Goal: Information Seeking & Learning: Learn about a topic

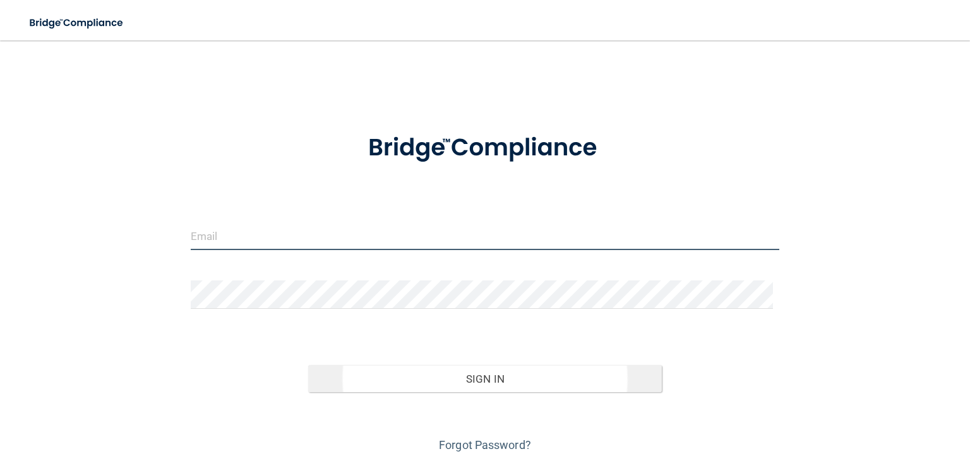
type input "[EMAIL_ADDRESS][DOMAIN_NAME]"
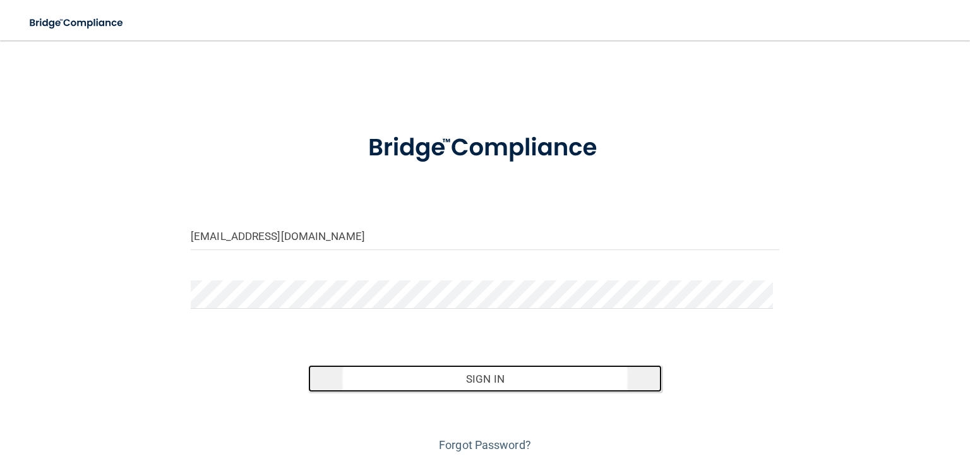
click at [499, 384] on button "Sign In" at bounding box center [484, 379] width 353 height 28
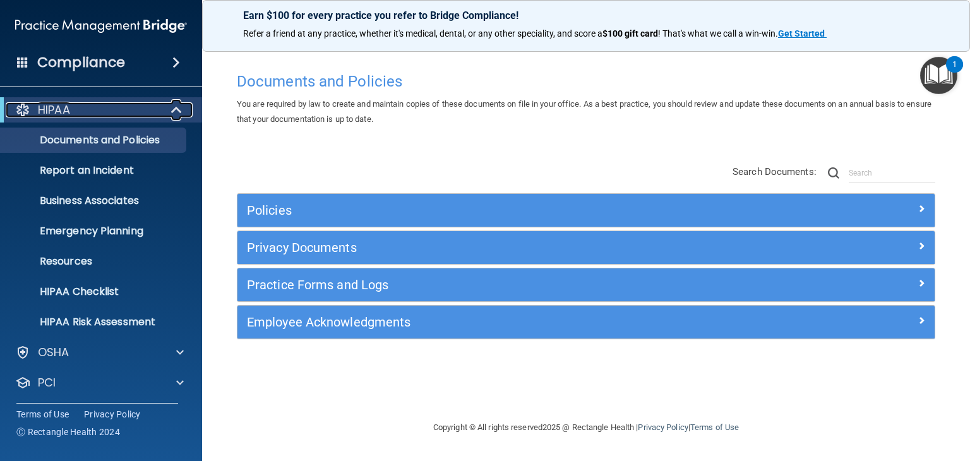
click at [128, 107] on div "HIPAA" at bounding box center [84, 109] width 156 height 15
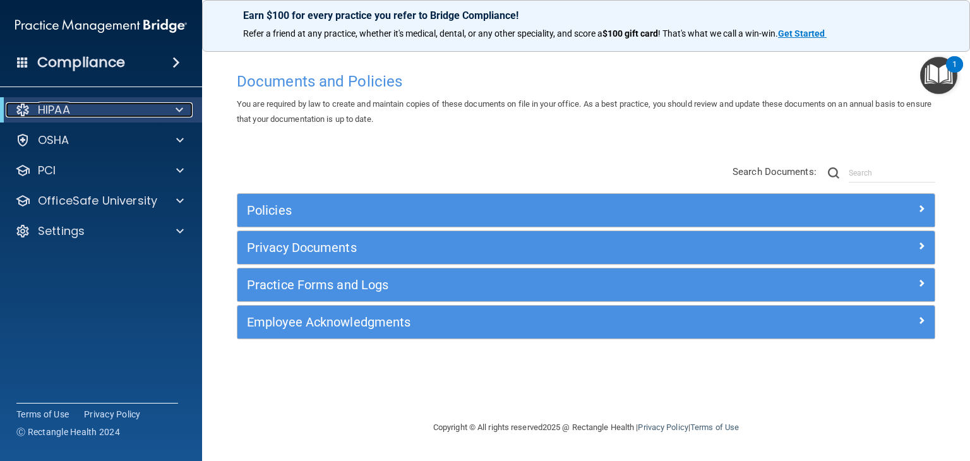
click at [128, 107] on div "HIPAA" at bounding box center [84, 109] width 156 height 15
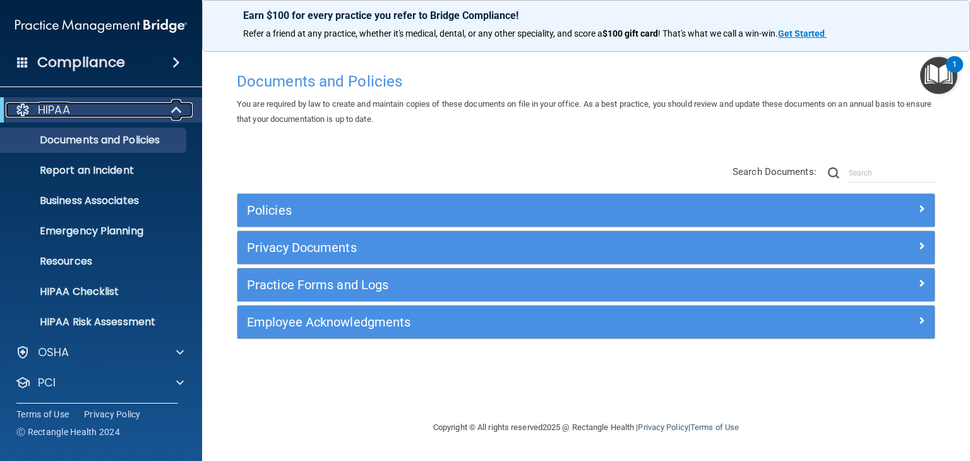
click at [128, 107] on div "HIPAA" at bounding box center [84, 109] width 156 height 15
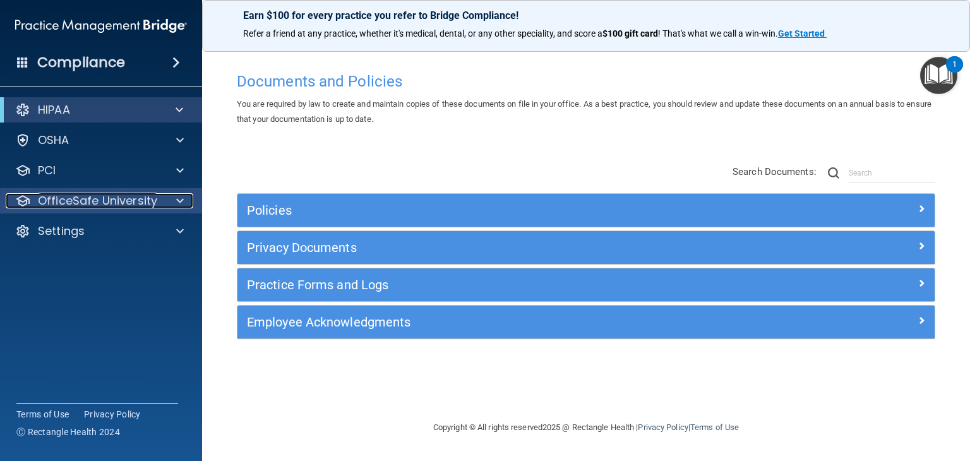
click at [110, 206] on p "OfficeSafe University" at bounding box center [97, 200] width 119 height 15
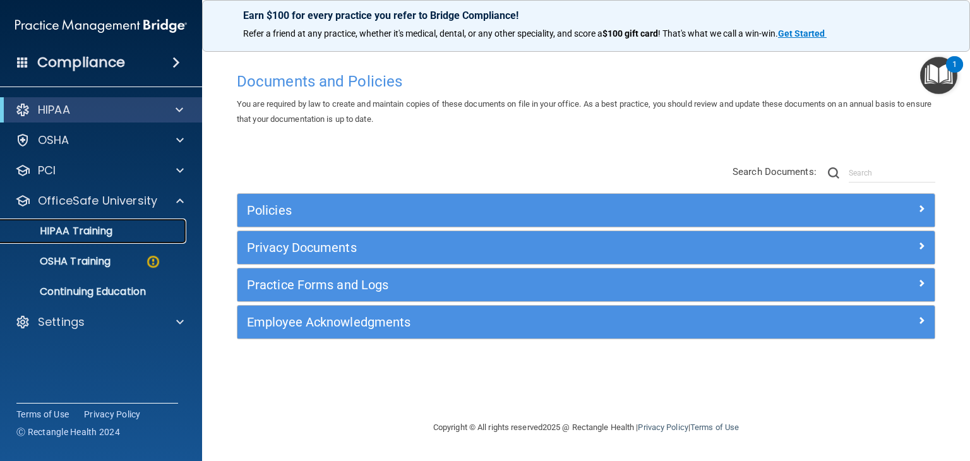
click at [97, 231] on p "HIPAA Training" at bounding box center [60, 231] width 104 height 13
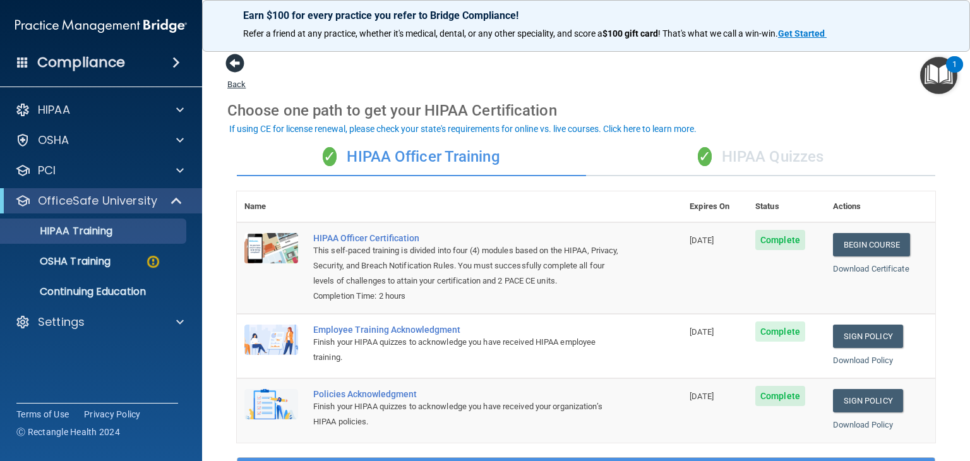
click at [237, 64] on span at bounding box center [234, 63] width 19 height 19
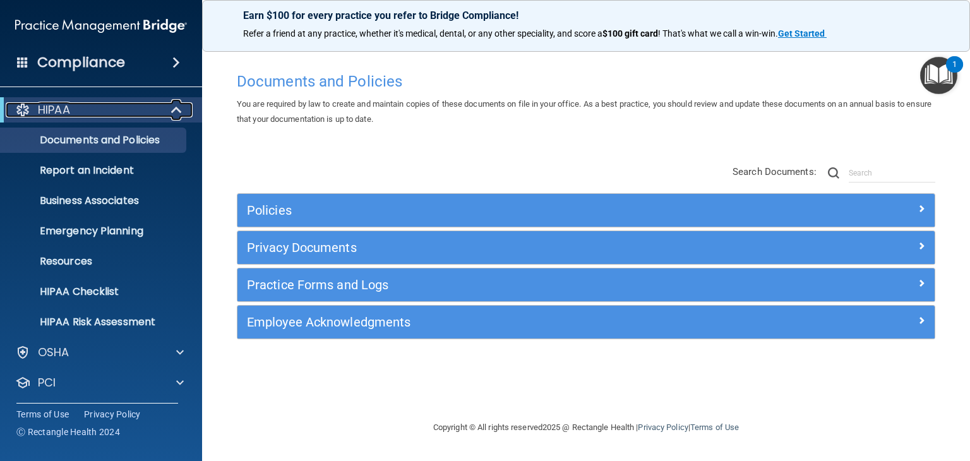
click at [91, 115] on div "HIPAA" at bounding box center [84, 109] width 156 height 15
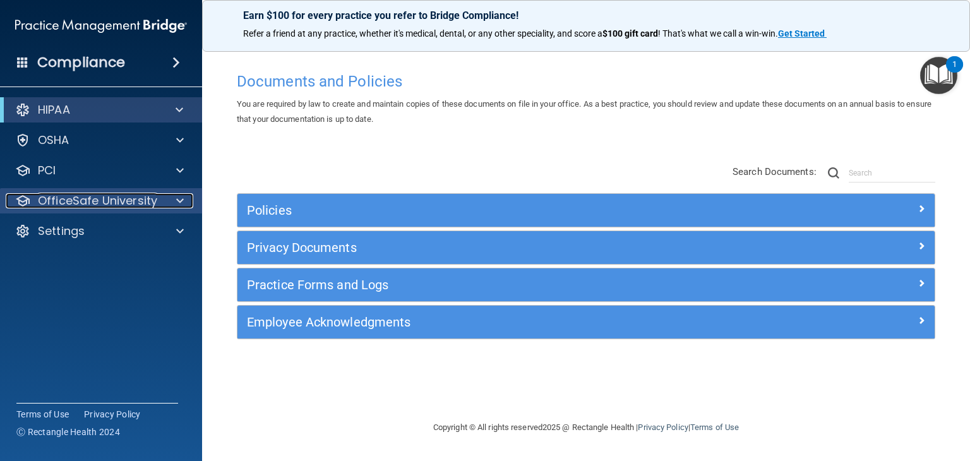
click at [92, 204] on p "OfficeSafe University" at bounding box center [97, 200] width 119 height 15
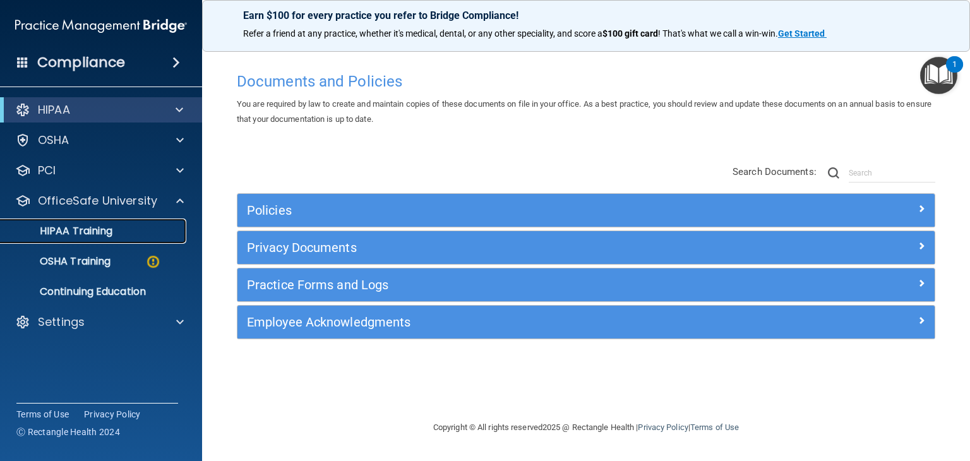
click at [93, 234] on p "HIPAA Training" at bounding box center [60, 231] width 104 height 13
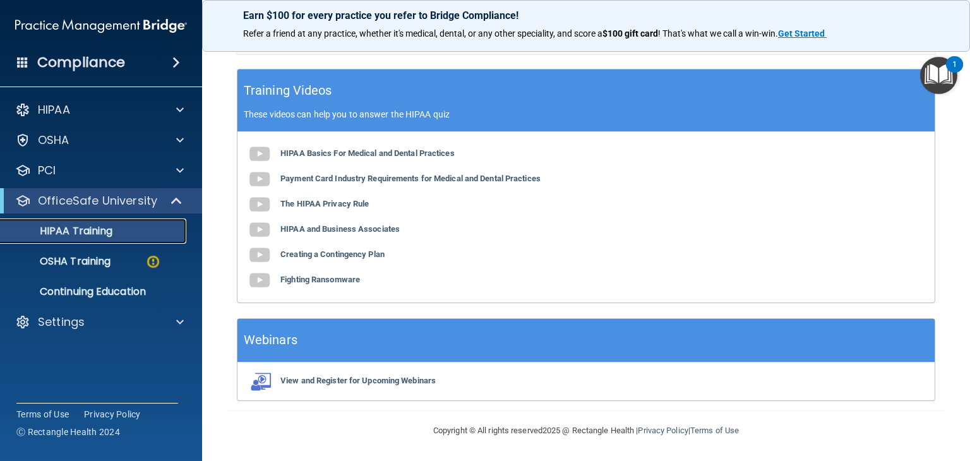
scroll to position [401, 0]
drag, startPoint x: 949, startPoint y: 327, endPoint x: 946, endPoint y: 355, distance: 27.9
click at [946, 355] on main "Back Choose one path to get your HIPAA Certification ✓ HIPAA Officer Training ✓…" at bounding box center [586, 250] width 768 height 420
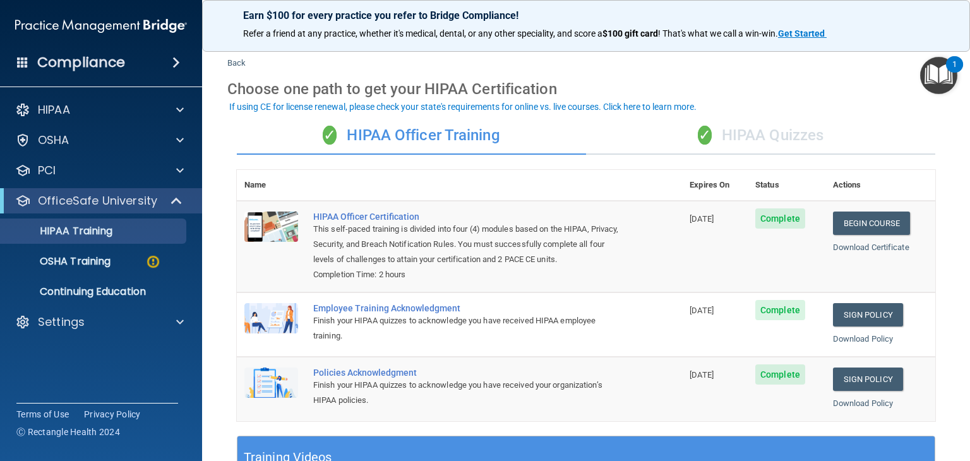
scroll to position [0, 0]
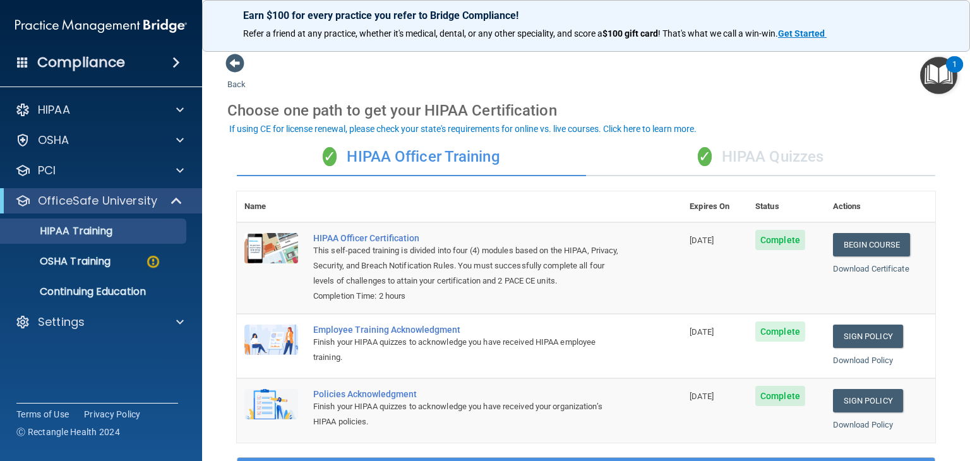
click at [744, 160] on div "✓ HIPAA Quizzes" at bounding box center [760, 157] width 349 height 38
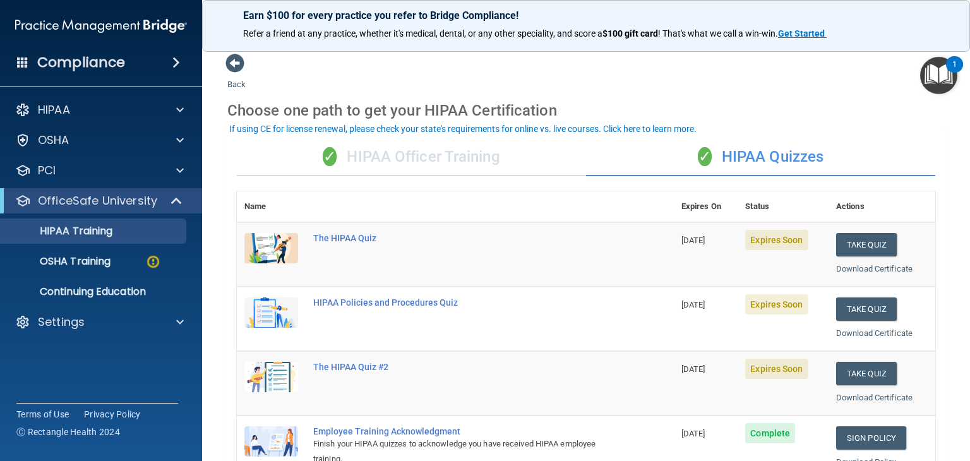
click at [417, 155] on div "✓ HIPAA Officer Training" at bounding box center [411, 157] width 349 height 38
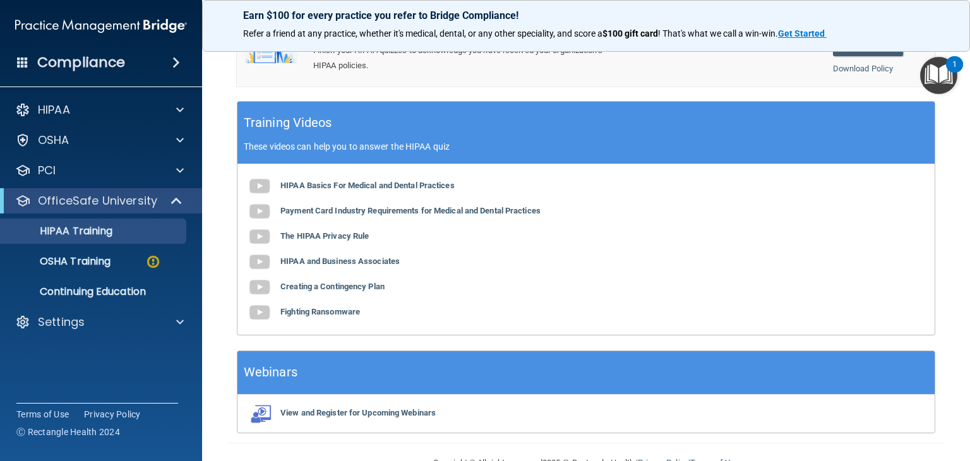
scroll to position [401, 0]
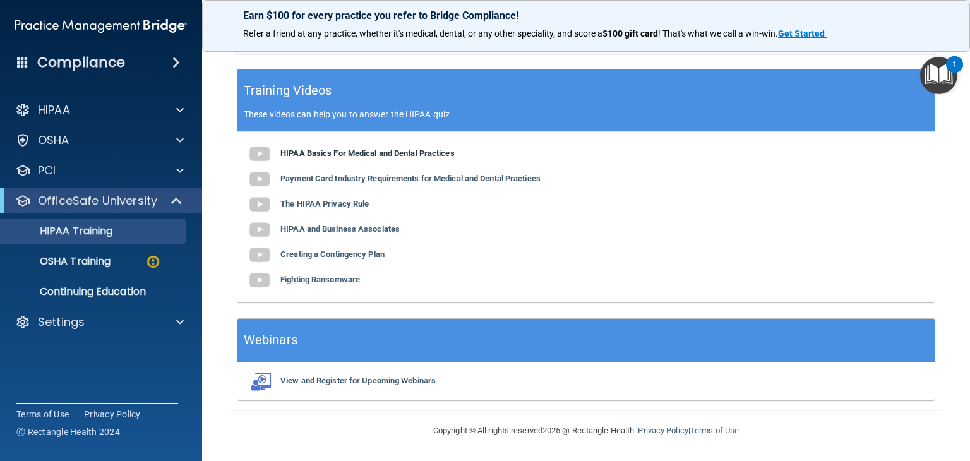
click at [328, 152] on b "HIPAA Basics For Medical and Dental Practices" at bounding box center [367, 152] width 174 height 9
click at [311, 178] on b "Payment Card Industry Requirements for Medical and Dental Practices" at bounding box center [410, 178] width 260 height 9
click at [314, 205] on b "The HIPAA Privacy Rule" at bounding box center [324, 203] width 88 height 9
click at [362, 232] on b "HIPAA and Business Associates" at bounding box center [339, 228] width 119 height 9
click at [341, 255] on b "Creating a Contingency Plan" at bounding box center [332, 253] width 104 height 9
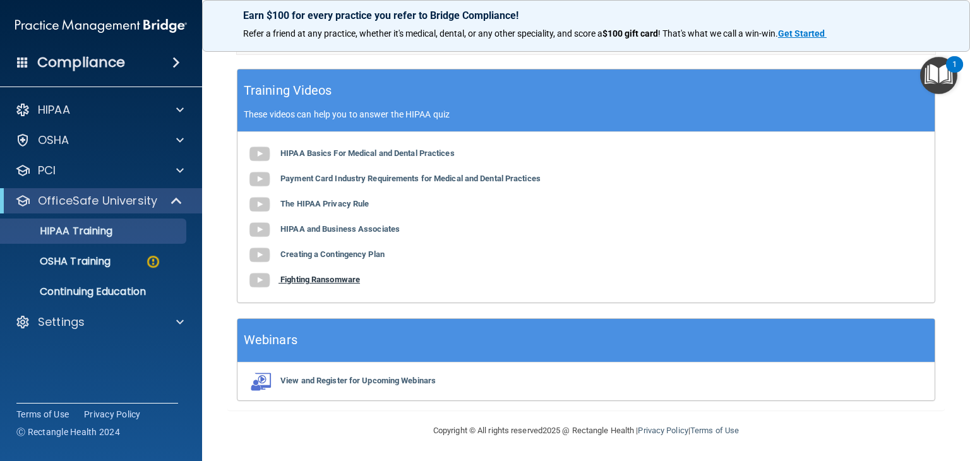
click at [322, 278] on b "Fighting Ransomware" at bounding box center [320, 279] width 80 height 9
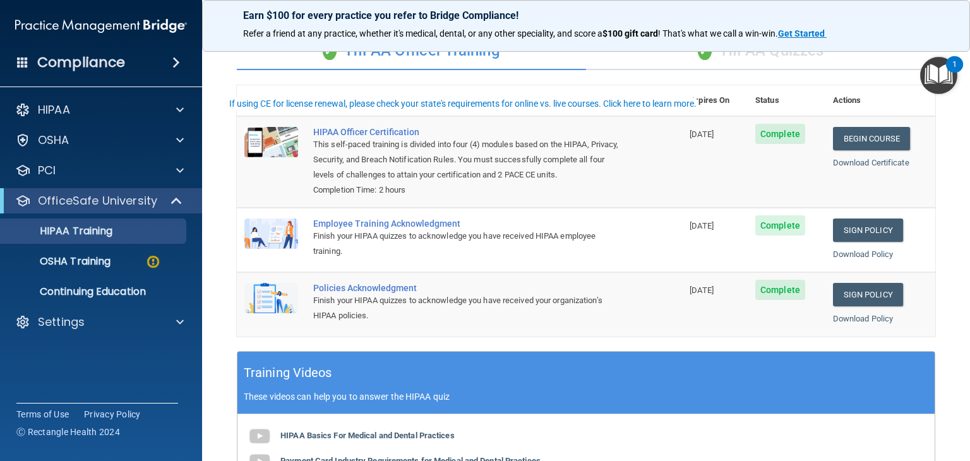
scroll to position [0, 0]
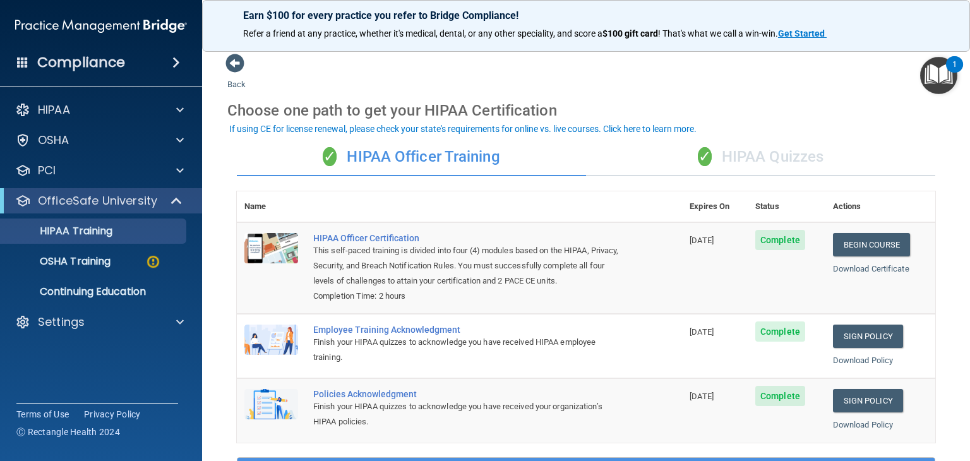
click at [735, 157] on div "✓ HIPAA Quizzes" at bounding box center [760, 157] width 349 height 38
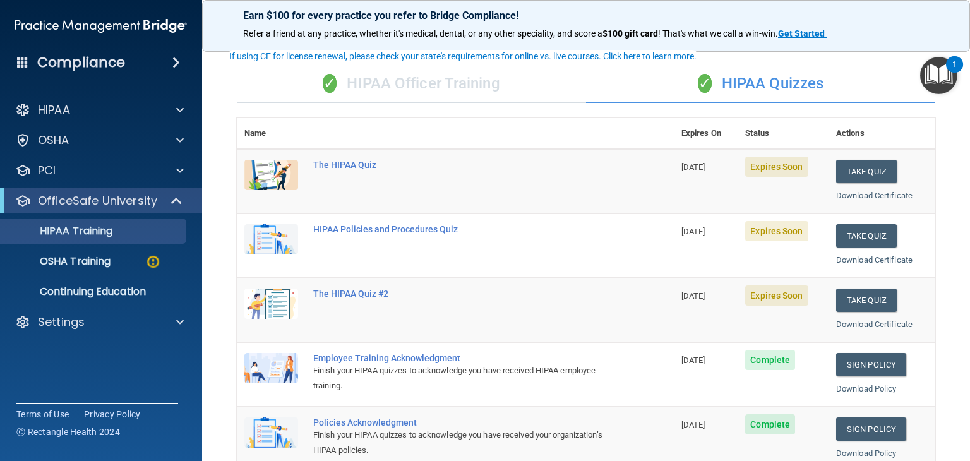
scroll to position [72, 0]
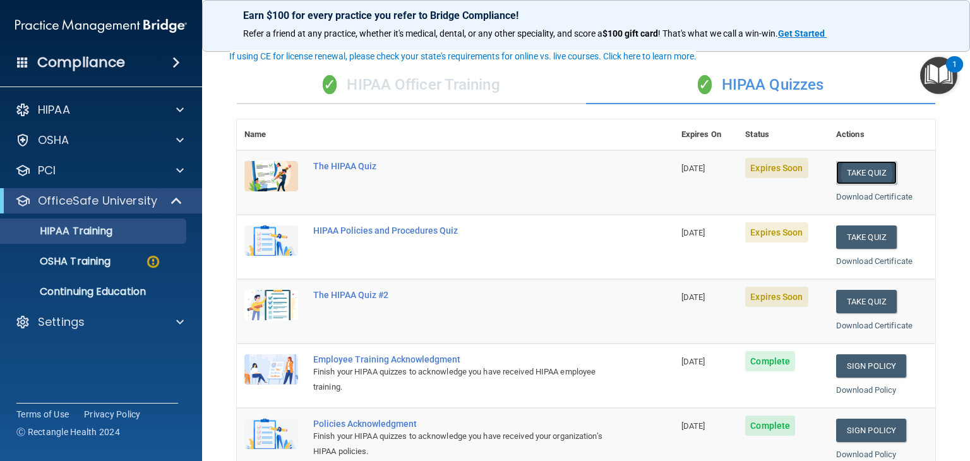
click at [861, 169] on button "Take Quiz" at bounding box center [866, 172] width 61 height 23
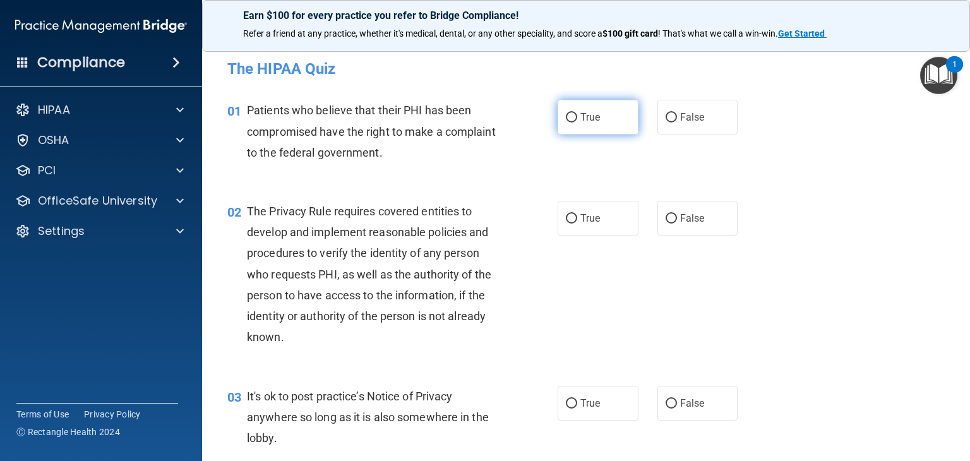
click at [566, 121] on input "True" at bounding box center [571, 117] width 11 height 9
radio input "true"
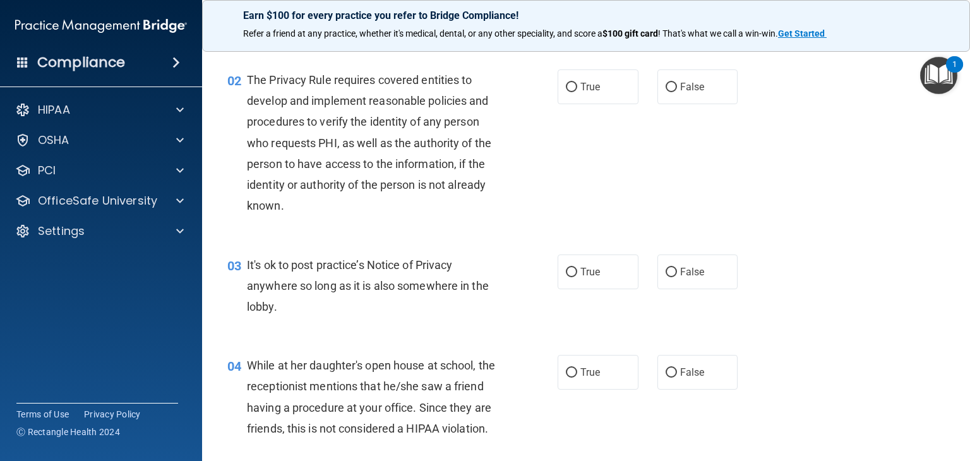
scroll to position [122, 0]
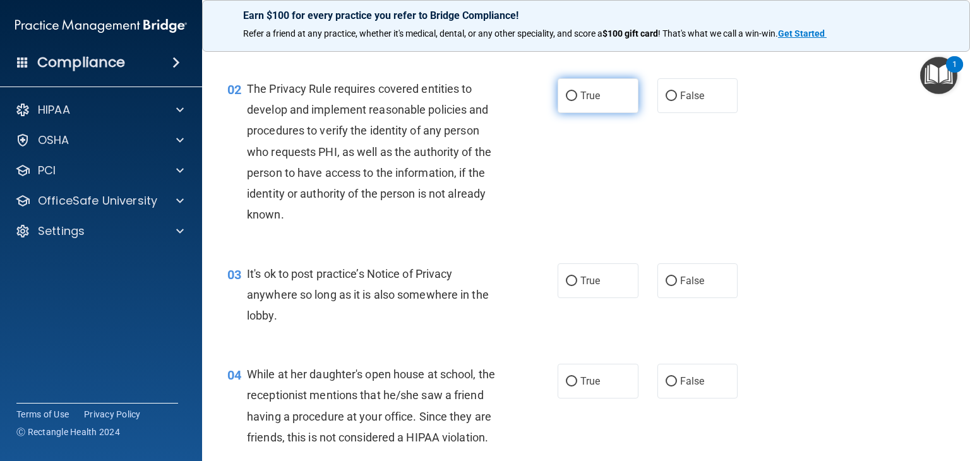
click at [566, 92] on input "True" at bounding box center [571, 96] width 11 height 9
radio input "true"
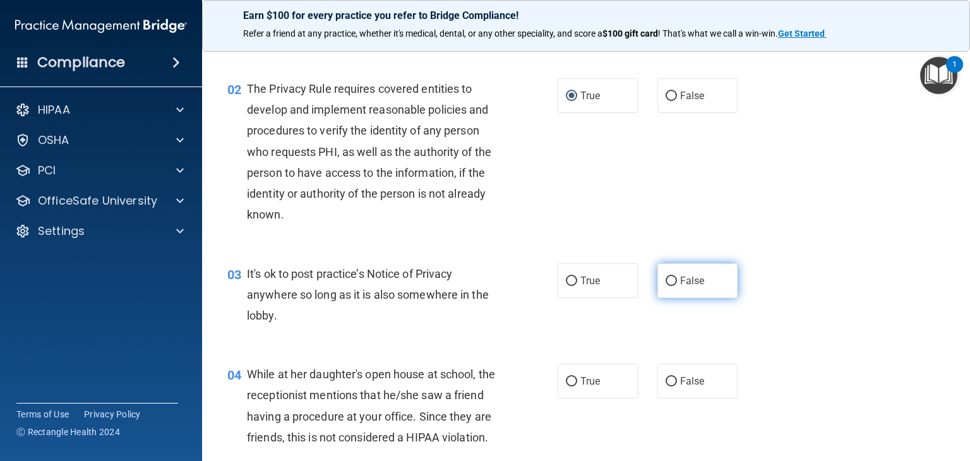
click at [667, 279] on input "False" at bounding box center [670, 280] width 11 height 9
radio input "true"
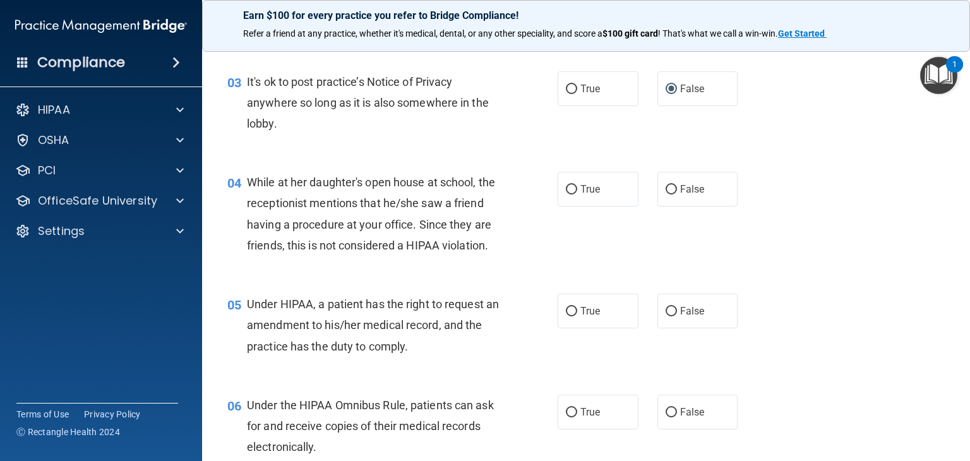
scroll to position [319, 0]
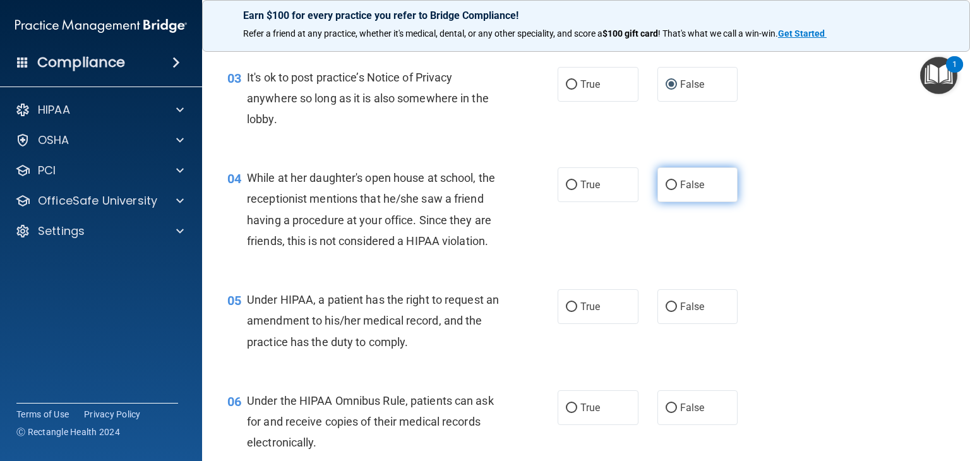
click at [670, 189] on input "False" at bounding box center [670, 185] width 11 height 9
radio input "true"
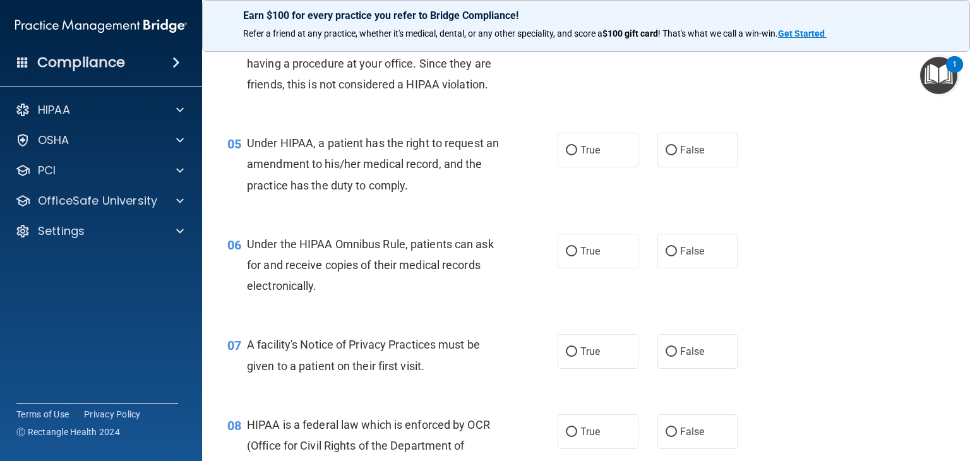
scroll to position [458, 0]
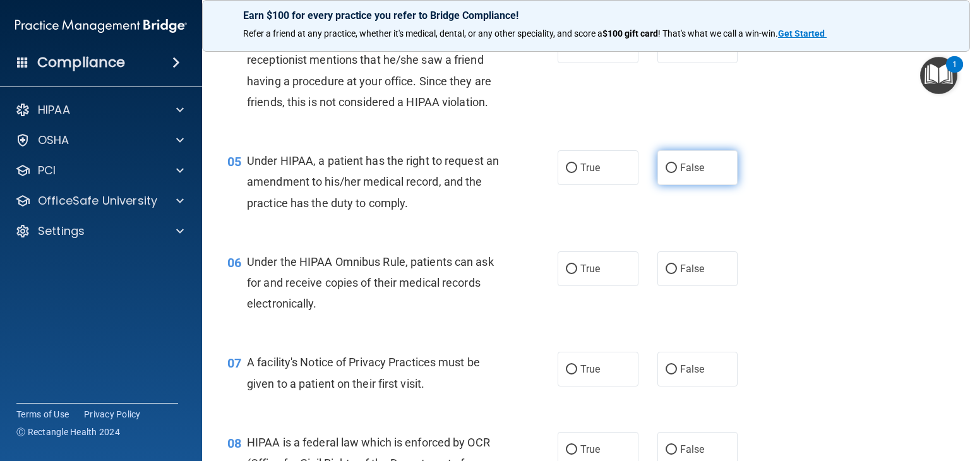
click at [668, 173] on input "False" at bounding box center [670, 167] width 11 height 9
radio input "true"
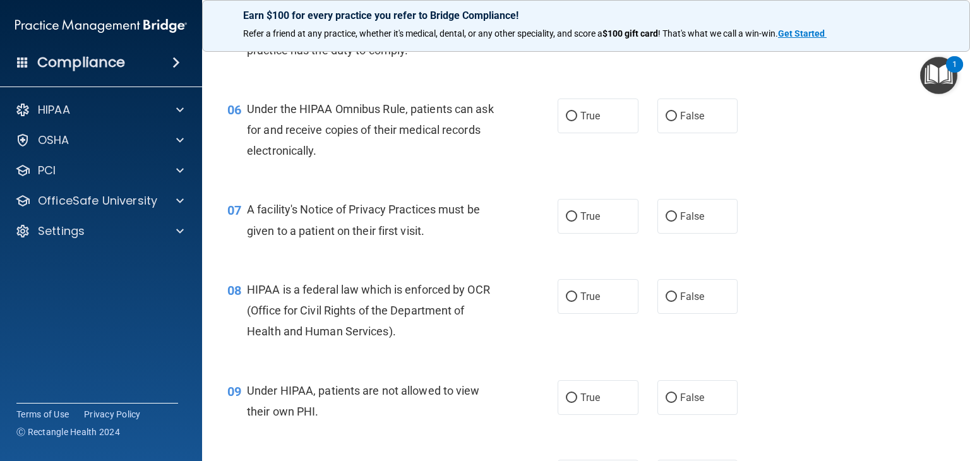
scroll to position [614, 0]
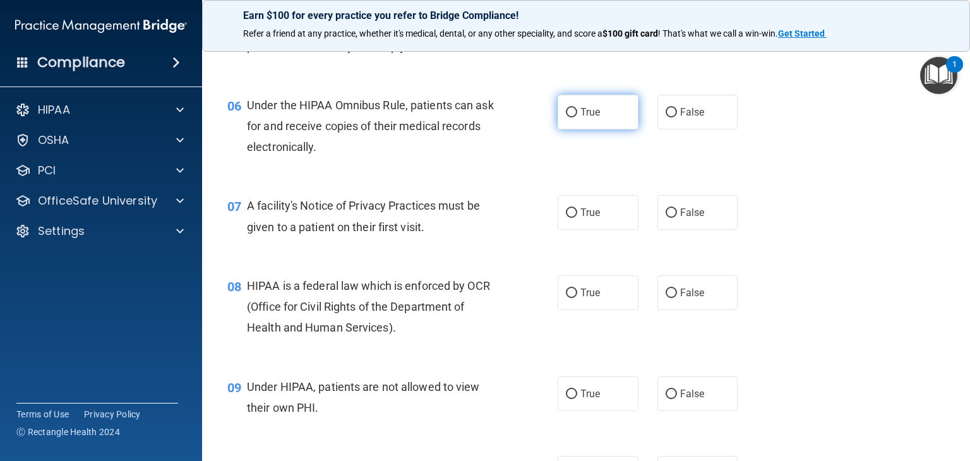
click at [570, 117] on input "True" at bounding box center [571, 112] width 11 height 9
radio input "true"
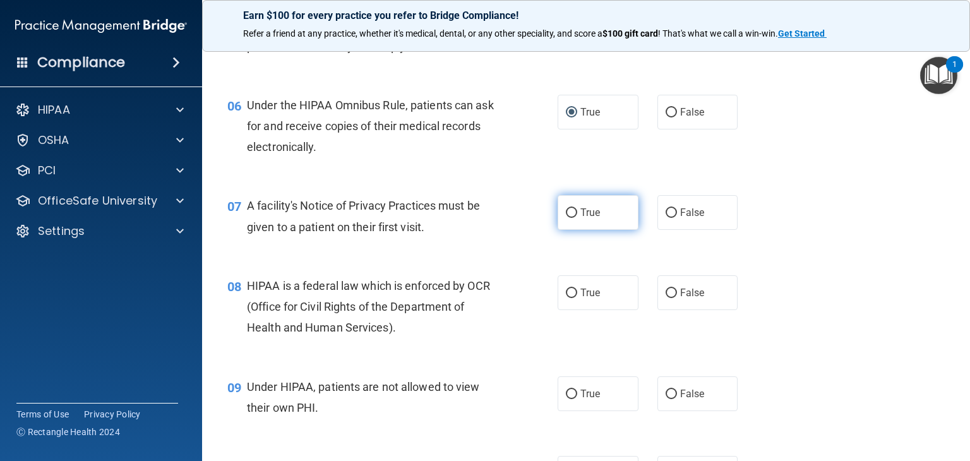
click at [566, 218] on input "True" at bounding box center [571, 212] width 11 height 9
radio input "true"
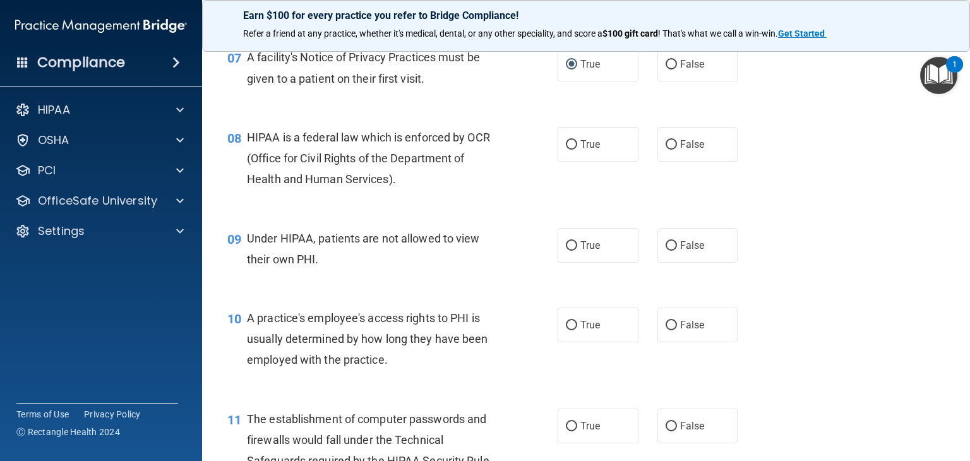
scroll to position [780, 0]
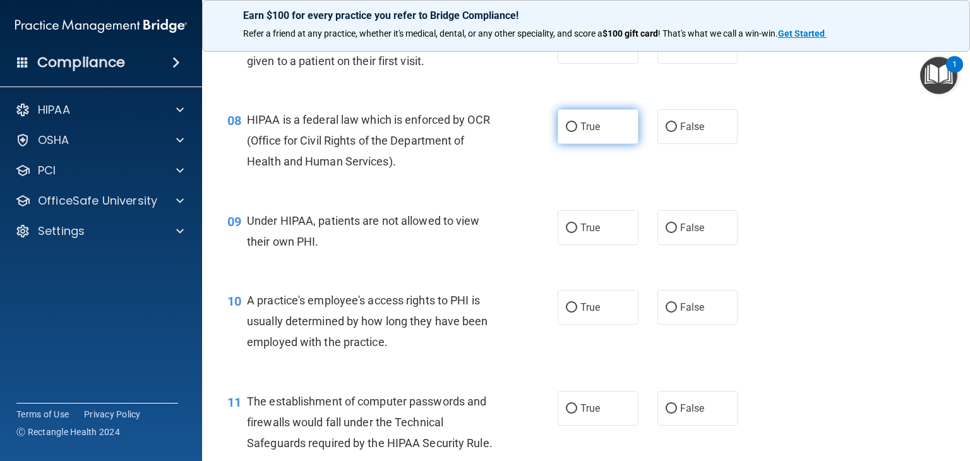
click at [571, 132] on input "True" at bounding box center [571, 126] width 11 height 9
radio input "true"
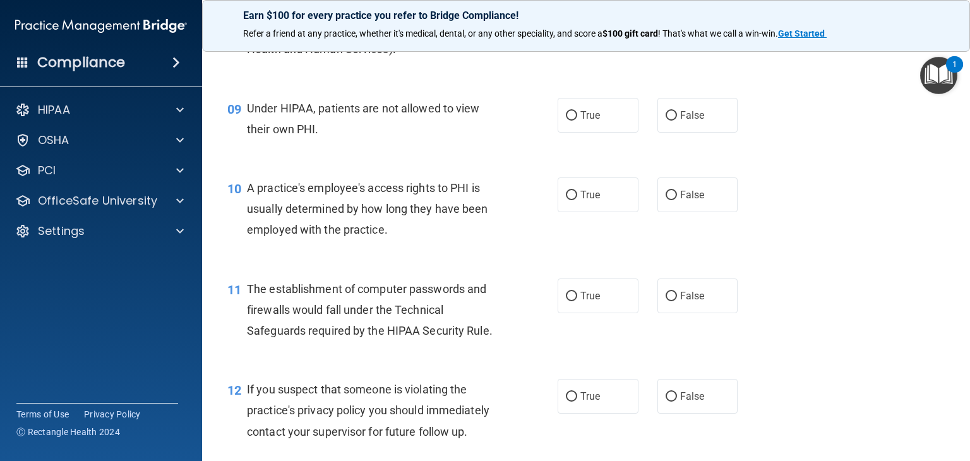
scroll to position [910, 0]
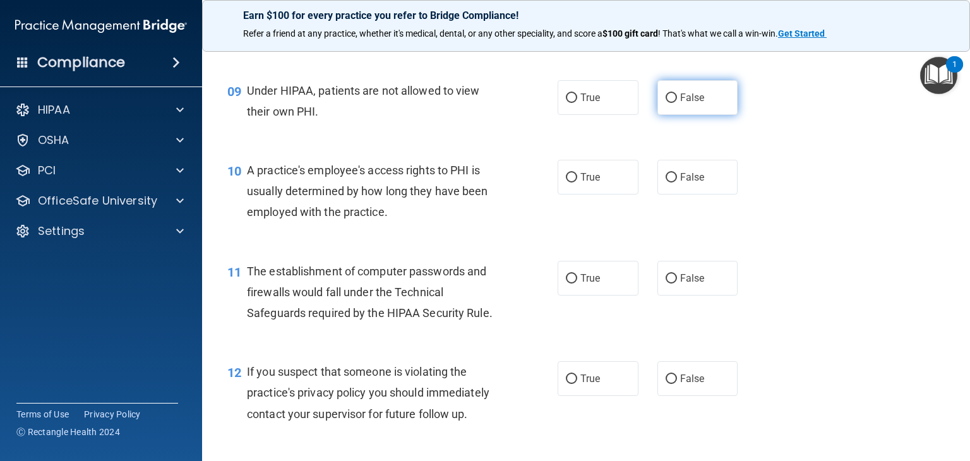
click at [668, 103] on input "False" at bounding box center [670, 97] width 11 height 9
radio input "true"
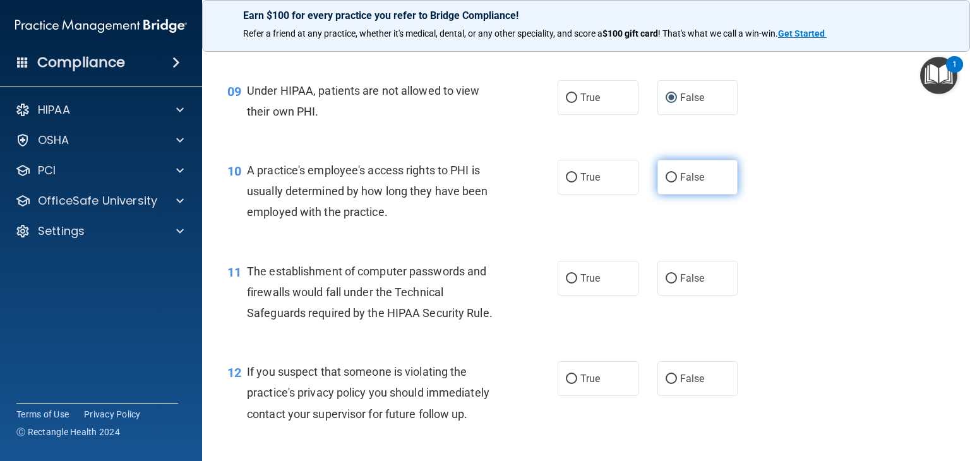
click at [667, 182] on input "False" at bounding box center [670, 177] width 11 height 9
radio input "true"
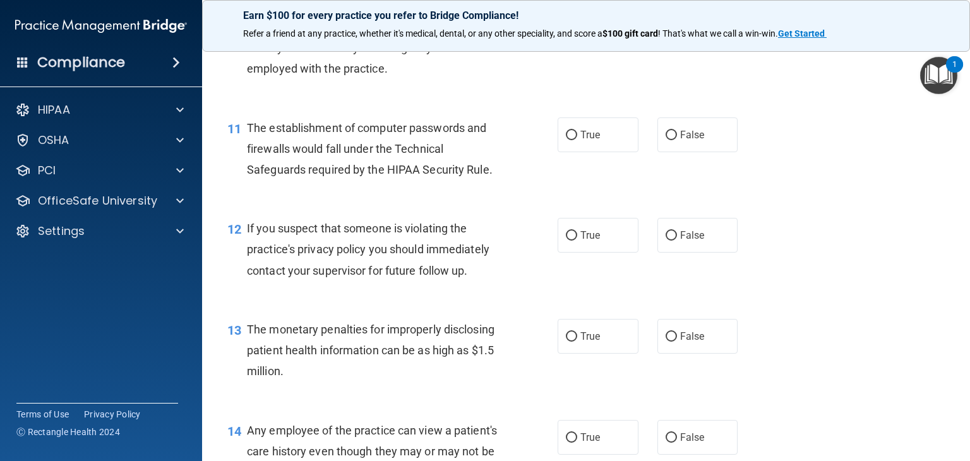
scroll to position [1058, 0]
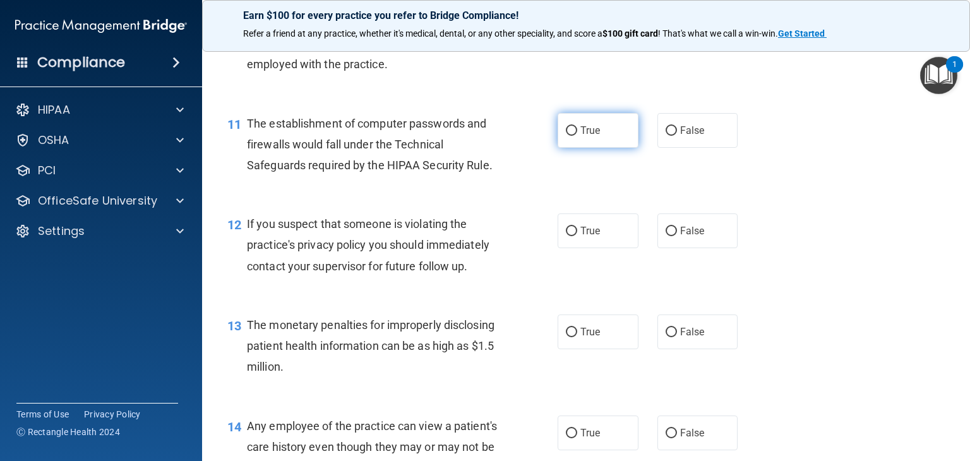
click at [566, 136] on input "True" at bounding box center [571, 130] width 11 height 9
radio input "true"
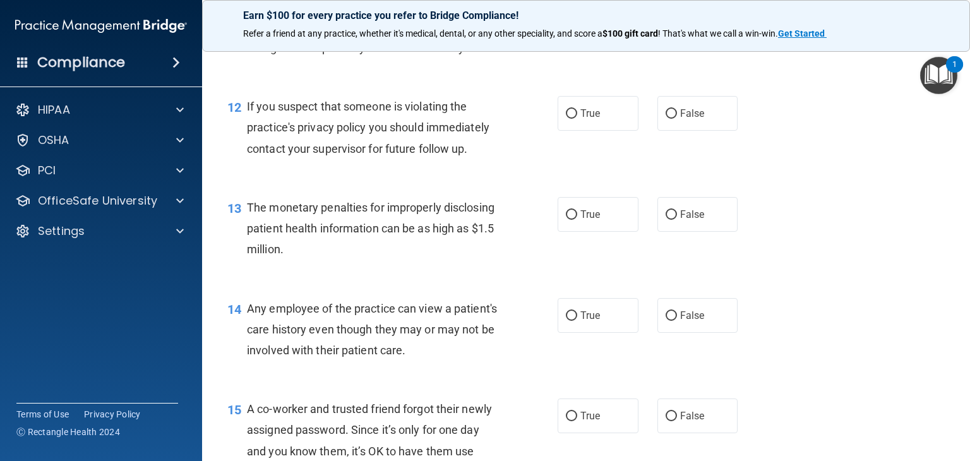
scroll to position [1189, 0]
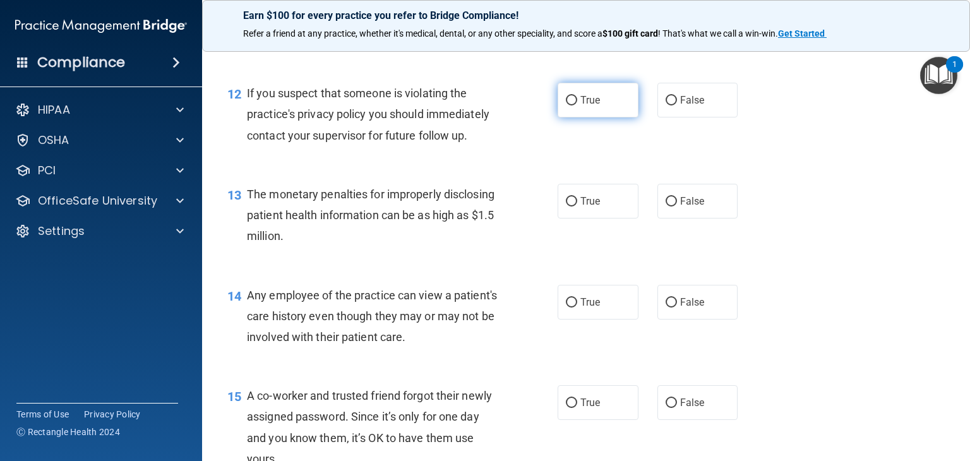
click at [566, 105] on input "True" at bounding box center [571, 100] width 11 height 9
radio input "true"
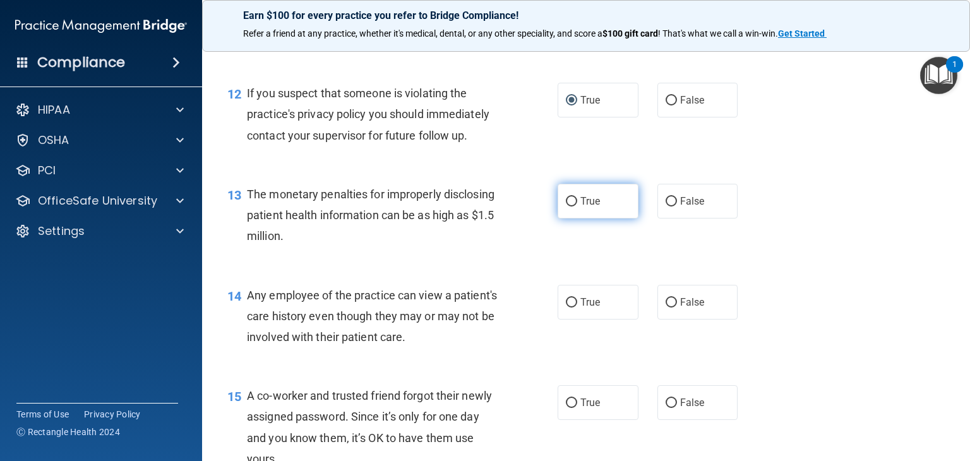
click at [566, 206] on input "True" at bounding box center [571, 201] width 11 height 9
radio input "true"
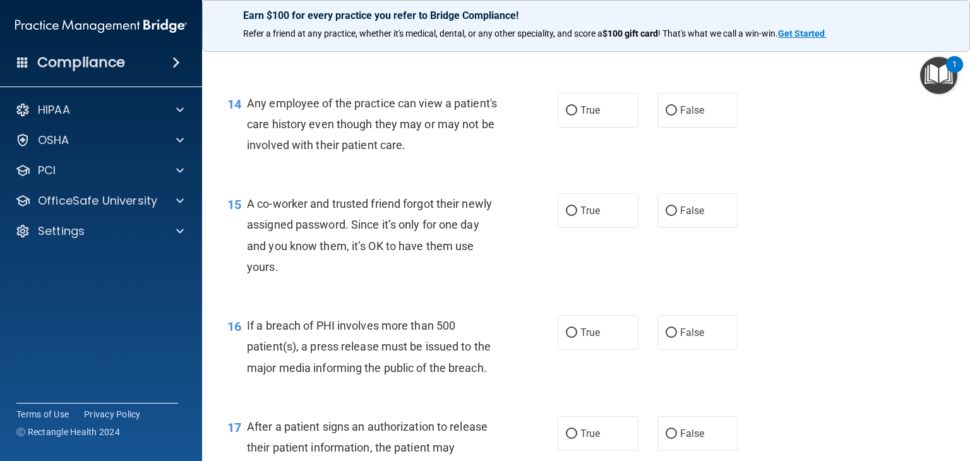
scroll to position [1376, 0]
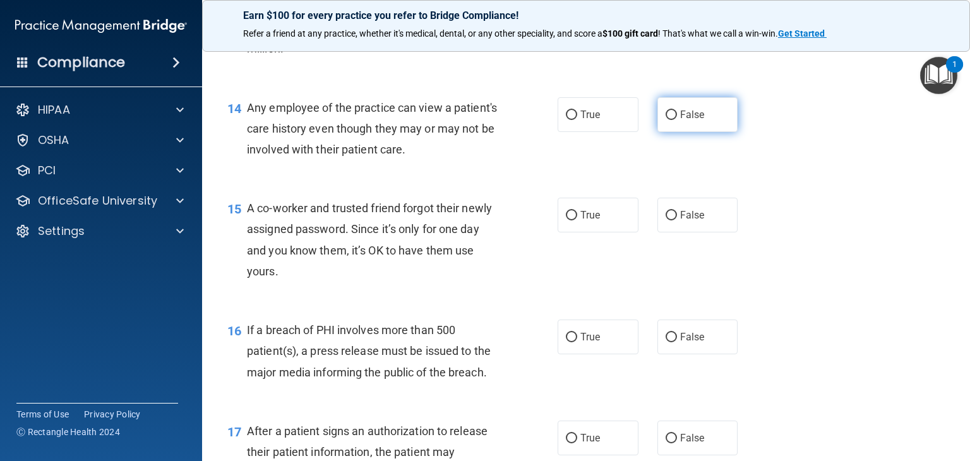
click at [665, 120] on input "False" at bounding box center [670, 114] width 11 height 9
radio input "true"
click at [665, 220] on input "False" at bounding box center [670, 215] width 11 height 9
radio input "true"
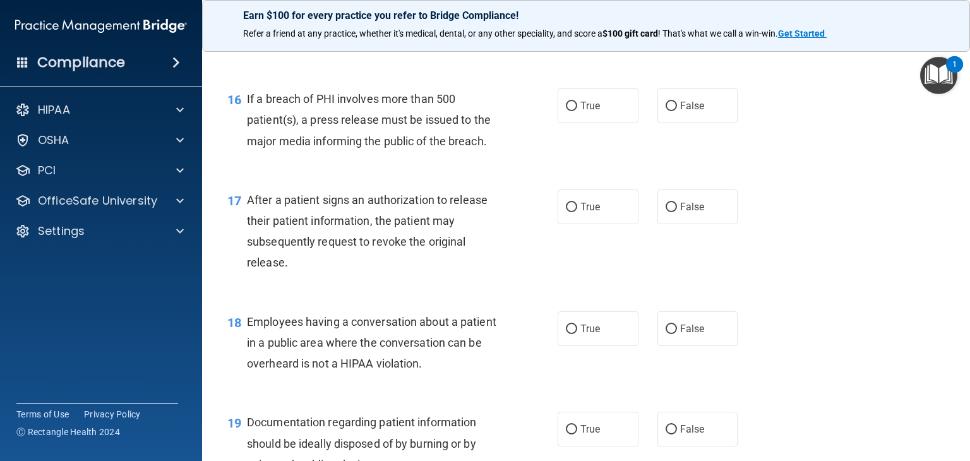
scroll to position [1616, 0]
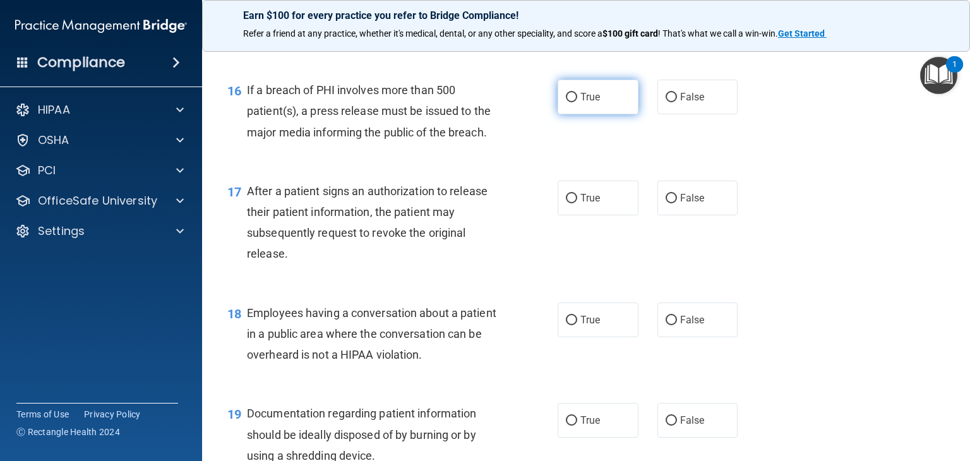
click at [580, 103] on span "True" at bounding box center [590, 97] width 20 height 12
click at [576, 102] on input "True" at bounding box center [571, 97] width 11 height 9
radio input "true"
click at [574, 215] on label "True" at bounding box center [597, 198] width 81 height 35
click at [574, 203] on input "True" at bounding box center [571, 198] width 11 height 9
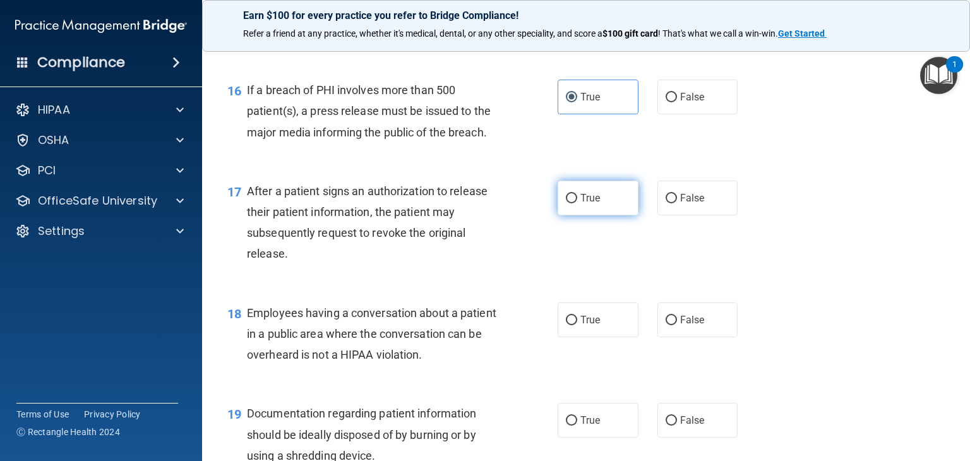
radio input "true"
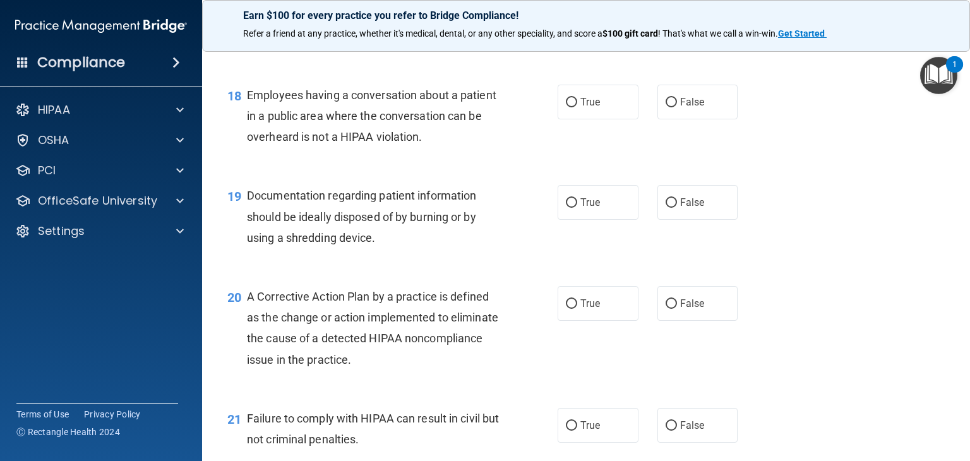
scroll to position [1838, 0]
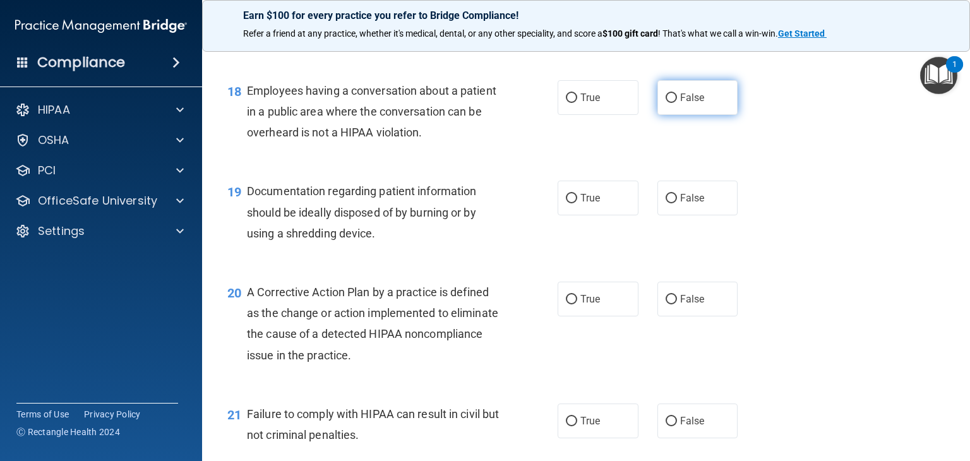
click at [665, 103] on input "False" at bounding box center [670, 97] width 11 height 9
radio input "true"
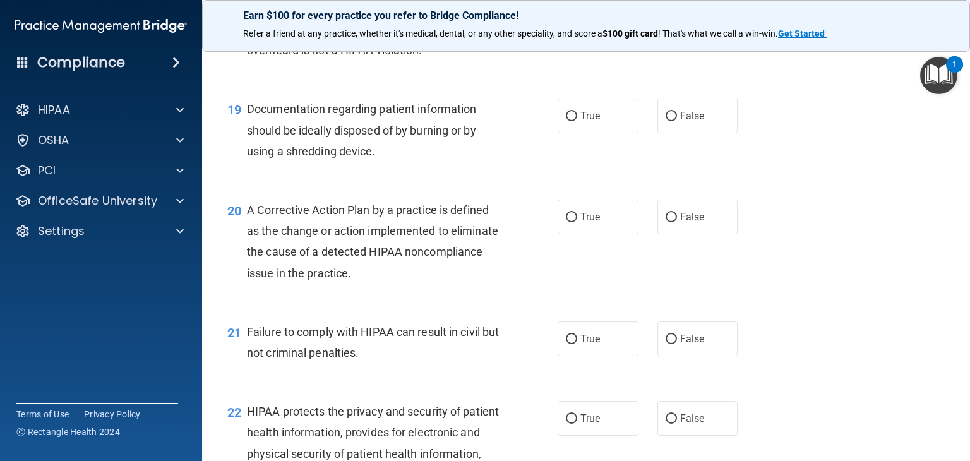
scroll to position [1903, 0]
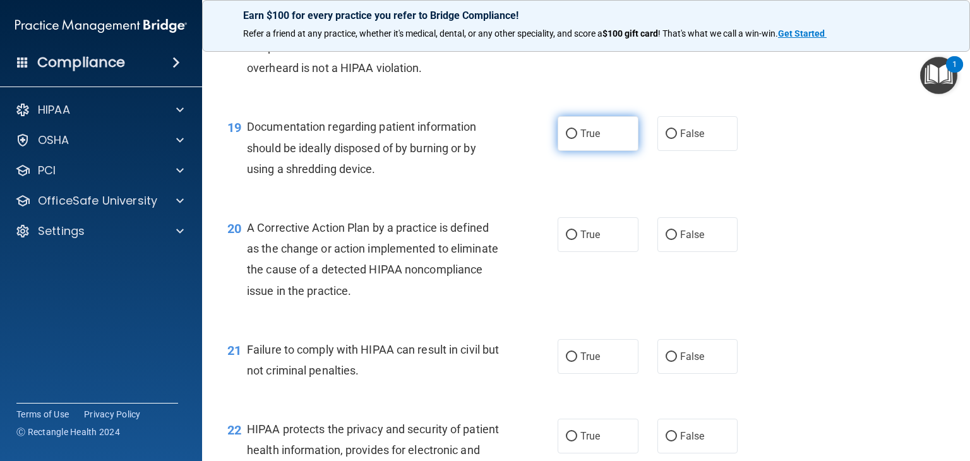
click at [566, 139] on input "True" at bounding box center [571, 133] width 11 height 9
radio input "true"
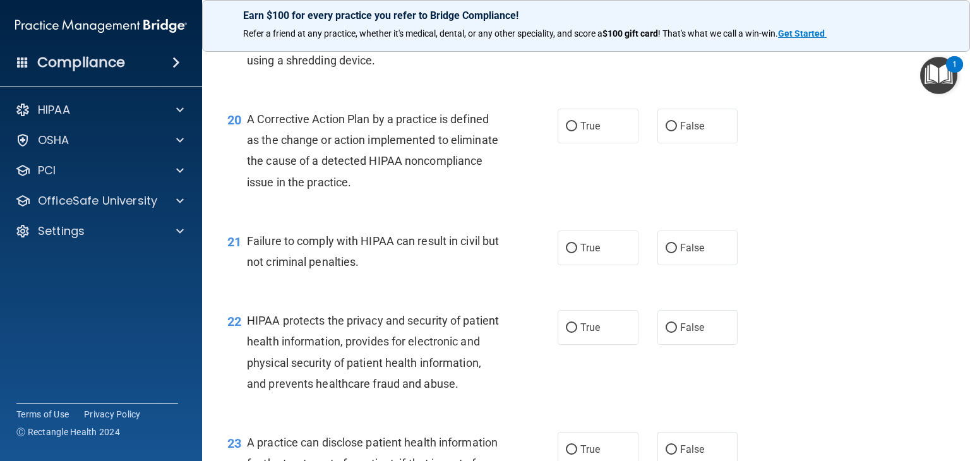
scroll to position [2024, 0]
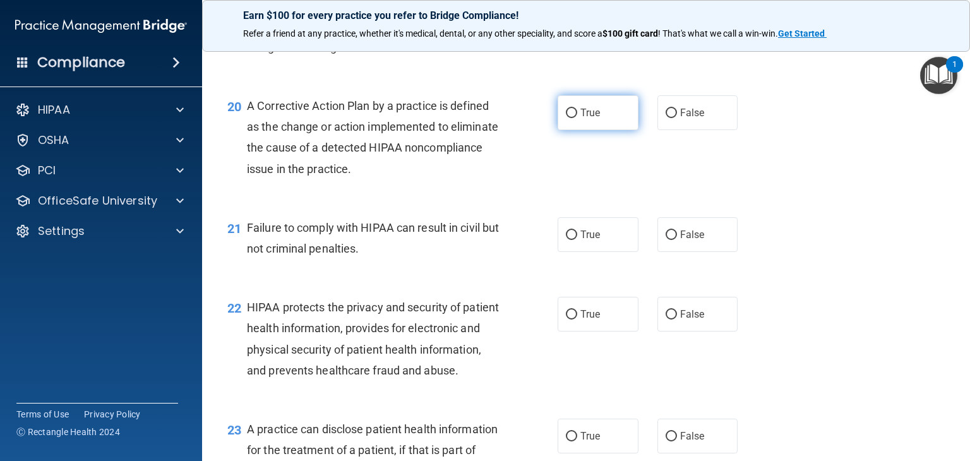
click at [566, 118] on input "True" at bounding box center [571, 113] width 11 height 9
radio input "true"
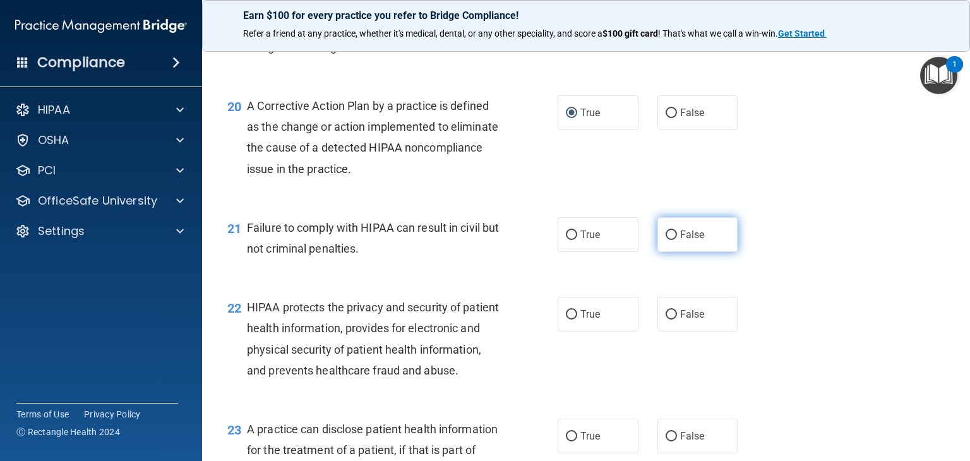
click at [665, 240] on input "False" at bounding box center [670, 234] width 11 height 9
radio input "true"
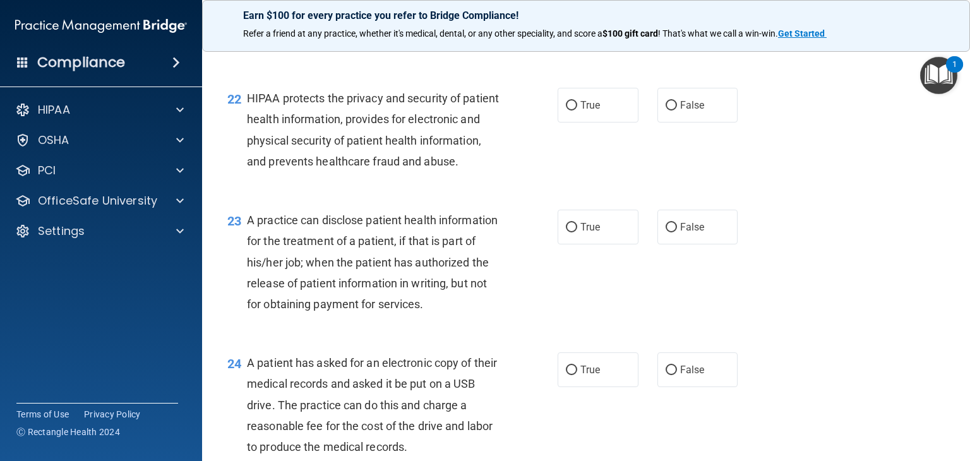
scroll to position [2238, 0]
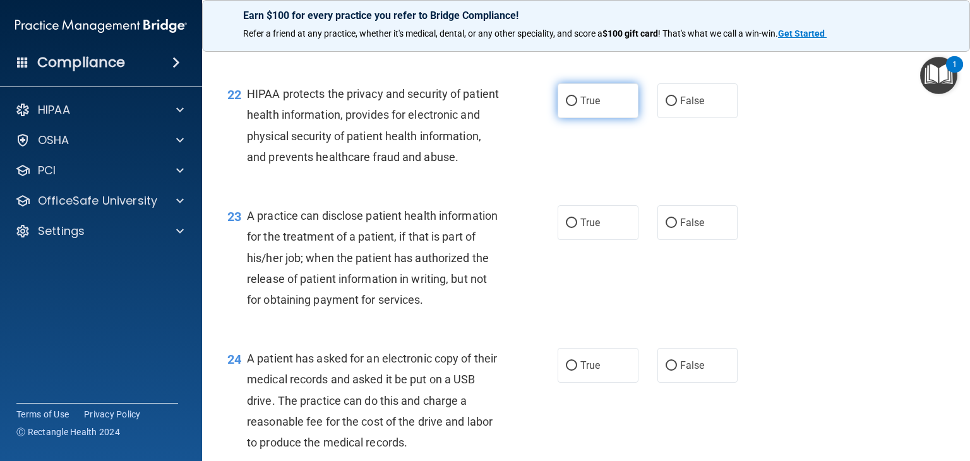
click at [567, 106] on input "True" at bounding box center [571, 101] width 11 height 9
radio input "true"
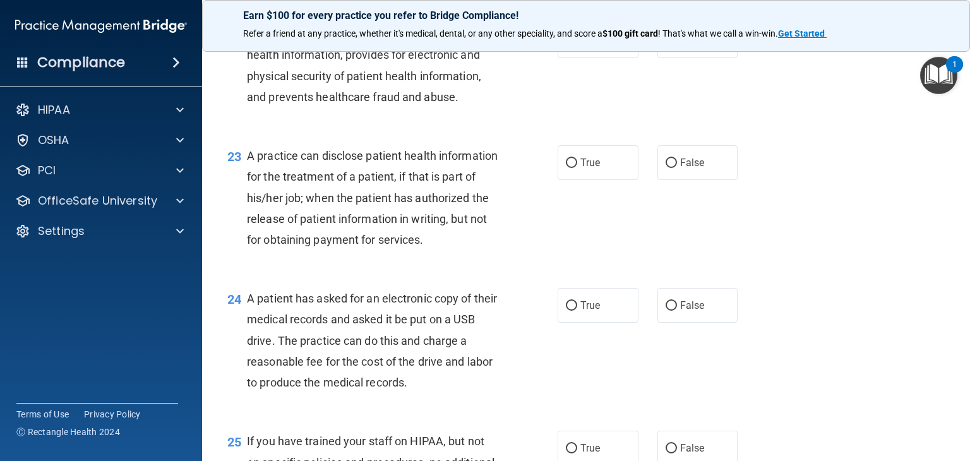
scroll to position [2307, 0]
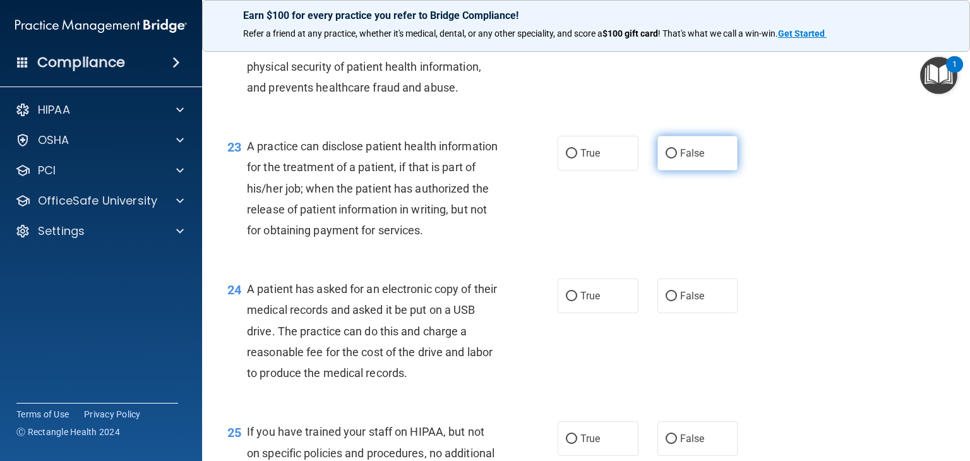
click at [680, 159] on span "False" at bounding box center [692, 153] width 25 height 12
click at [674, 158] on input "False" at bounding box center [670, 153] width 11 height 9
radio input "true"
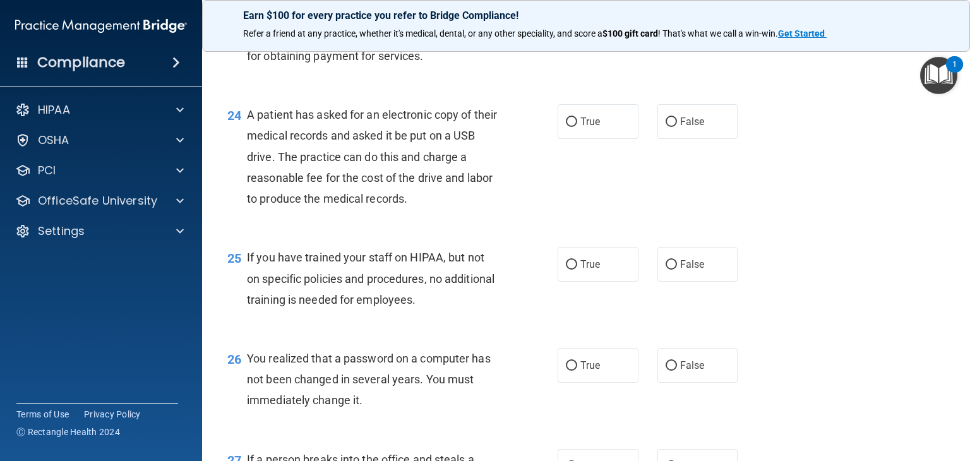
scroll to position [2490, 0]
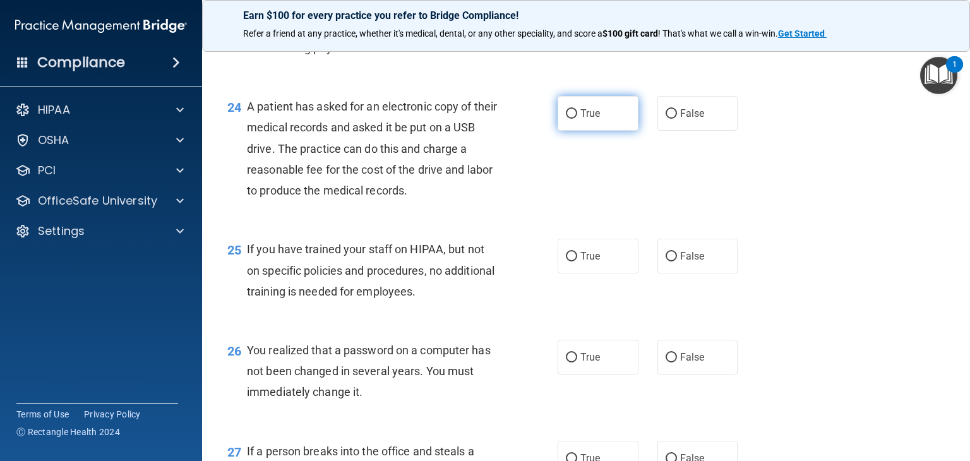
click at [580, 119] on span "True" at bounding box center [590, 113] width 20 height 12
click at [575, 119] on input "True" at bounding box center [571, 113] width 11 height 9
radio input "true"
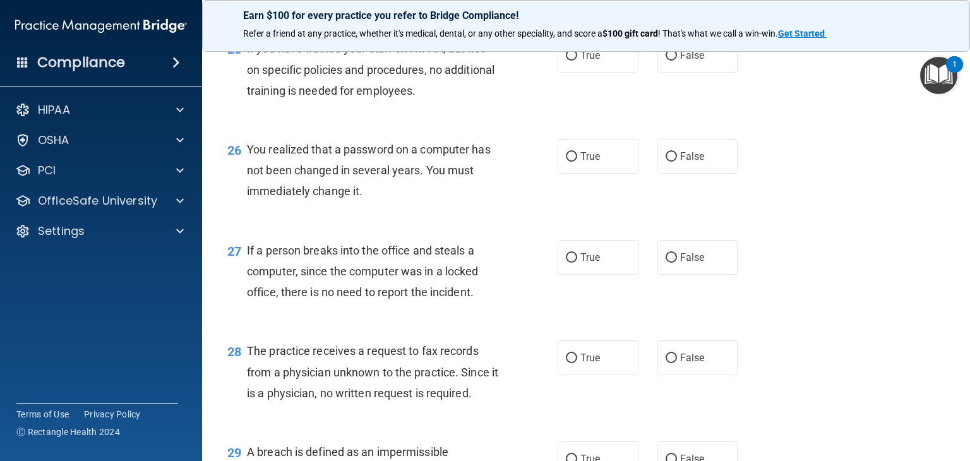
scroll to position [2704, 0]
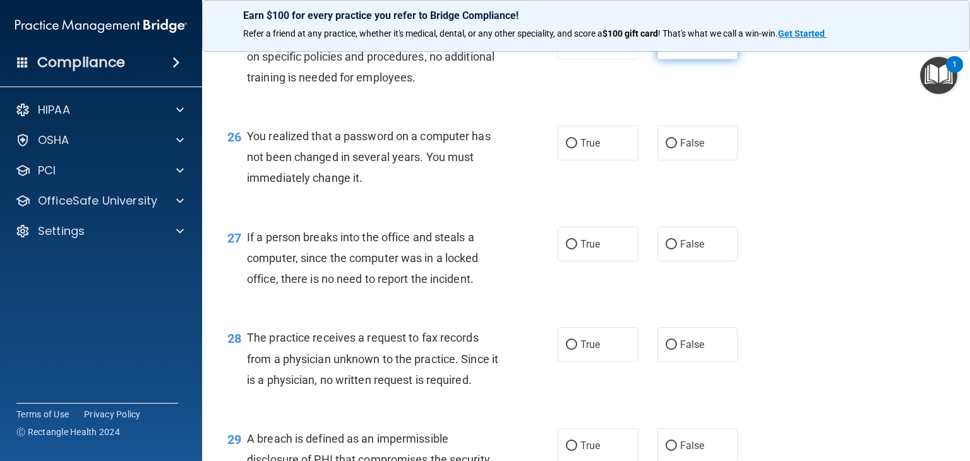
click at [665, 47] on input "False" at bounding box center [670, 42] width 11 height 9
radio input "true"
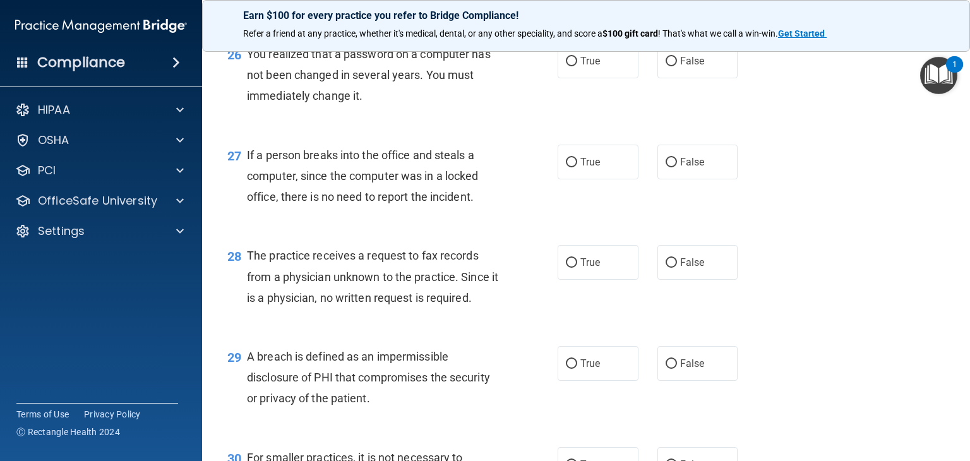
scroll to position [2799, 0]
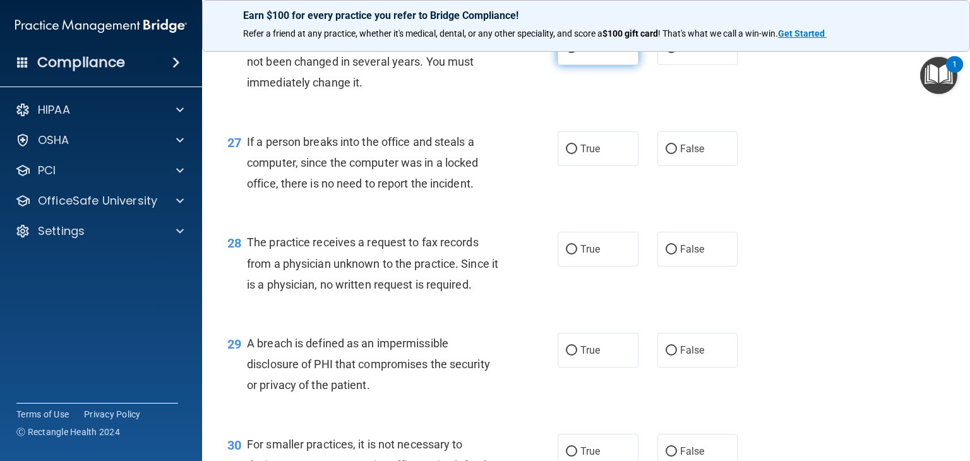
click at [580, 54] on span "True" at bounding box center [590, 48] width 20 height 12
click at [577, 53] on input "True" at bounding box center [571, 48] width 11 height 9
radio input "true"
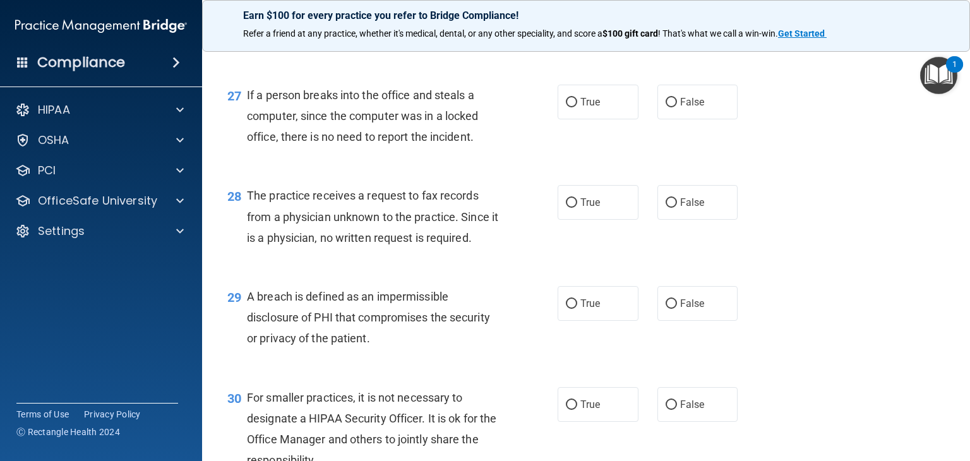
scroll to position [2863, 0]
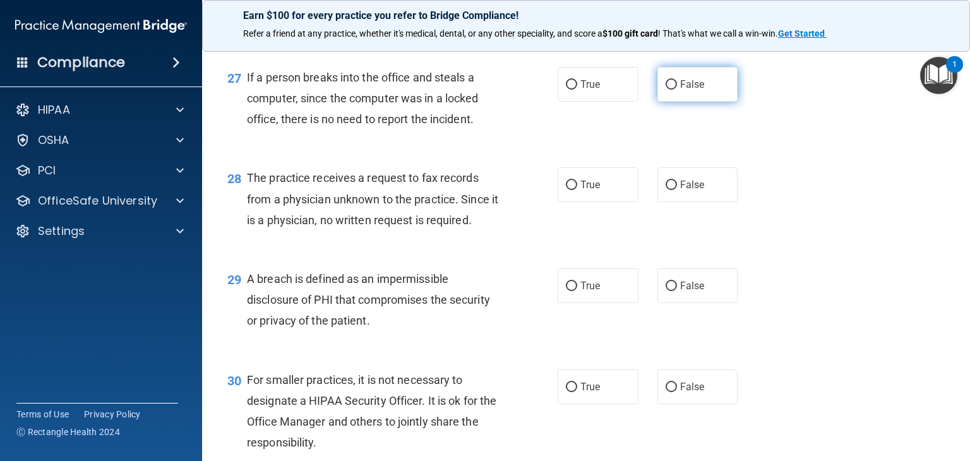
click at [665, 90] on input "False" at bounding box center [670, 84] width 11 height 9
radio input "true"
click at [574, 202] on label "True" at bounding box center [597, 184] width 81 height 35
click at [574, 190] on input "True" at bounding box center [571, 185] width 11 height 9
radio input "true"
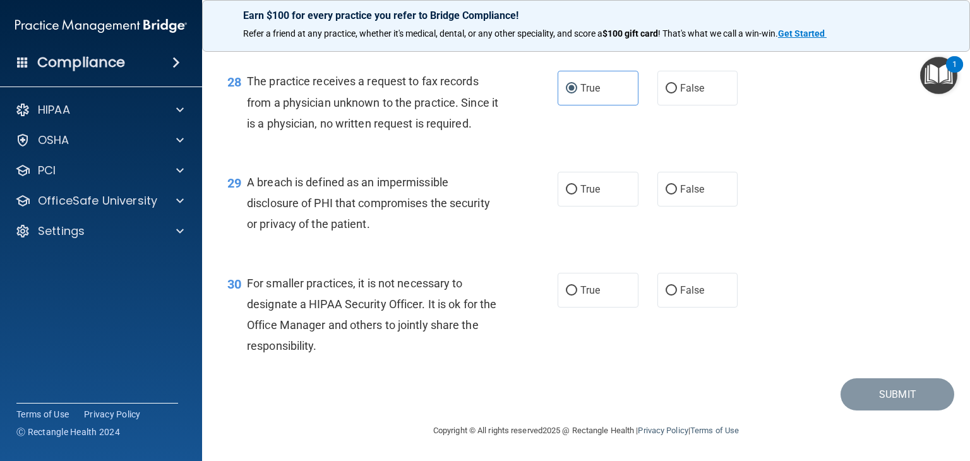
scroll to position [3023, 0]
click at [580, 187] on span "True" at bounding box center [590, 189] width 20 height 12
click at [577, 187] on input "True" at bounding box center [571, 189] width 11 height 9
radio input "true"
click at [680, 290] on span "False" at bounding box center [692, 290] width 25 height 12
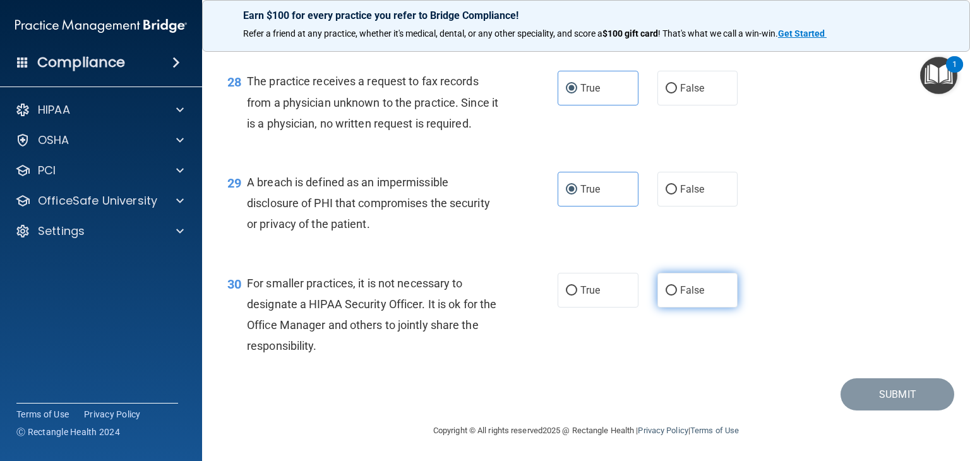
click at [674, 290] on input "False" at bounding box center [670, 290] width 11 height 9
radio input "true"
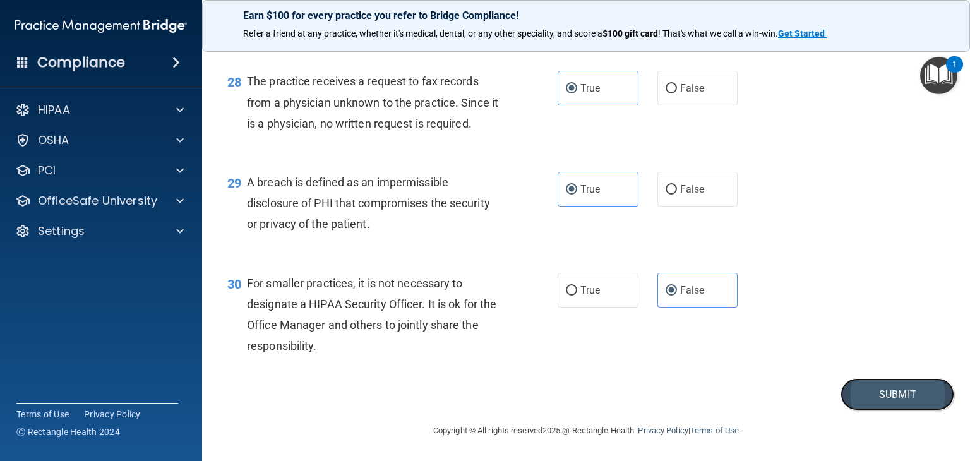
click at [889, 396] on button "Submit" at bounding box center [897, 394] width 114 height 32
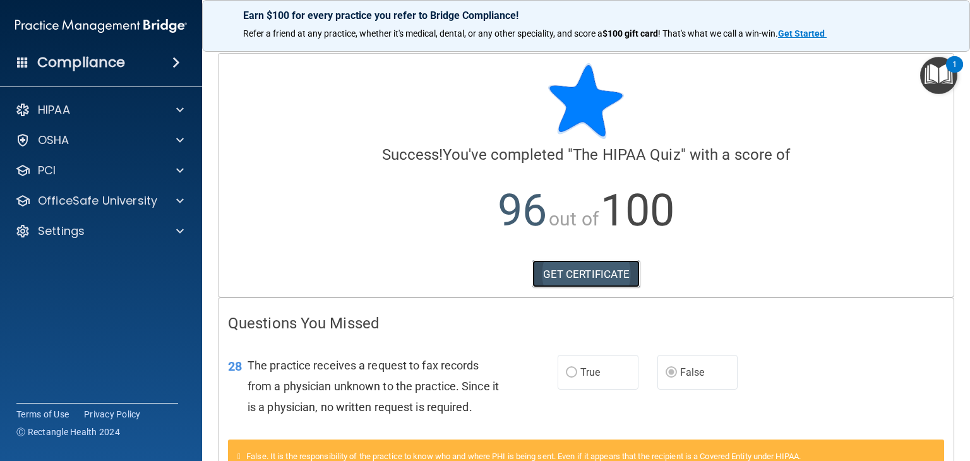
click at [603, 270] on link "GET CERTIFICATE" at bounding box center [586, 274] width 108 height 28
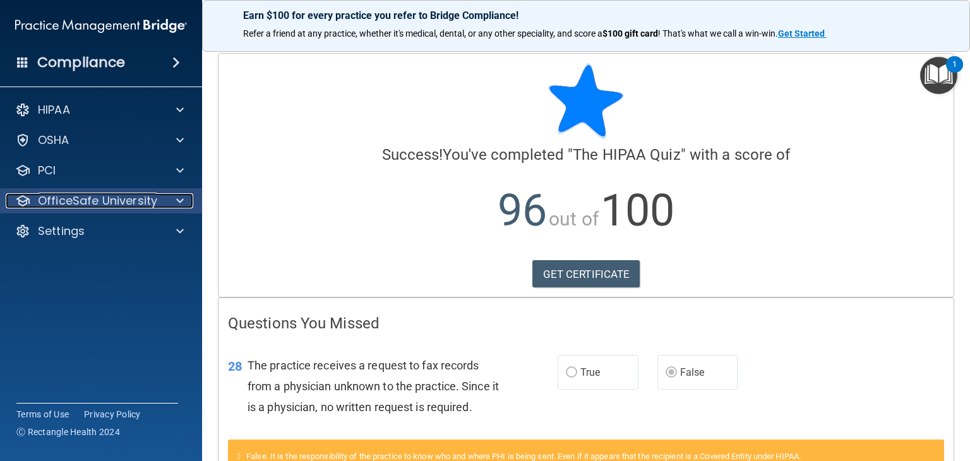
click at [119, 199] on p "OfficeSafe University" at bounding box center [97, 200] width 119 height 15
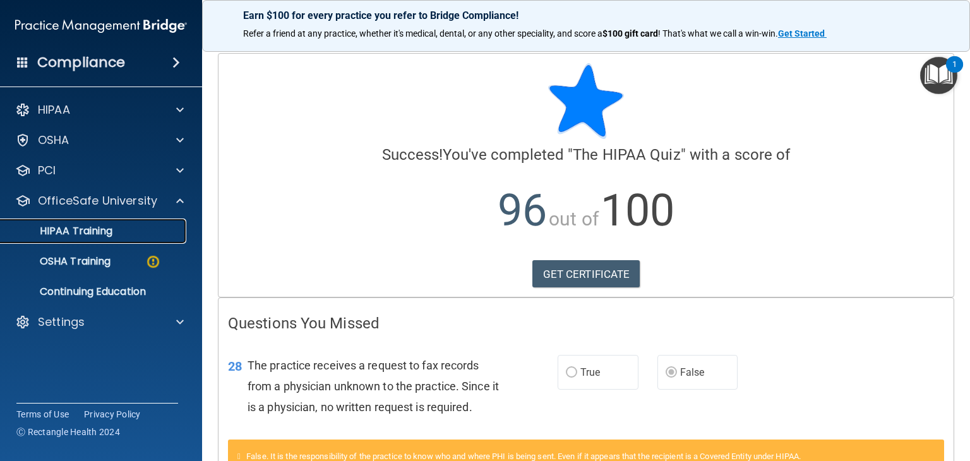
click at [93, 232] on p "HIPAA Training" at bounding box center [60, 231] width 104 height 13
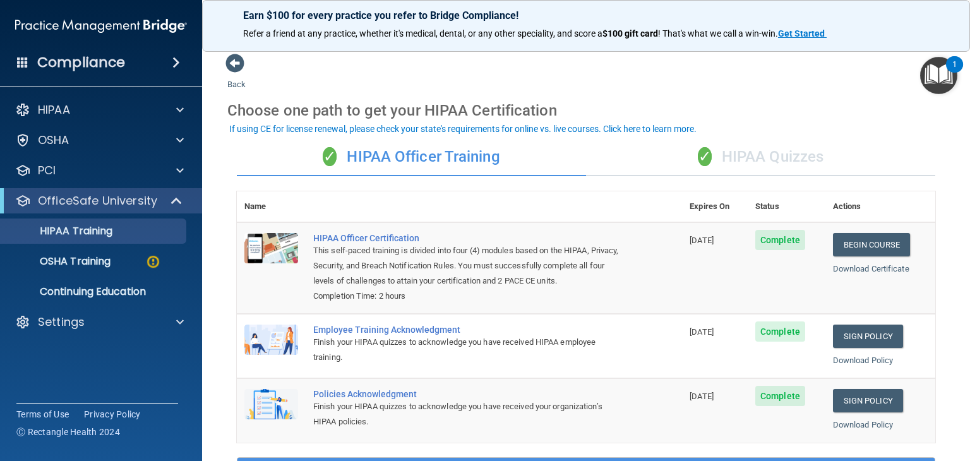
click at [775, 150] on div "✓ HIPAA Quizzes" at bounding box center [760, 157] width 349 height 38
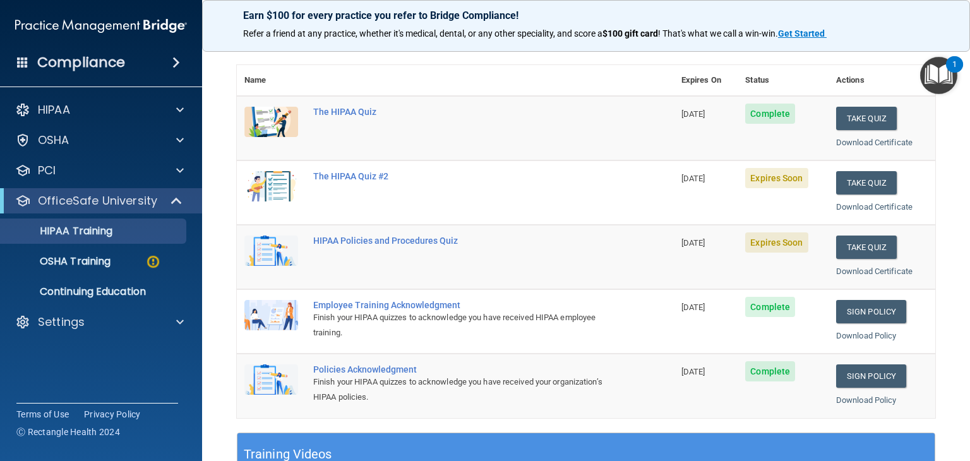
scroll to position [164, 0]
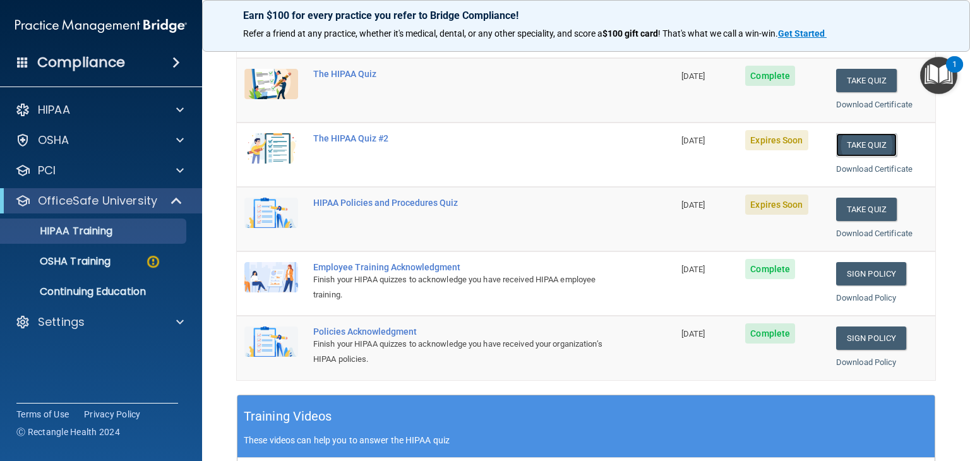
click at [869, 143] on button "Take Quiz" at bounding box center [866, 144] width 61 height 23
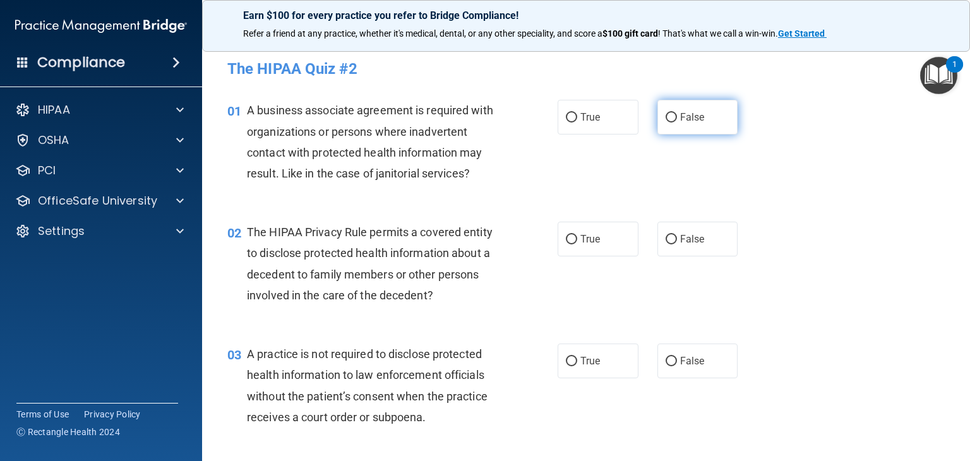
click at [671, 114] on label "False" at bounding box center [697, 117] width 81 height 35
click at [671, 114] on input "False" at bounding box center [670, 117] width 11 height 9
radio input "true"
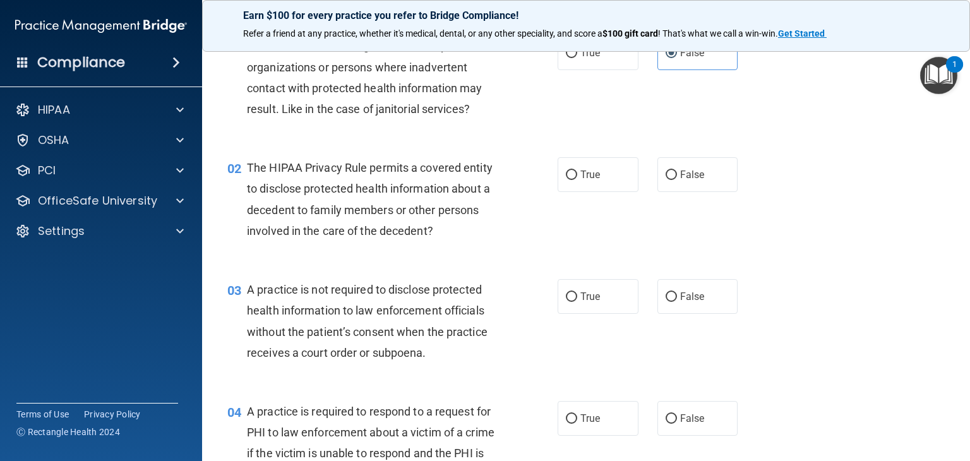
scroll to position [60, 0]
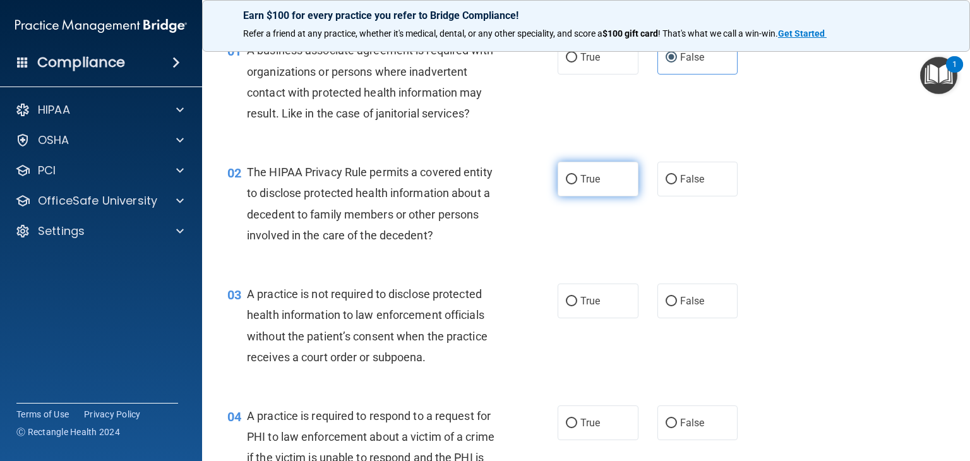
click at [581, 178] on span "True" at bounding box center [590, 179] width 20 height 12
click at [577, 178] on input "True" at bounding box center [571, 179] width 11 height 9
radio input "true"
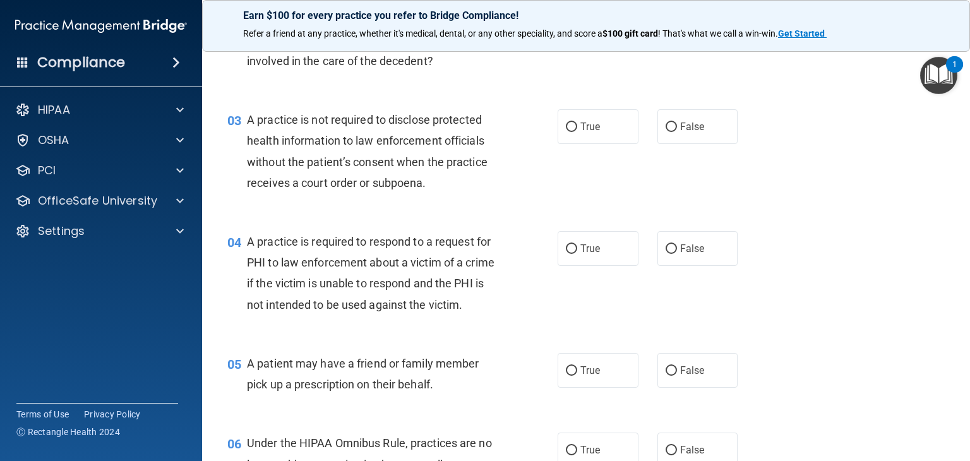
scroll to position [230, 0]
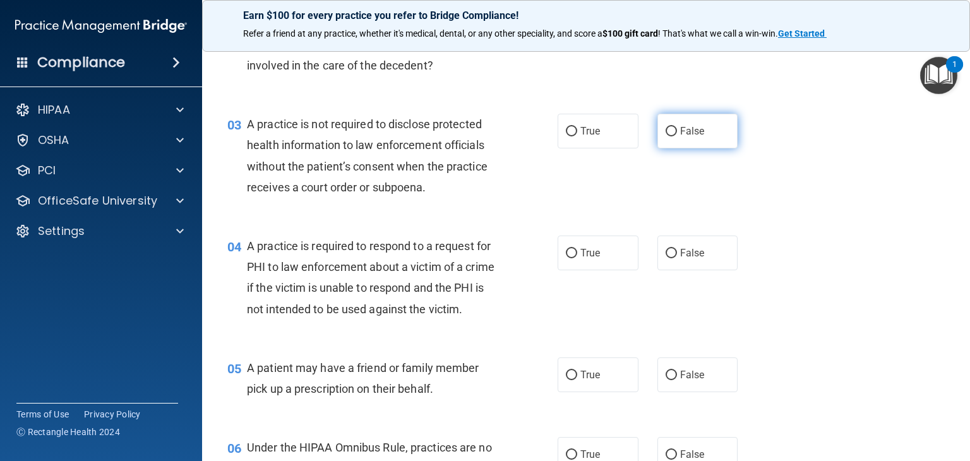
click at [680, 128] on span "False" at bounding box center [692, 131] width 25 height 12
click at [675, 128] on input "False" at bounding box center [670, 131] width 11 height 9
radio input "true"
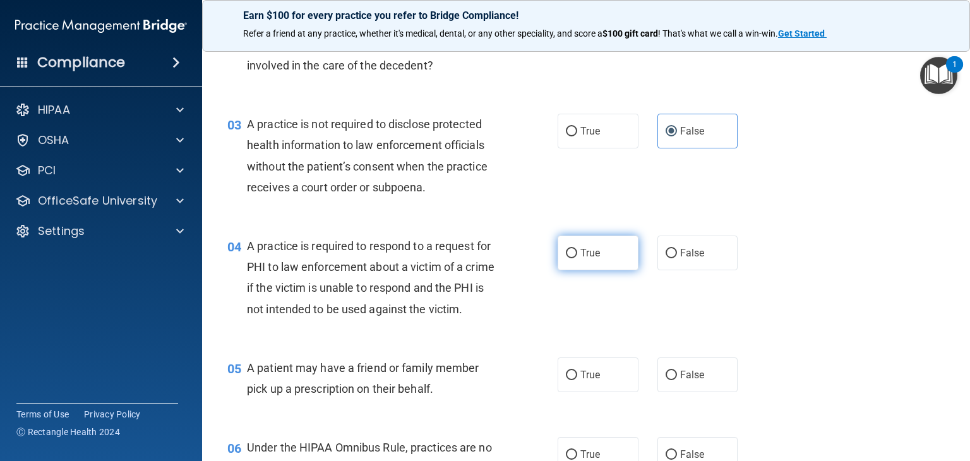
click at [570, 249] on input "True" at bounding box center [571, 253] width 11 height 9
radio input "true"
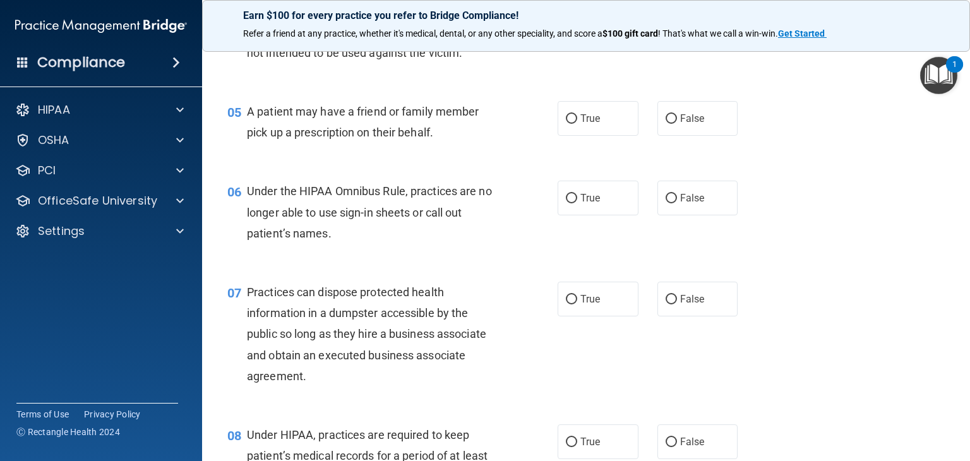
scroll to position [490, 0]
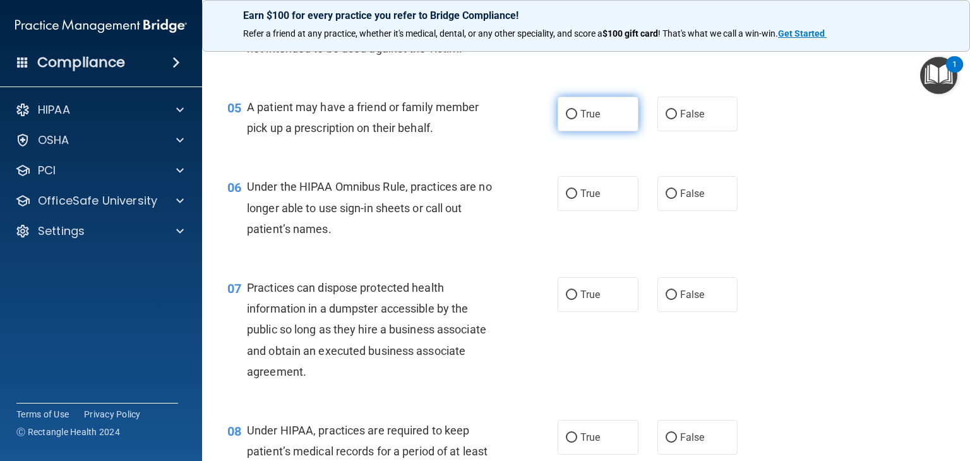
click at [566, 119] on input "True" at bounding box center [571, 114] width 11 height 9
radio input "true"
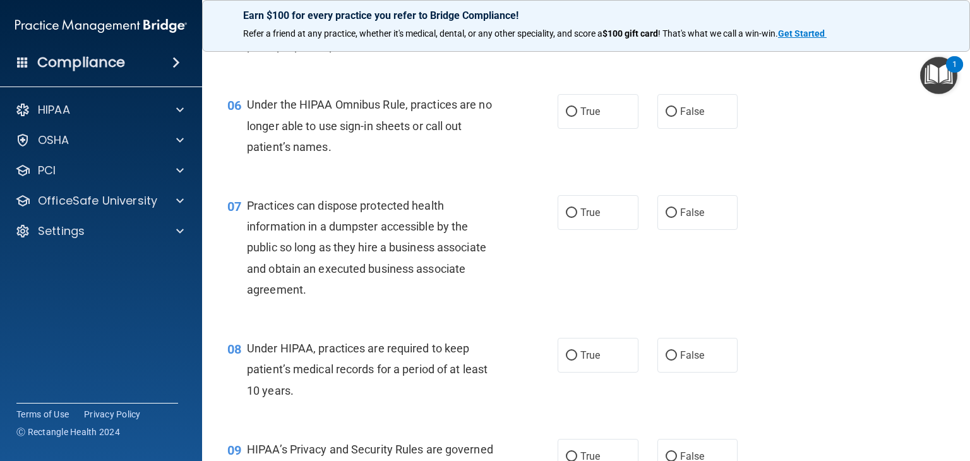
scroll to position [568, 0]
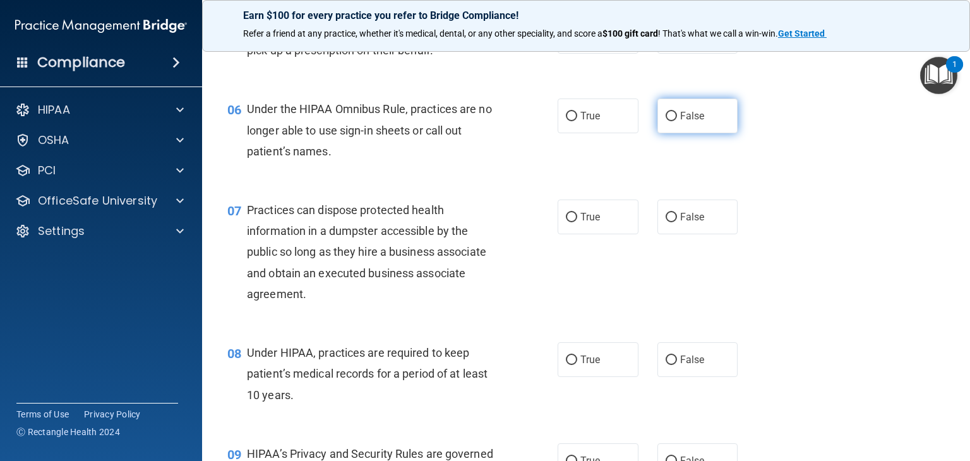
click at [665, 121] on input "False" at bounding box center [670, 116] width 11 height 9
radio input "true"
click at [671, 230] on label "False" at bounding box center [697, 216] width 81 height 35
click at [671, 222] on input "False" at bounding box center [670, 217] width 11 height 9
radio input "true"
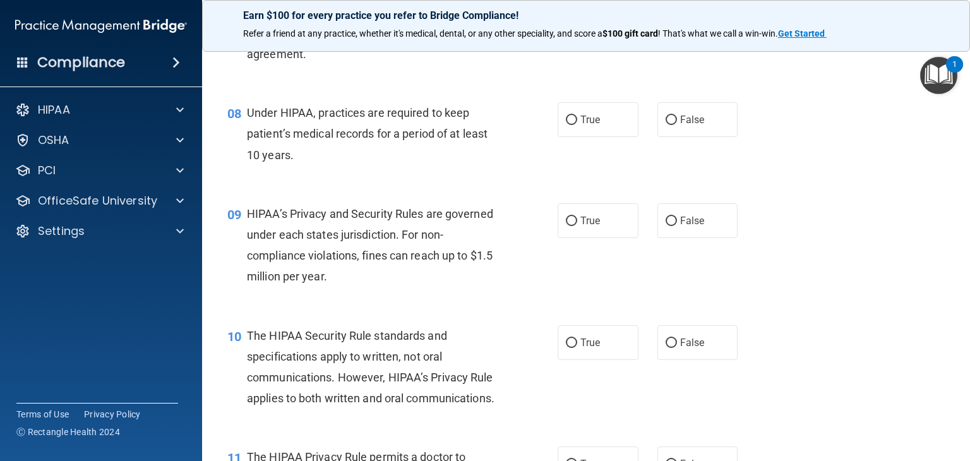
scroll to position [812, 0]
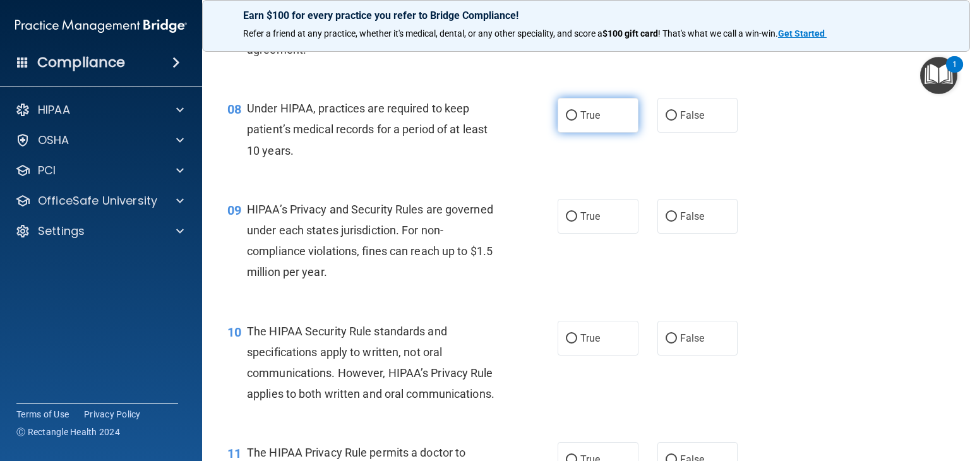
click at [566, 121] on input "True" at bounding box center [571, 115] width 11 height 9
radio input "true"
click at [669, 121] on input "False" at bounding box center [670, 115] width 11 height 9
radio input "true"
radio input "false"
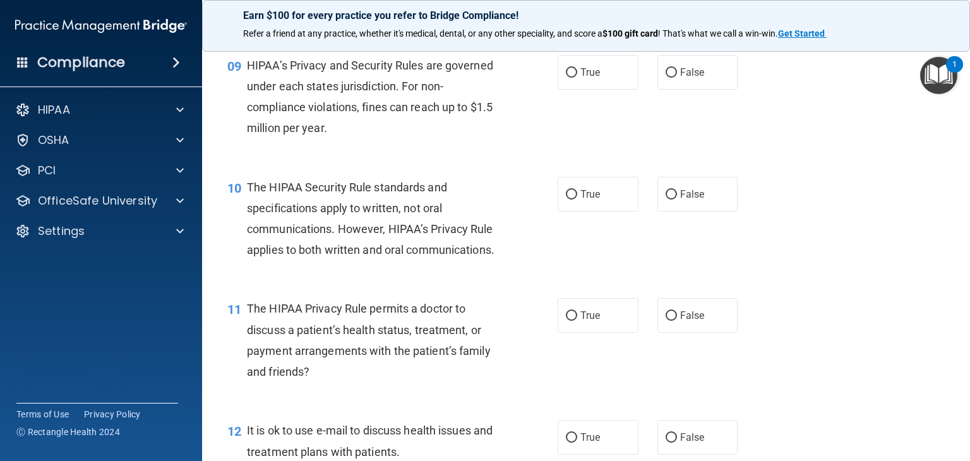
scroll to position [939, 0]
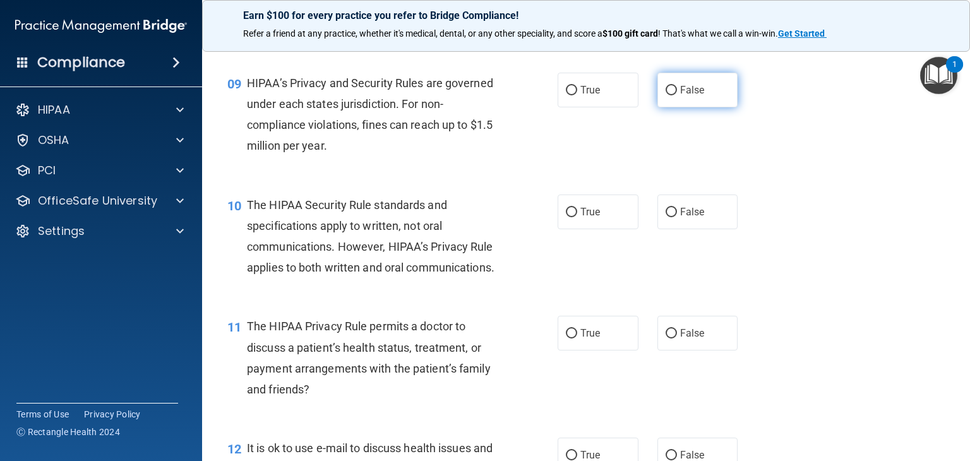
click at [667, 95] on input "False" at bounding box center [670, 90] width 11 height 9
radio input "true"
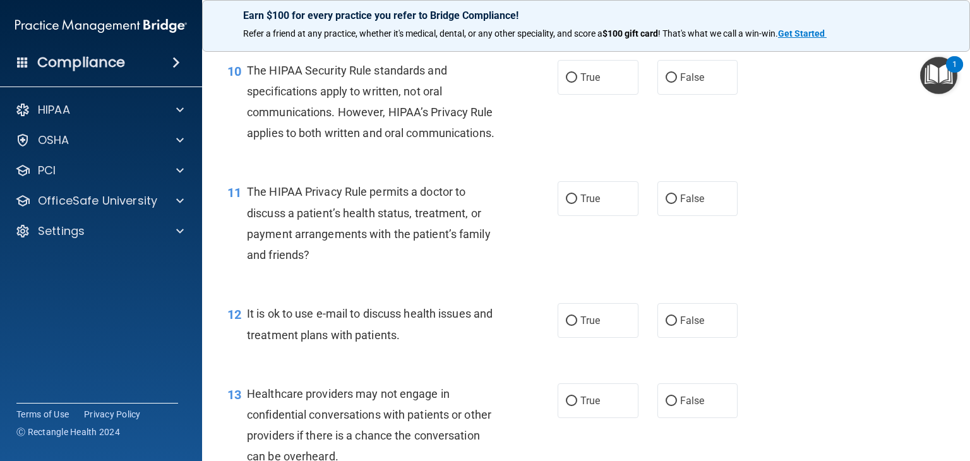
scroll to position [1082, 0]
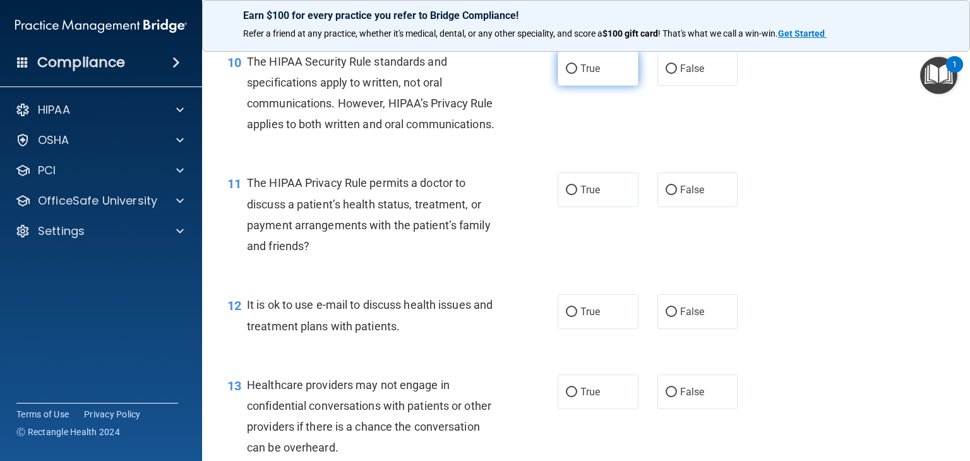
click at [569, 74] on input "True" at bounding box center [571, 68] width 11 height 9
radio input "true"
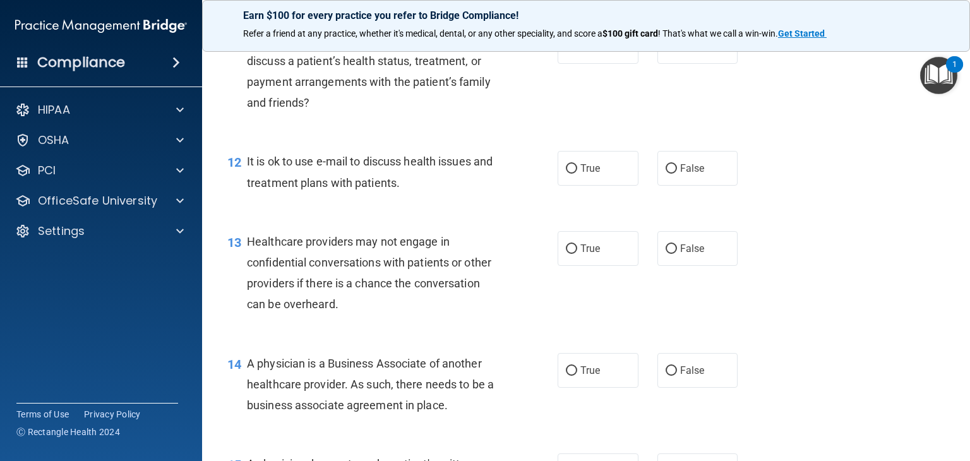
scroll to position [1194, 0]
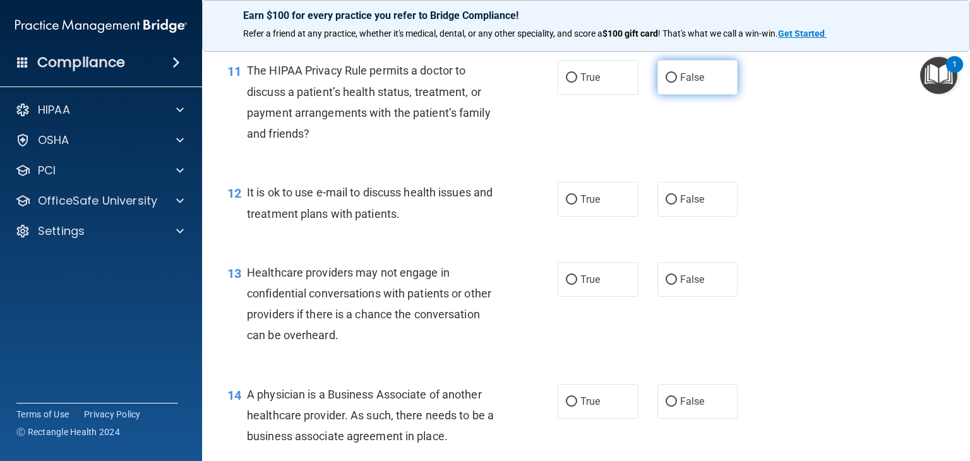
click at [677, 95] on label "False" at bounding box center [697, 77] width 81 height 35
click at [677, 83] on input "False" at bounding box center [670, 77] width 11 height 9
radio input "true"
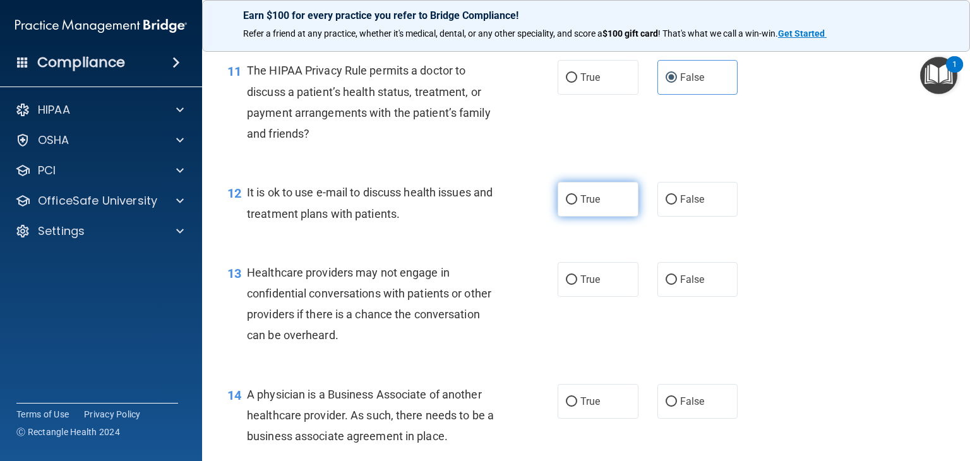
click at [574, 217] on label "True" at bounding box center [597, 199] width 81 height 35
click at [574, 205] on input "True" at bounding box center [571, 199] width 11 height 9
radio input "true"
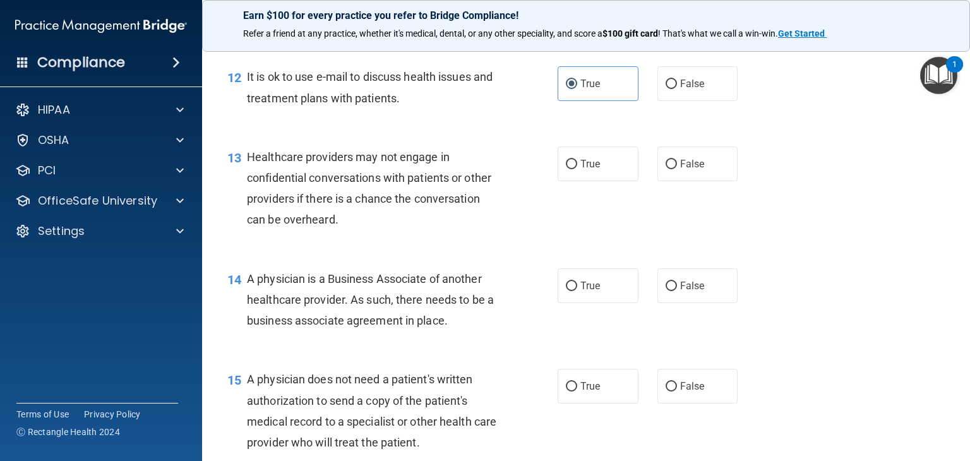
scroll to position [1301, 0]
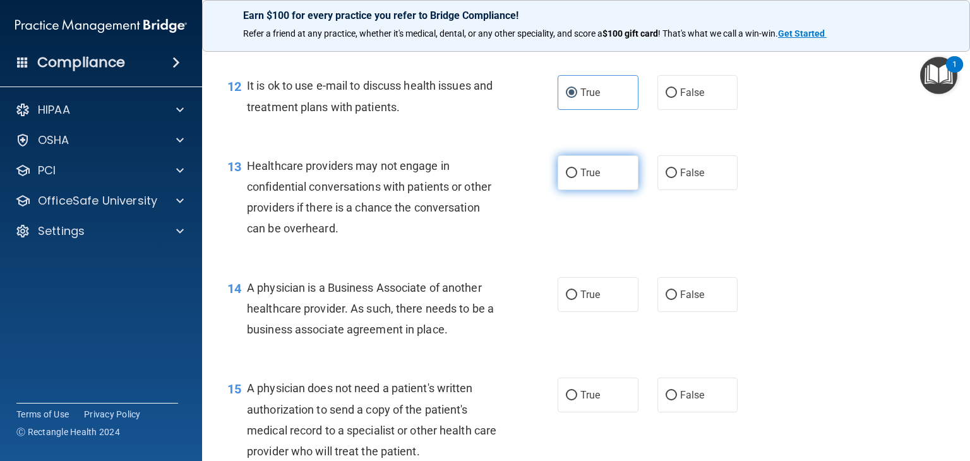
click at [588, 179] on span "True" at bounding box center [590, 173] width 20 height 12
click at [577, 178] on input "True" at bounding box center [571, 173] width 11 height 9
radio input "true"
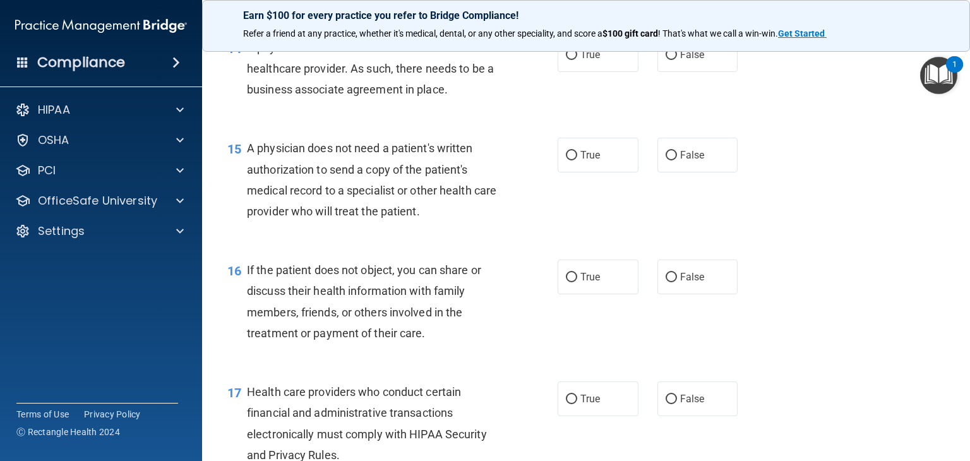
scroll to position [1545, 0]
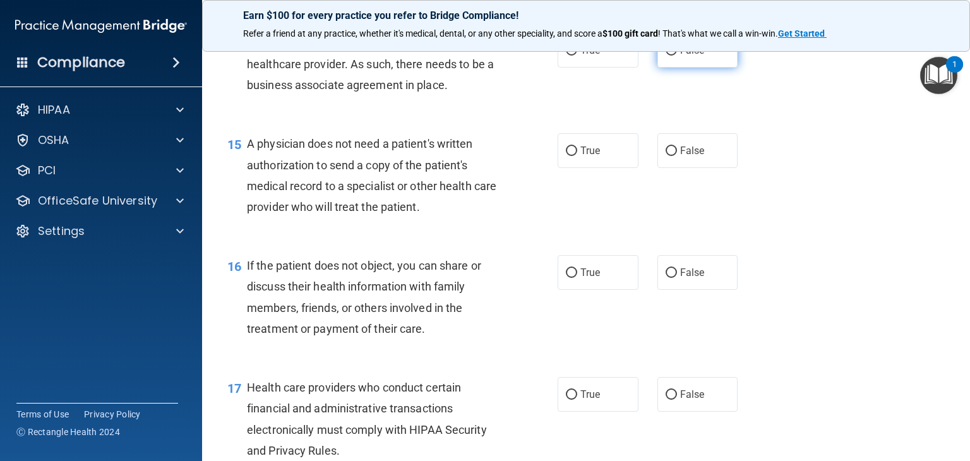
click at [667, 56] on input "False" at bounding box center [670, 50] width 11 height 9
radio input "true"
click at [571, 156] on input "True" at bounding box center [571, 150] width 11 height 9
radio input "true"
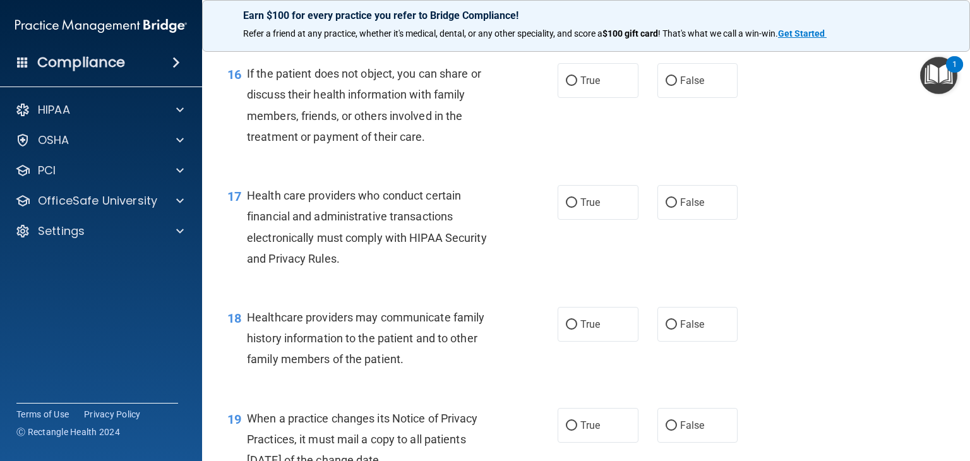
scroll to position [1742, 0]
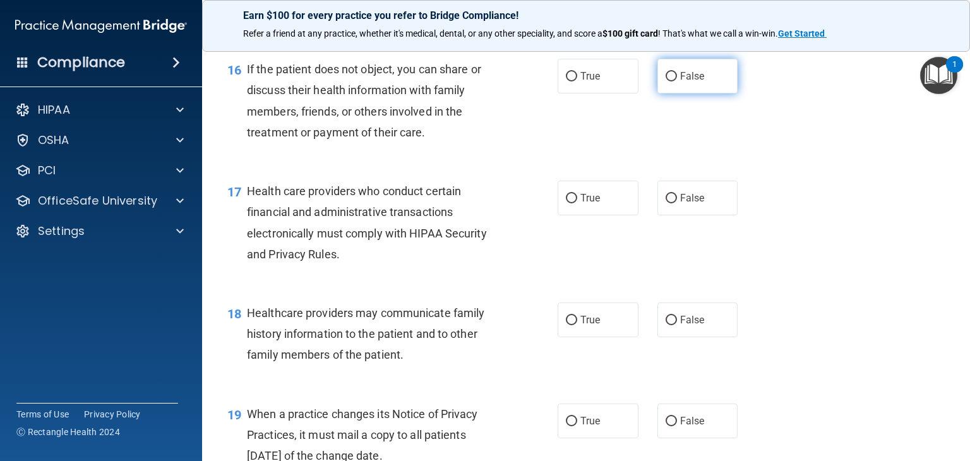
click at [667, 81] on input "False" at bounding box center [670, 76] width 11 height 9
radio input "true"
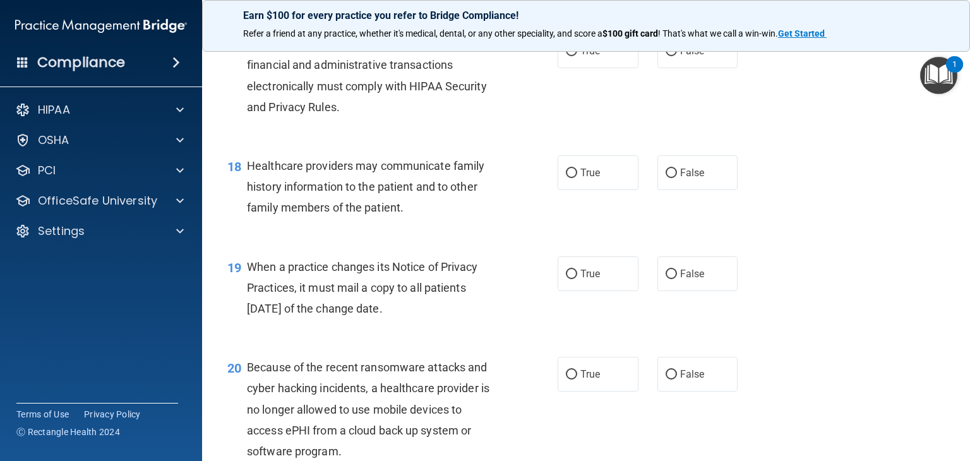
scroll to position [1884, 0]
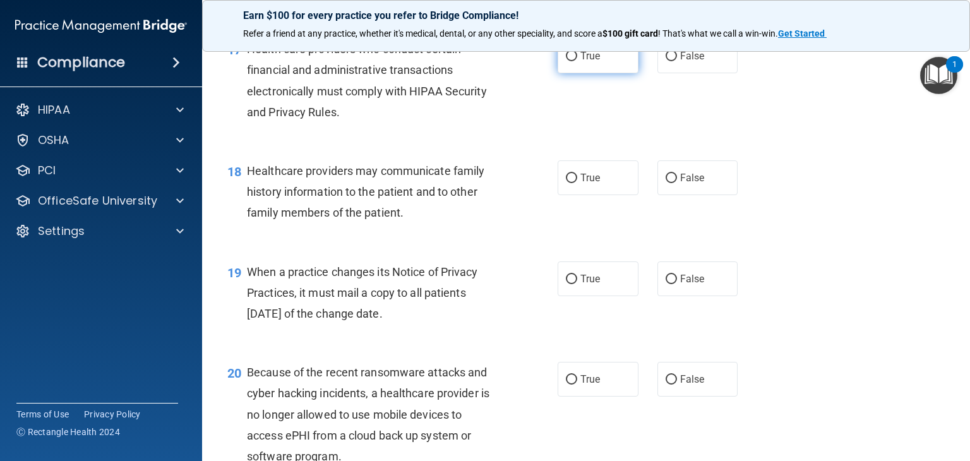
click at [580, 62] on span "True" at bounding box center [590, 56] width 20 height 12
click at [577, 61] on input "True" at bounding box center [571, 56] width 11 height 9
radio input "true"
click at [667, 183] on input "False" at bounding box center [670, 178] width 11 height 9
radio input "true"
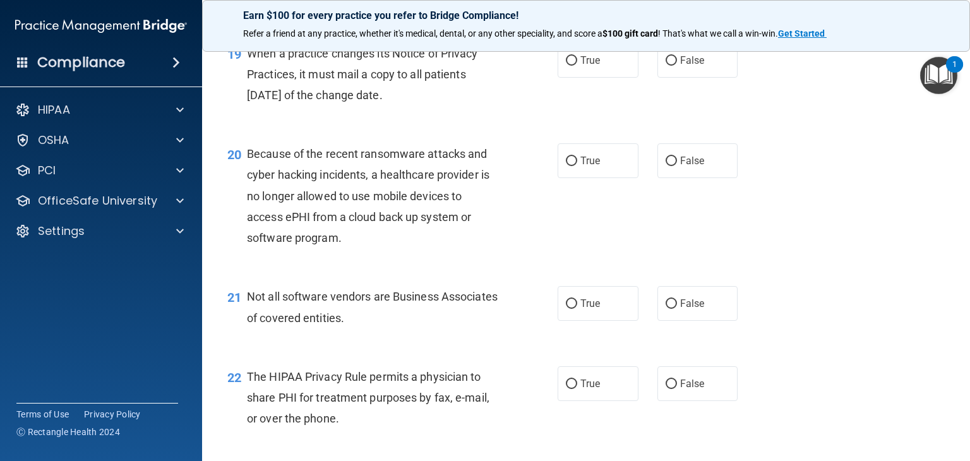
scroll to position [2093, 0]
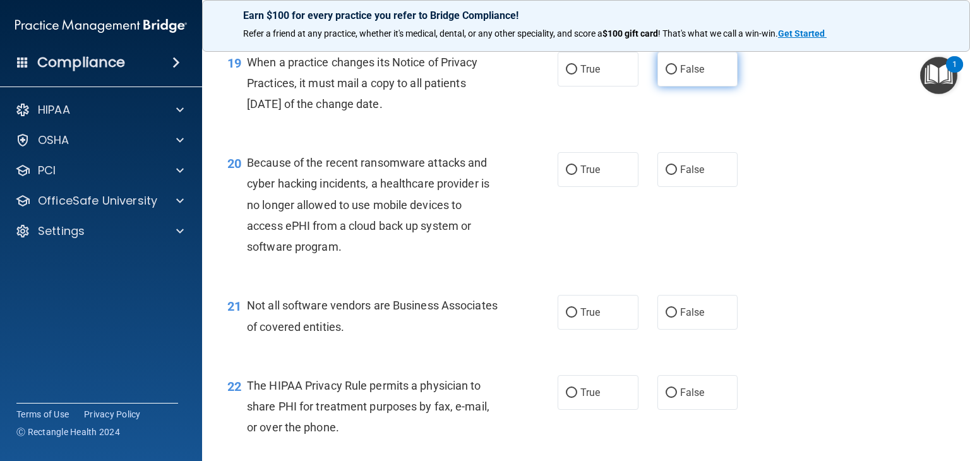
click at [665, 74] on input "False" at bounding box center [670, 69] width 11 height 9
radio input "true"
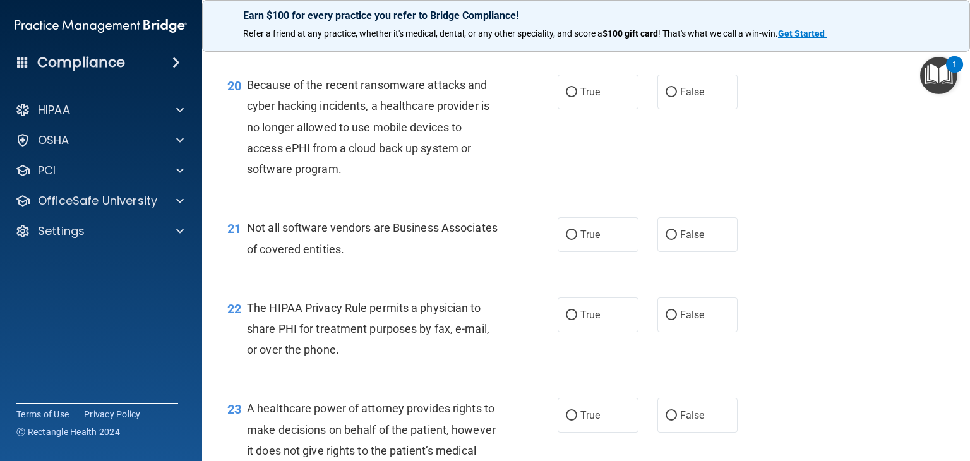
scroll to position [2144, 0]
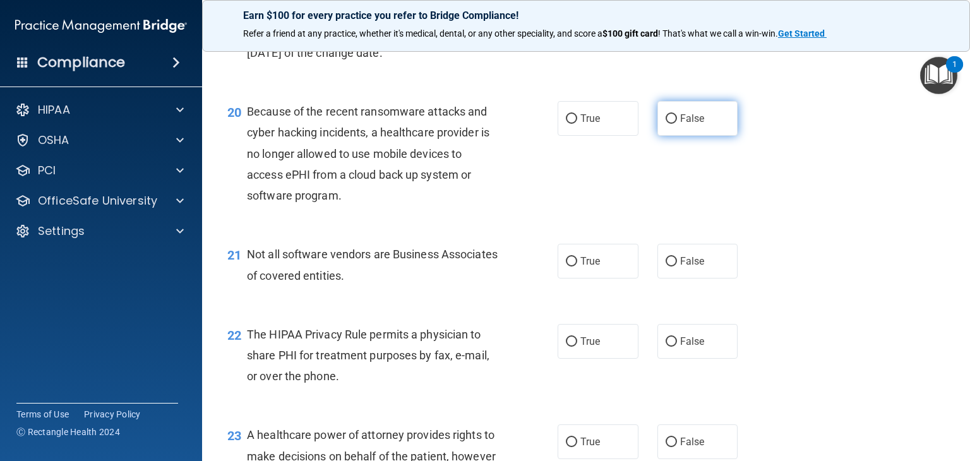
click at [667, 124] on input "False" at bounding box center [670, 118] width 11 height 9
radio input "true"
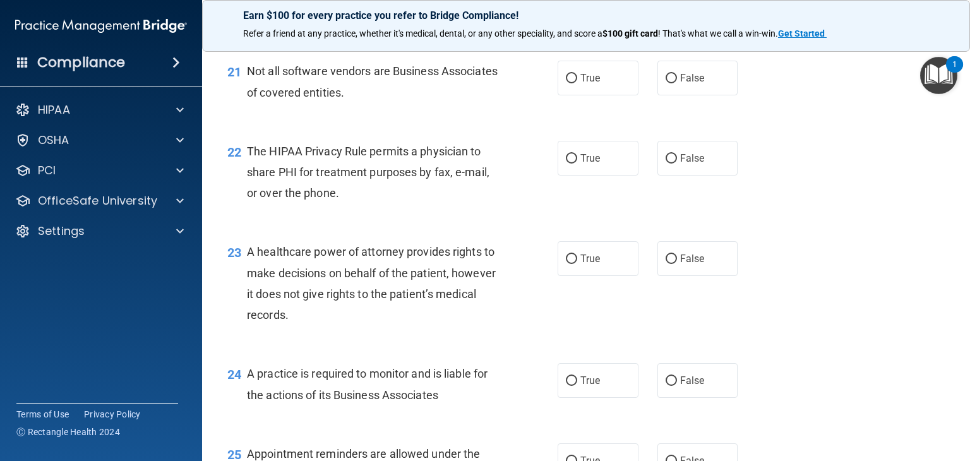
scroll to position [2323, 0]
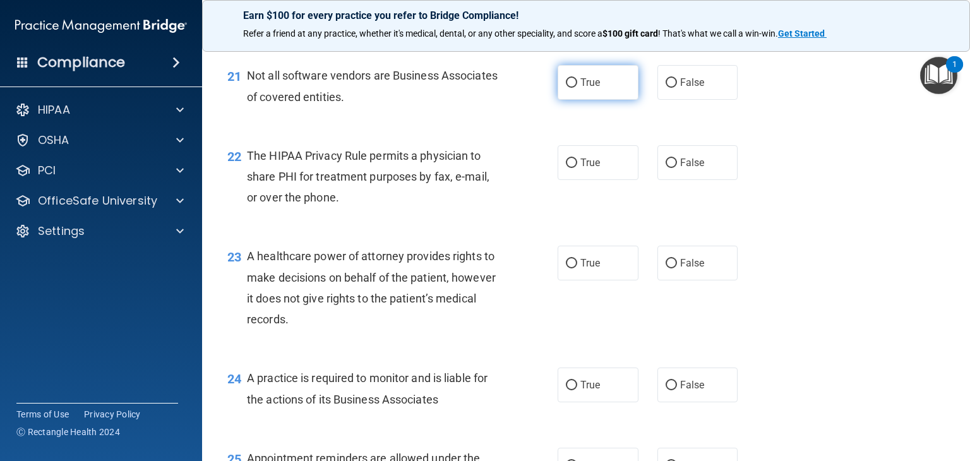
click at [580, 88] on span "True" at bounding box center [590, 82] width 20 height 12
click at [577, 88] on input "True" at bounding box center [571, 82] width 11 height 9
radio input "true"
click at [669, 88] on input "False" at bounding box center [670, 82] width 11 height 9
radio input "true"
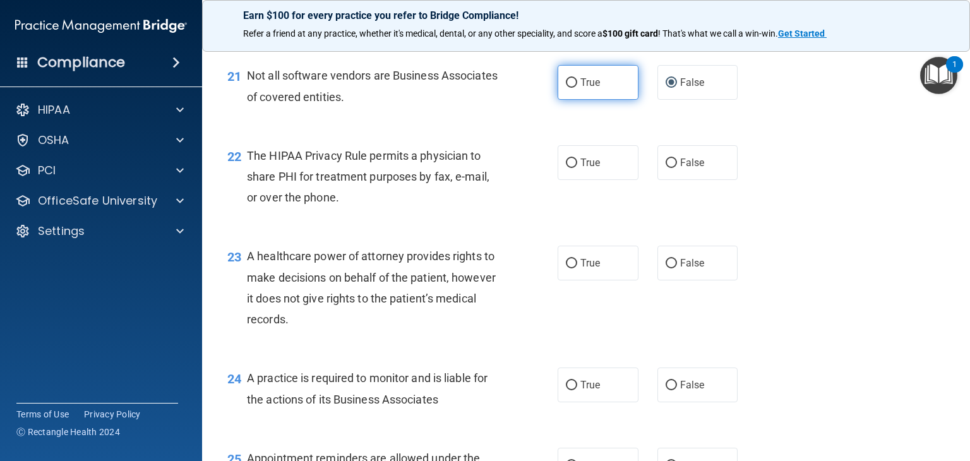
click at [566, 88] on input "True" at bounding box center [571, 82] width 11 height 9
radio input "true"
radio input "false"
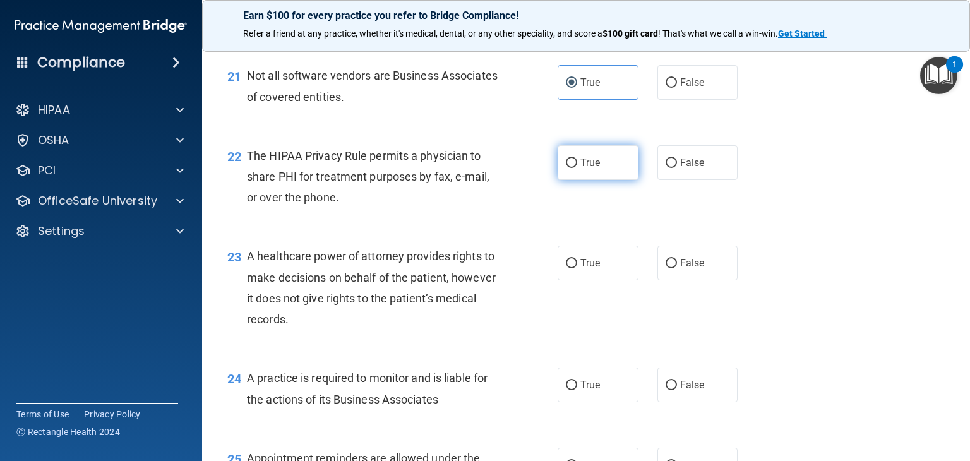
click at [566, 168] on input "True" at bounding box center [571, 162] width 11 height 9
radio input "true"
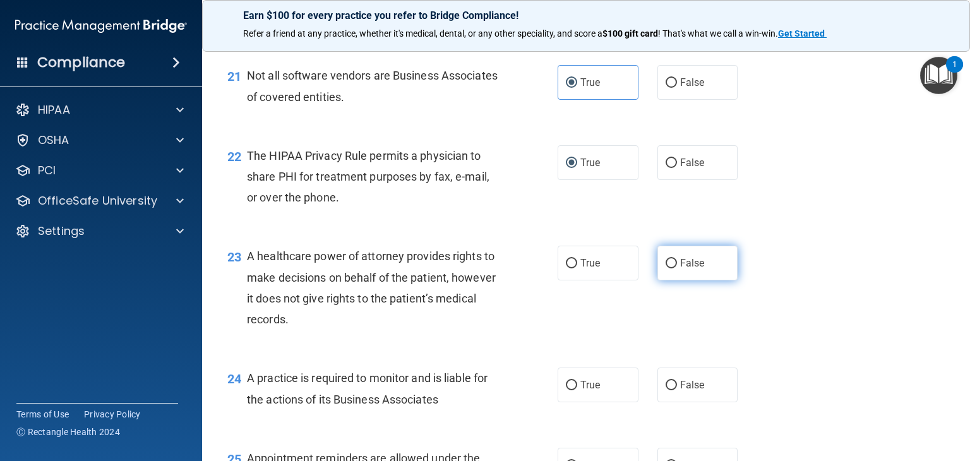
click at [665, 268] on input "False" at bounding box center [670, 263] width 11 height 9
radio input "true"
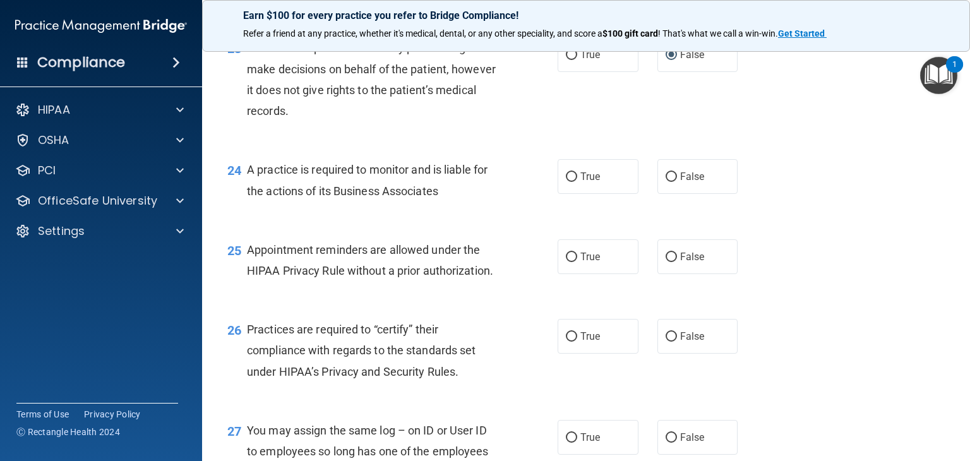
scroll to position [2505, 0]
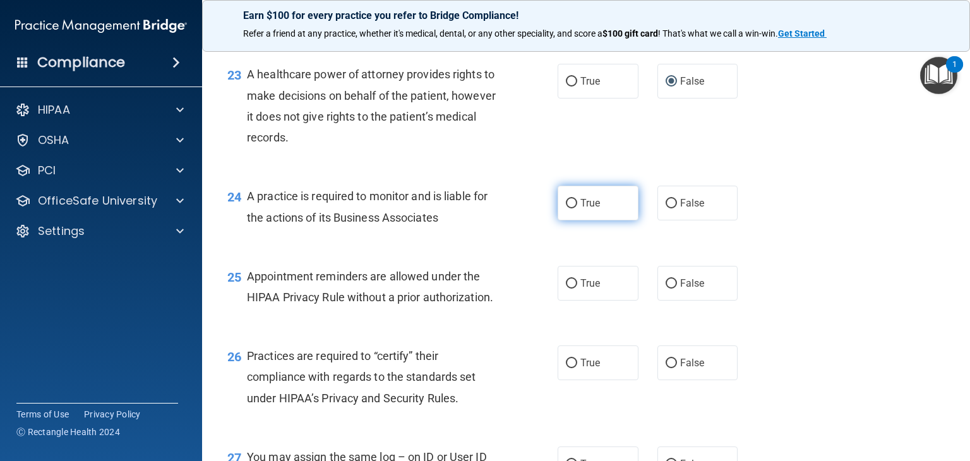
click at [568, 208] on input "True" at bounding box center [571, 203] width 11 height 9
radio input "true"
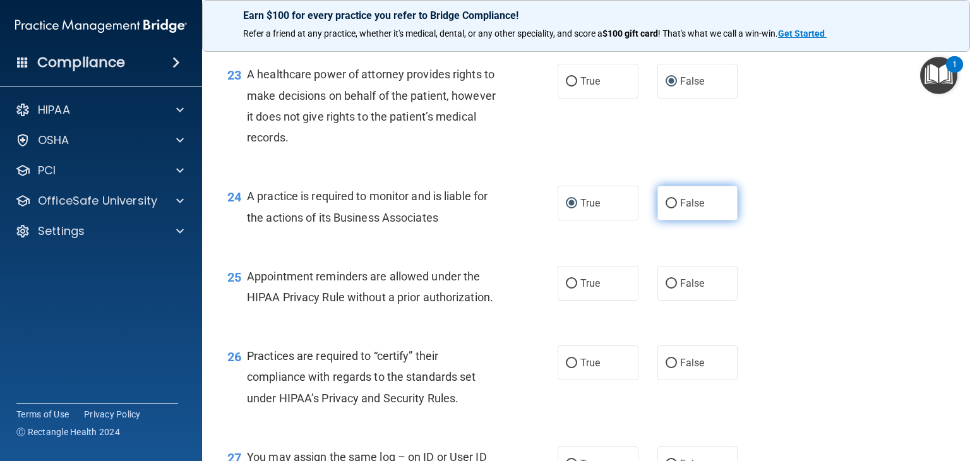
click at [680, 209] on span "False" at bounding box center [692, 203] width 25 height 12
click at [677, 208] on input "False" at bounding box center [670, 203] width 11 height 9
radio input "true"
radio input "false"
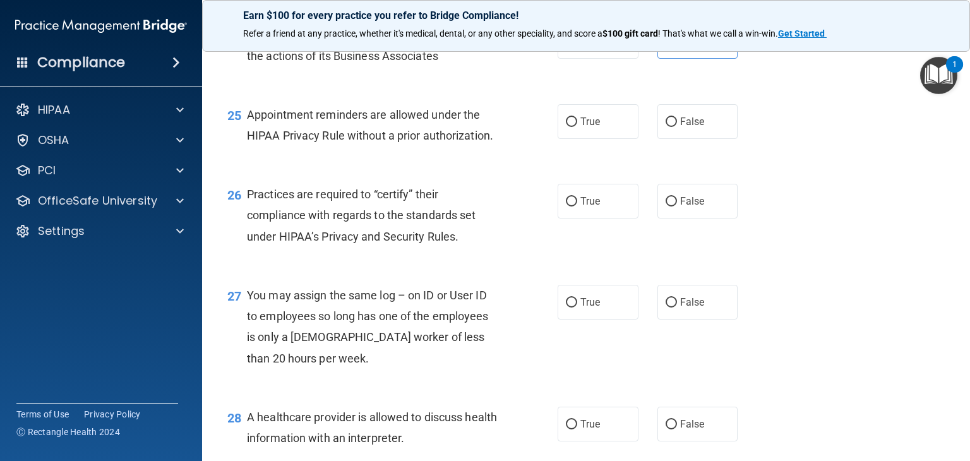
scroll to position [2670, 0]
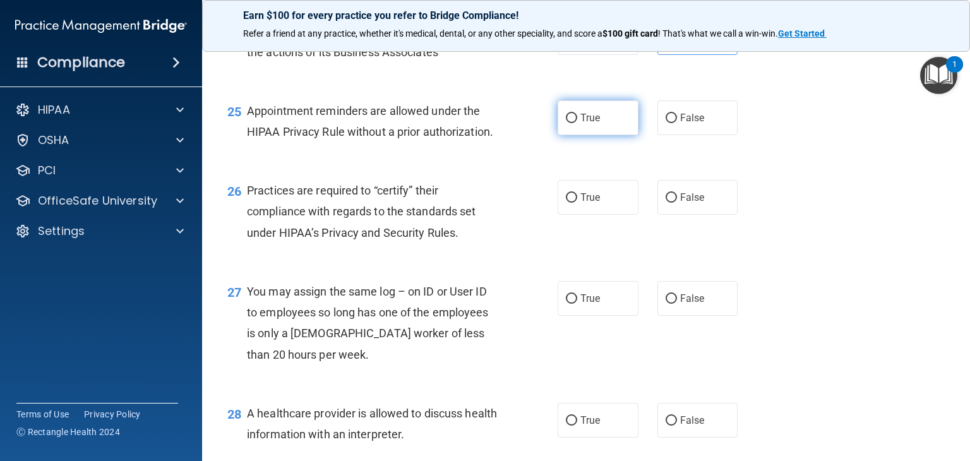
click at [569, 123] on input "True" at bounding box center [571, 118] width 11 height 9
radio input "true"
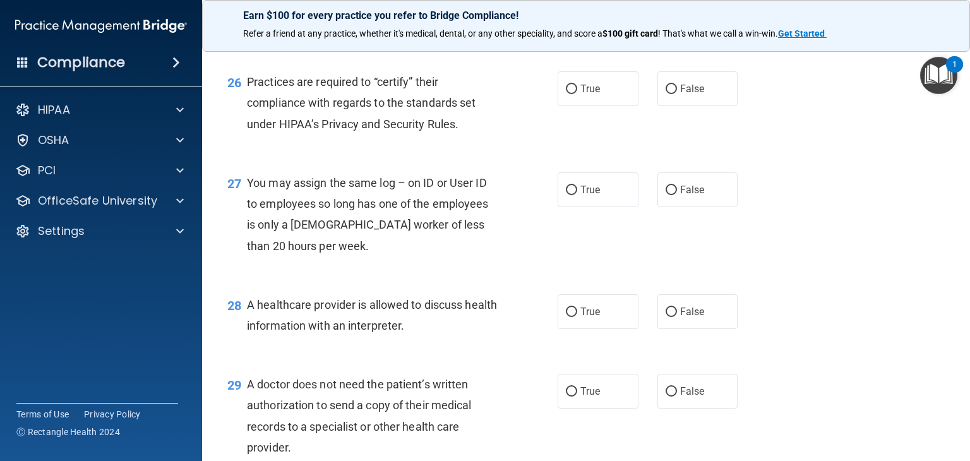
scroll to position [2765, 0]
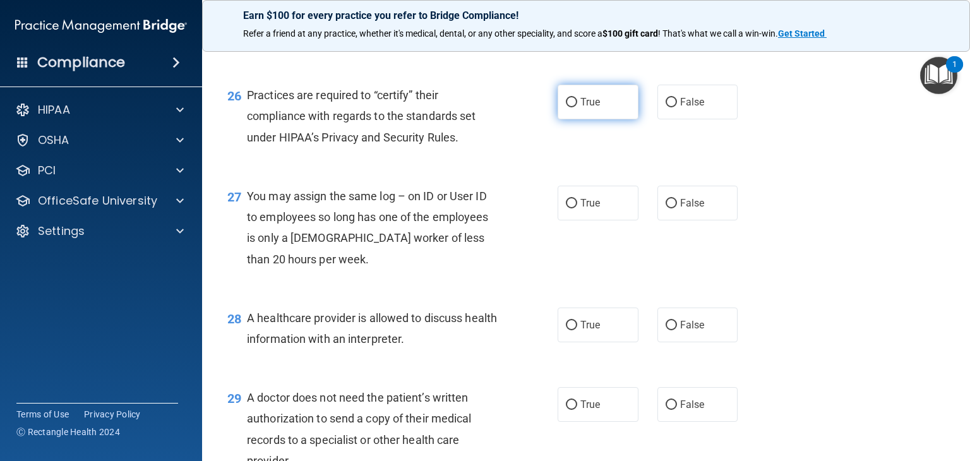
click at [567, 107] on input "True" at bounding box center [571, 102] width 11 height 9
radio input "true"
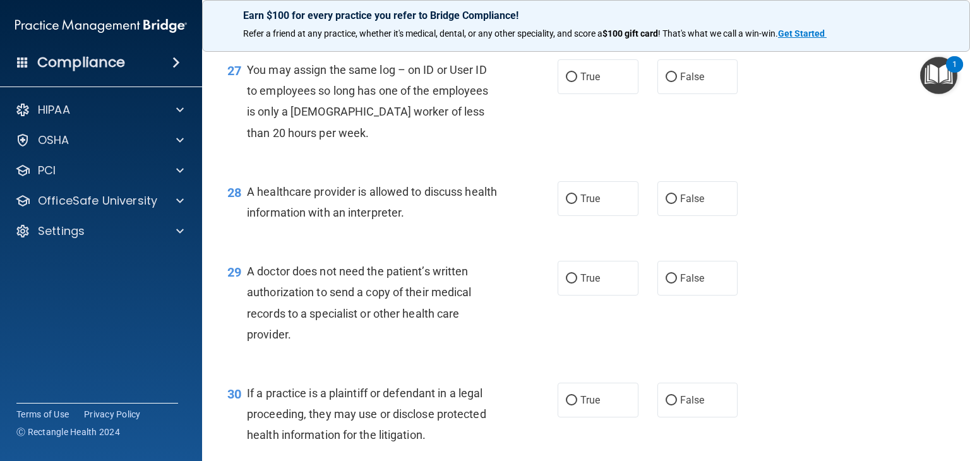
scroll to position [2887, 0]
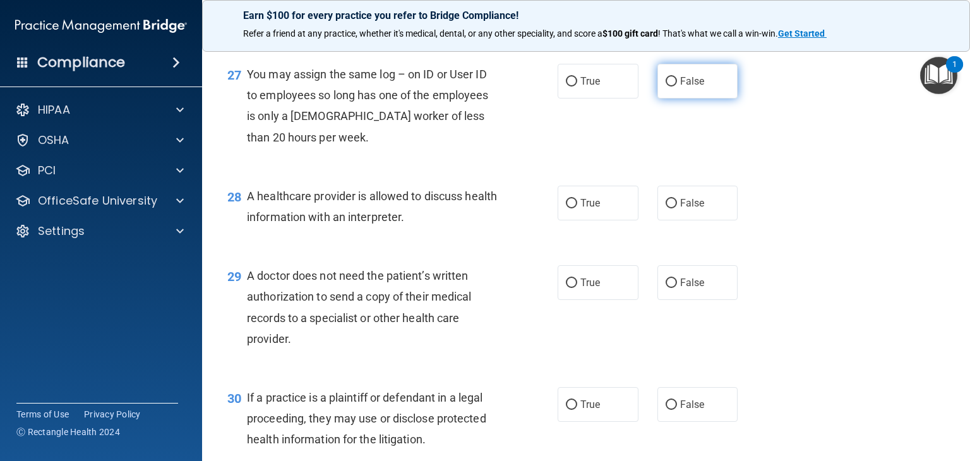
click at [668, 86] on input "False" at bounding box center [670, 81] width 11 height 9
radio input "true"
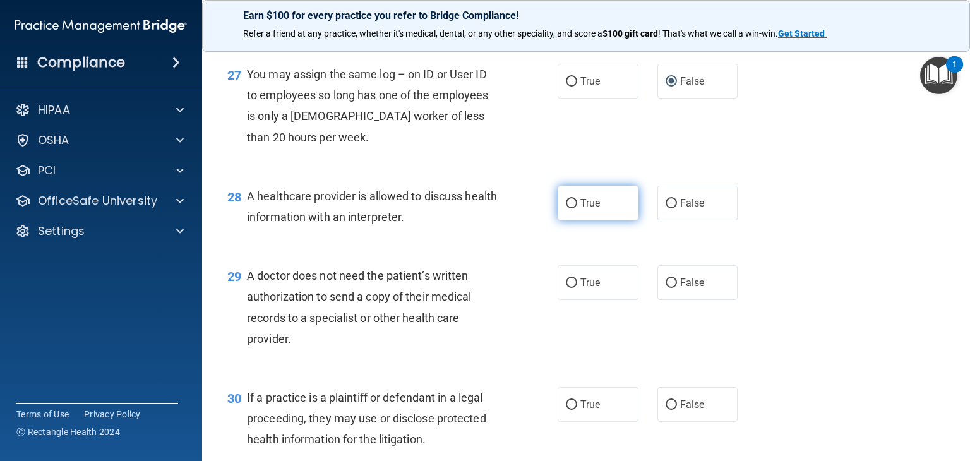
click at [566, 208] on input "True" at bounding box center [571, 203] width 11 height 9
radio input "true"
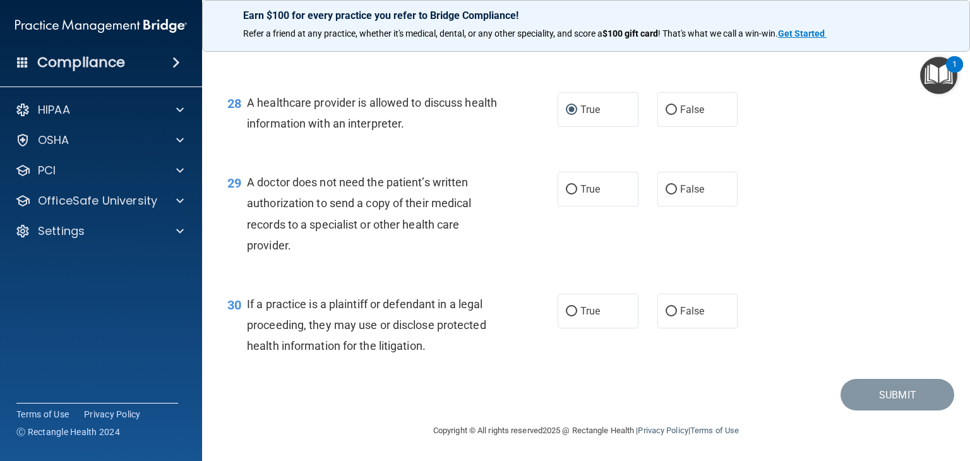
scroll to position [3023, 0]
click at [567, 191] on input "True" at bounding box center [571, 189] width 11 height 9
radio input "true"
click at [665, 307] on input "False" at bounding box center [670, 311] width 11 height 9
radio input "true"
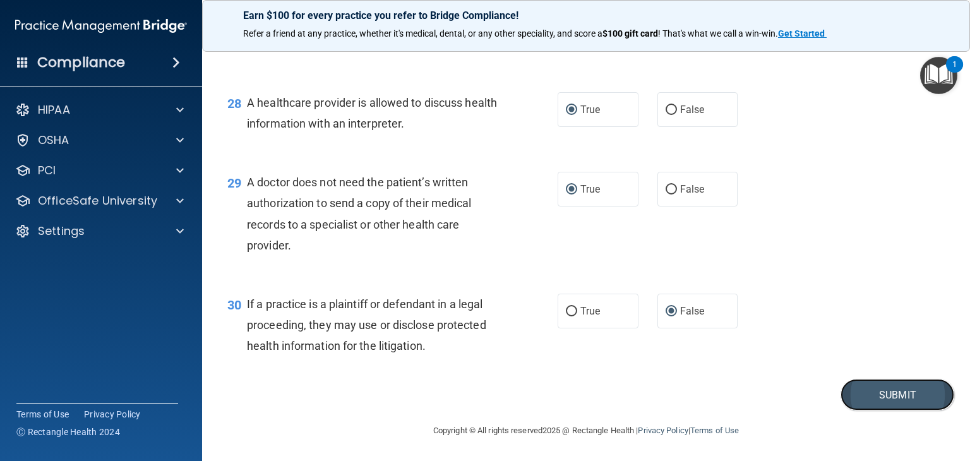
click at [899, 397] on button "Submit" at bounding box center [897, 395] width 114 height 32
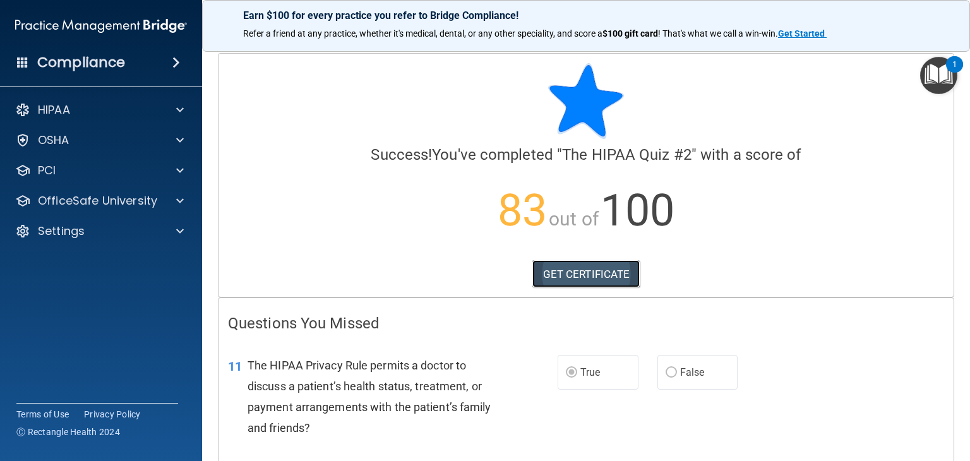
click at [590, 270] on link "GET CERTIFICATE" at bounding box center [586, 274] width 108 height 28
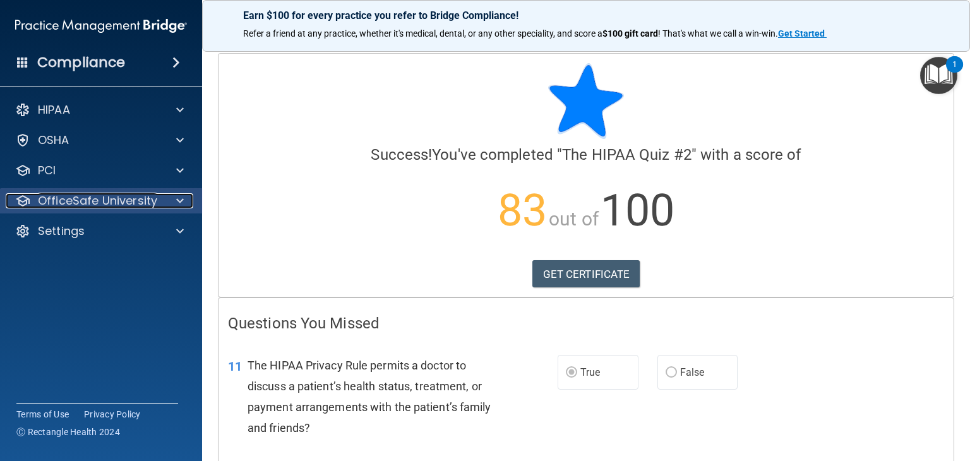
click at [72, 204] on p "OfficeSafe University" at bounding box center [97, 200] width 119 height 15
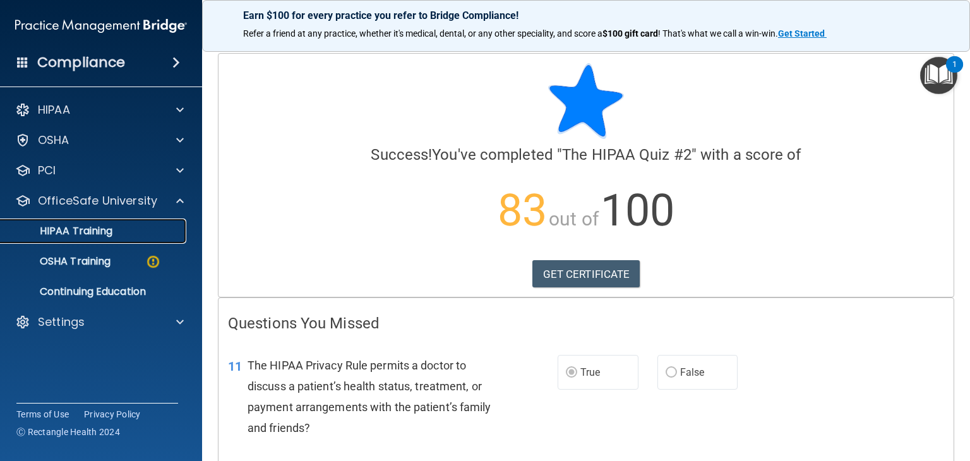
click at [90, 226] on p "HIPAA Training" at bounding box center [60, 231] width 104 height 13
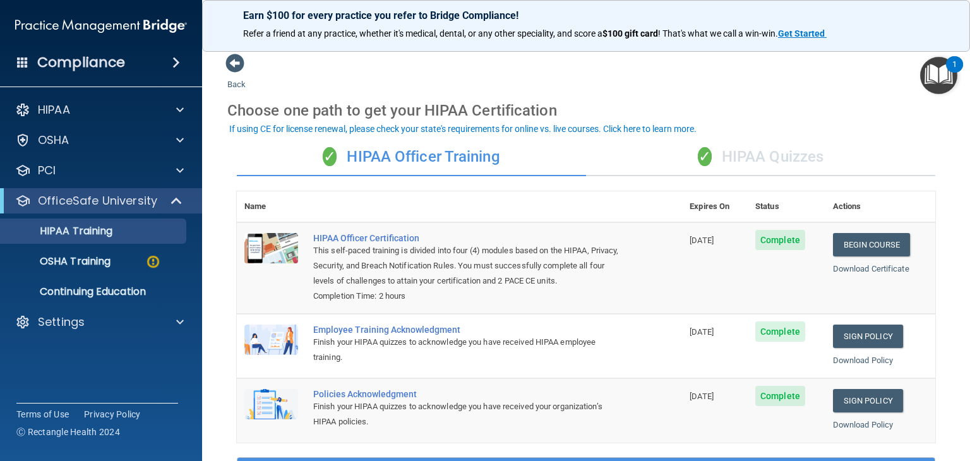
click at [769, 162] on div "✓ HIPAA Quizzes" at bounding box center [760, 157] width 349 height 38
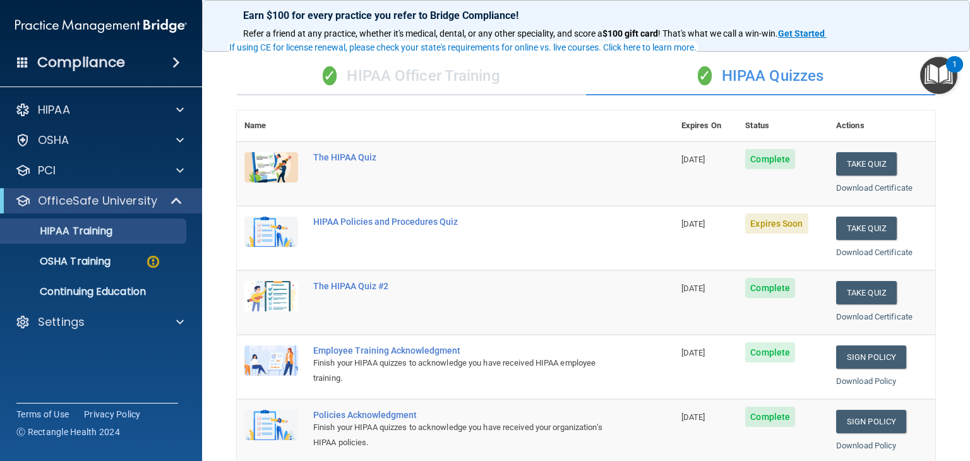
scroll to position [78, 0]
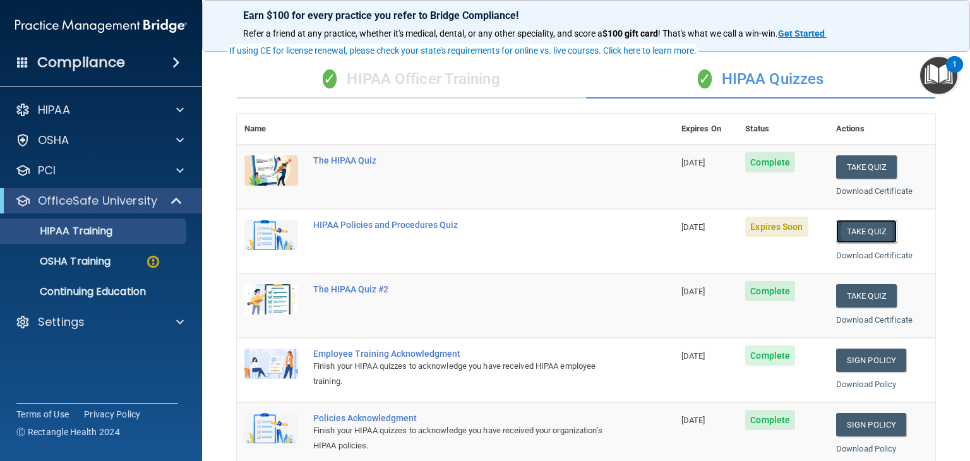
click at [858, 227] on button "Take Quiz" at bounding box center [866, 231] width 61 height 23
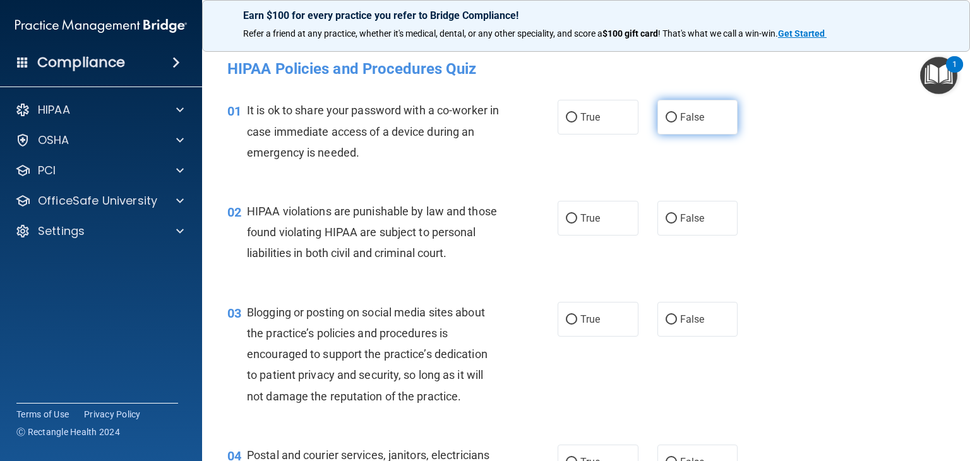
click at [666, 116] on input "False" at bounding box center [670, 117] width 11 height 9
radio input "true"
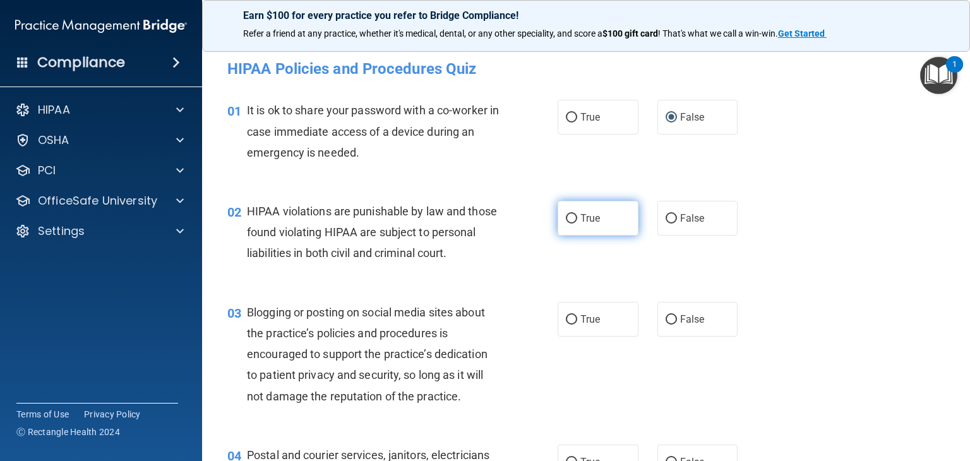
click at [573, 217] on label "True" at bounding box center [597, 218] width 81 height 35
click at [573, 217] on input "True" at bounding box center [571, 218] width 11 height 9
radio input "true"
click at [662, 229] on label "False" at bounding box center [697, 218] width 81 height 35
click at [665, 223] on input "False" at bounding box center [670, 218] width 11 height 9
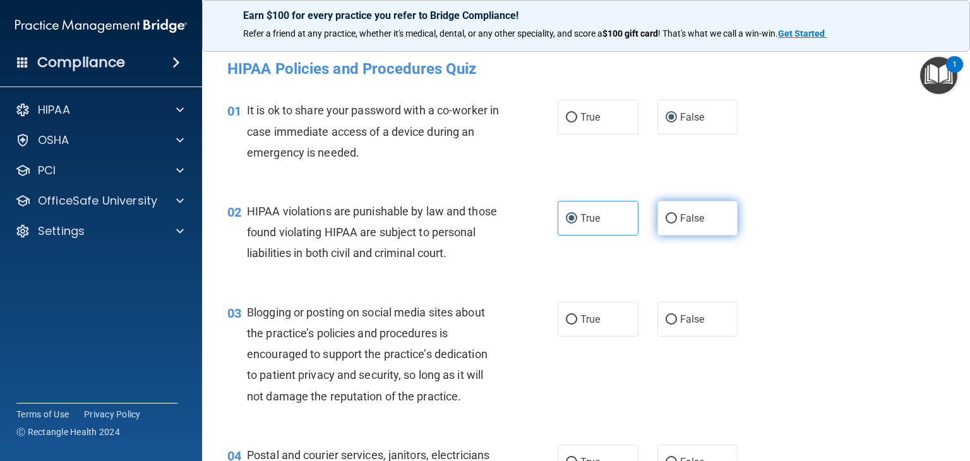
radio input "true"
radio input "false"
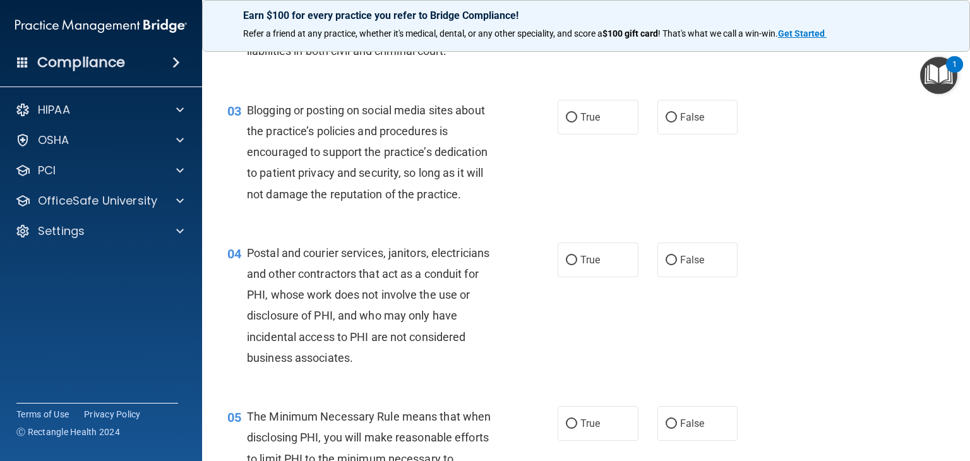
scroll to position [207, 0]
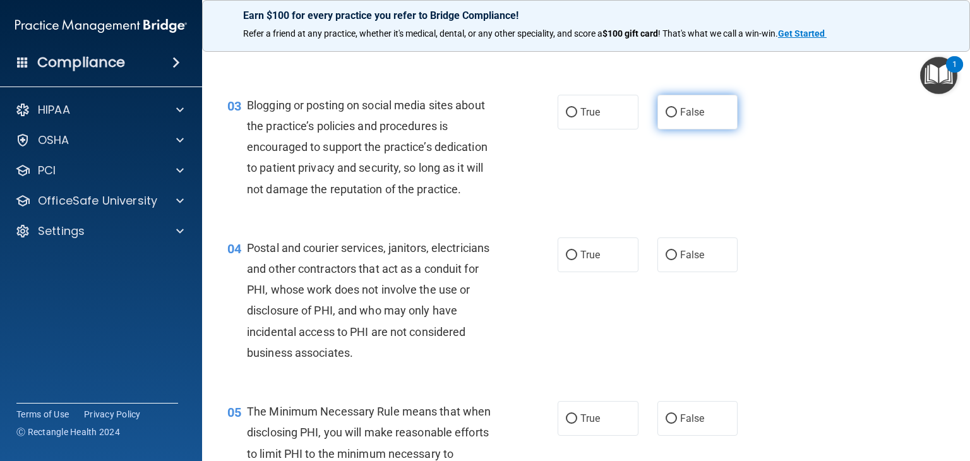
click at [667, 117] on input "False" at bounding box center [670, 112] width 11 height 9
radio input "true"
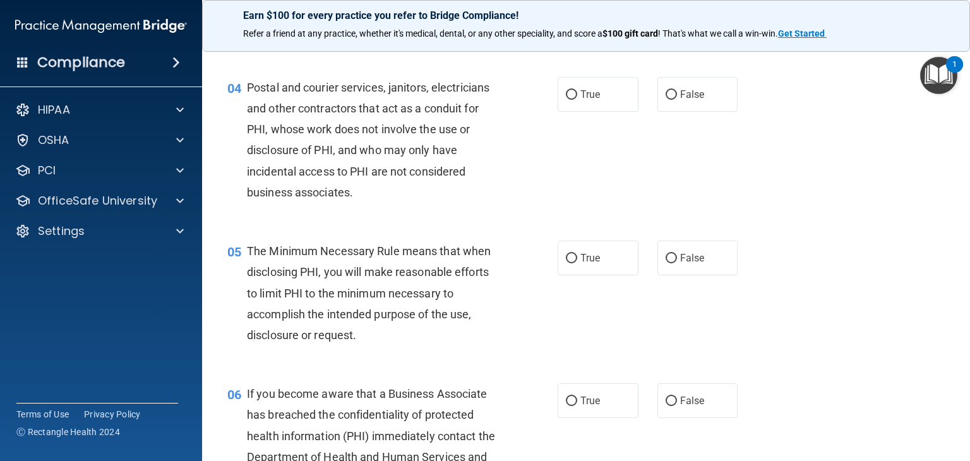
scroll to position [348, 0]
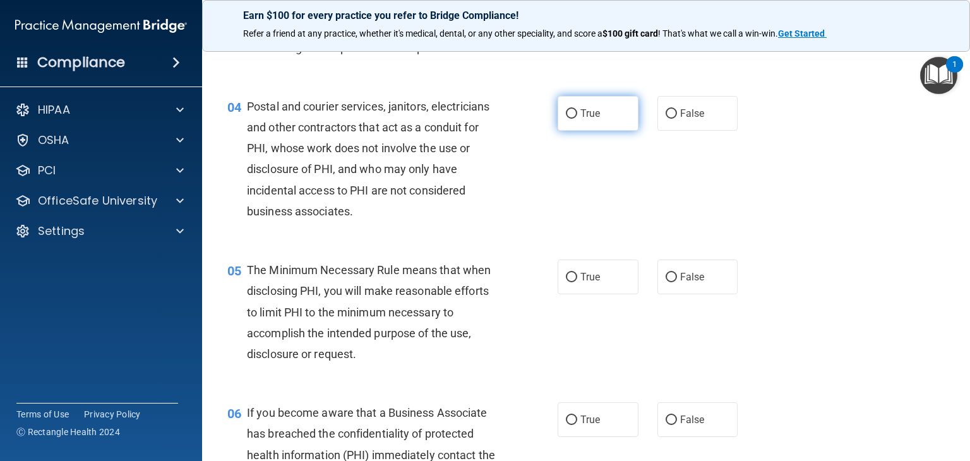
click at [566, 119] on input "True" at bounding box center [571, 113] width 11 height 9
radio input "true"
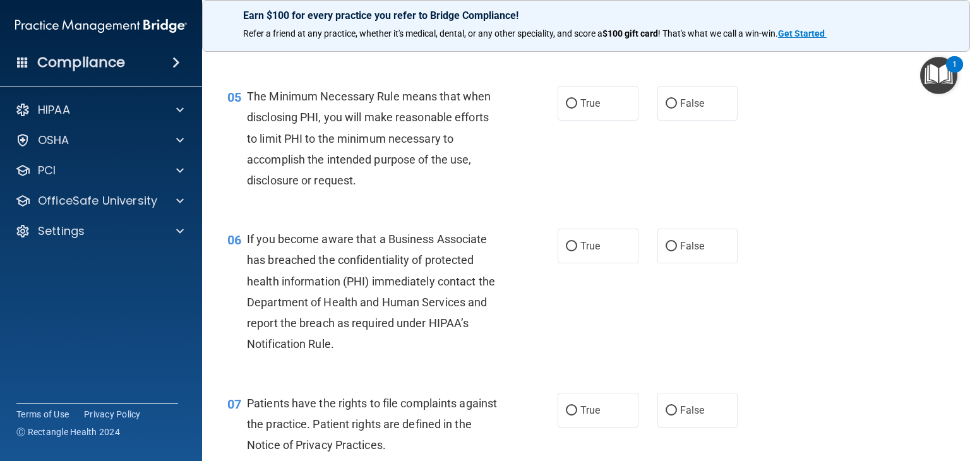
scroll to position [527, 0]
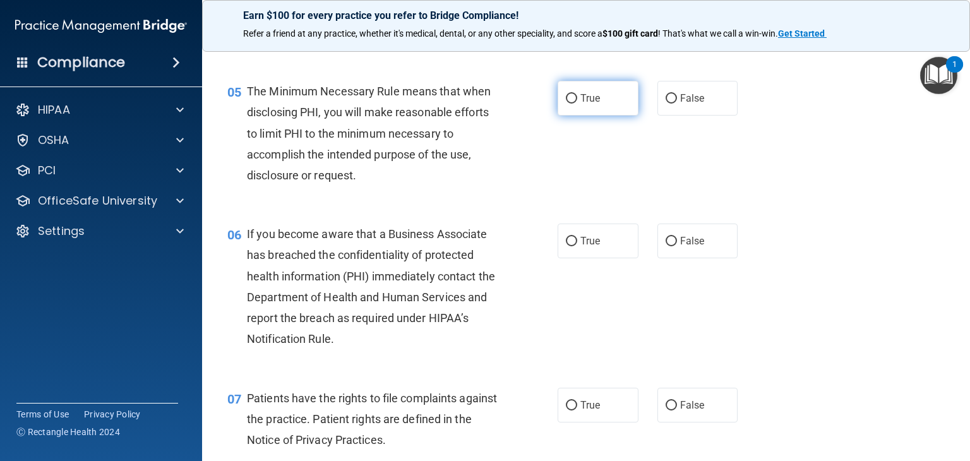
click at [566, 104] on input "True" at bounding box center [571, 98] width 11 height 9
radio input "true"
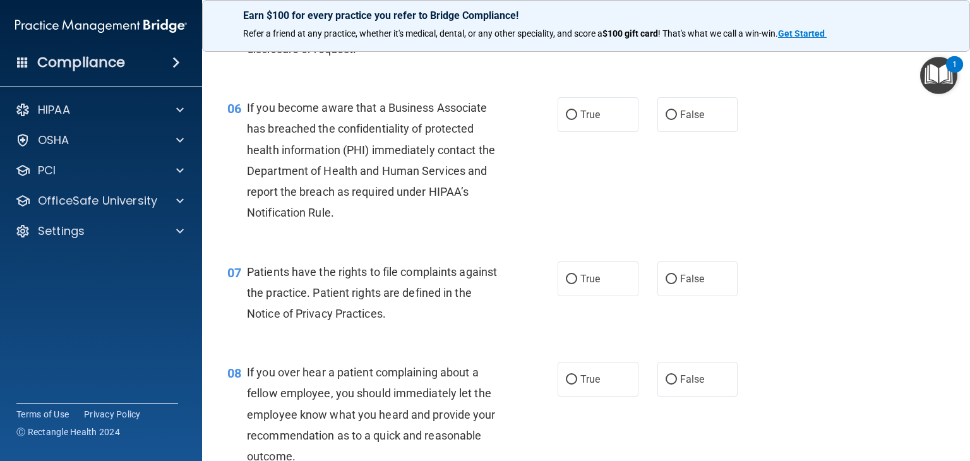
scroll to position [677, 0]
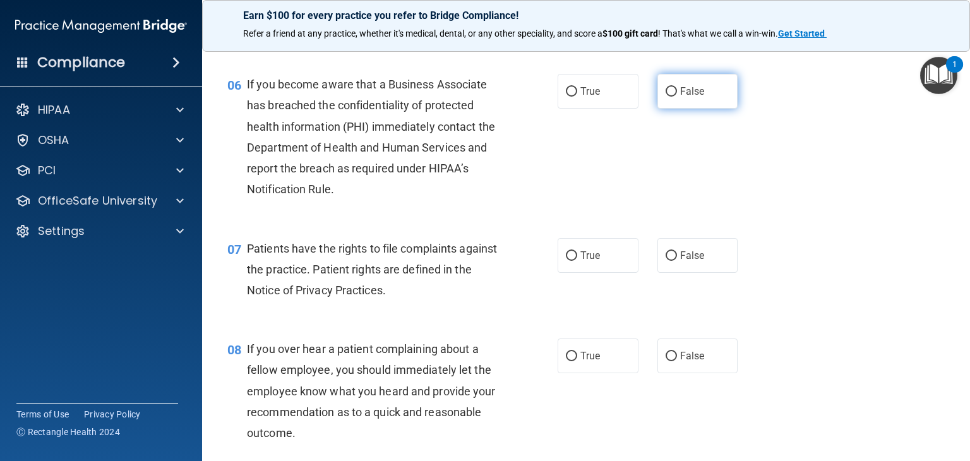
click at [692, 97] on span "False" at bounding box center [692, 91] width 25 height 12
click at [677, 97] on input "False" at bounding box center [670, 91] width 11 height 9
radio input "true"
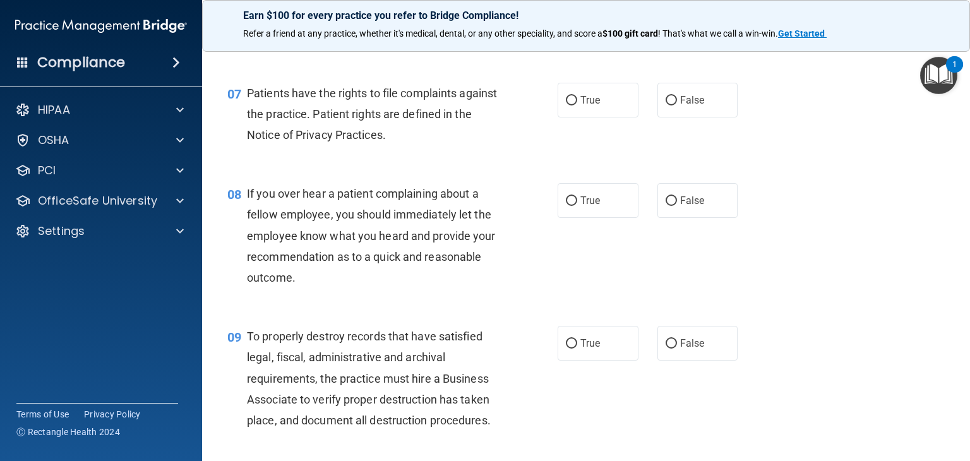
scroll to position [808, 0]
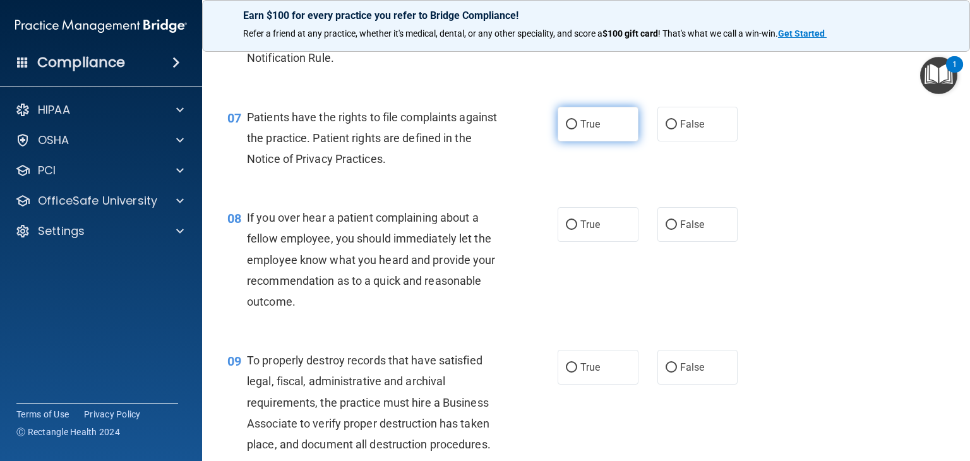
click at [580, 130] on span "True" at bounding box center [590, 124] width 20 height 12
click at [577, 129] on input "True" at bounding box center [571, 124] width 11 height 9
radio input "true"
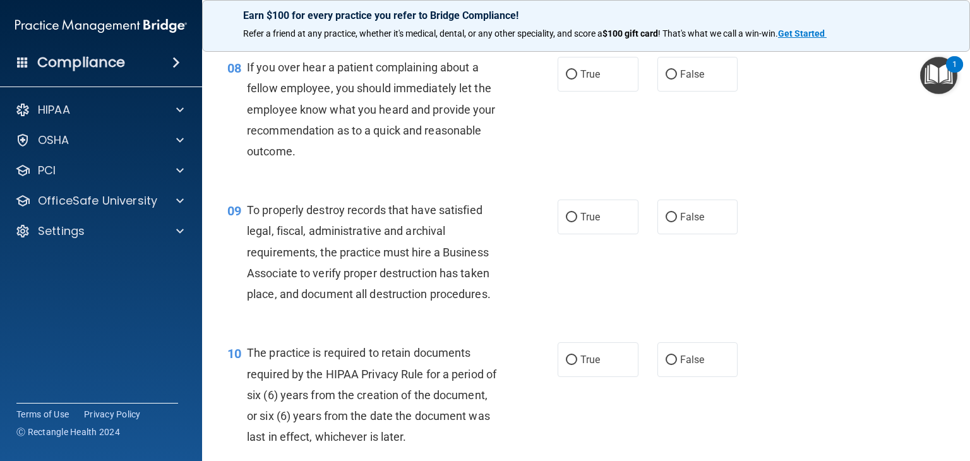
scroll to position [949, 0]
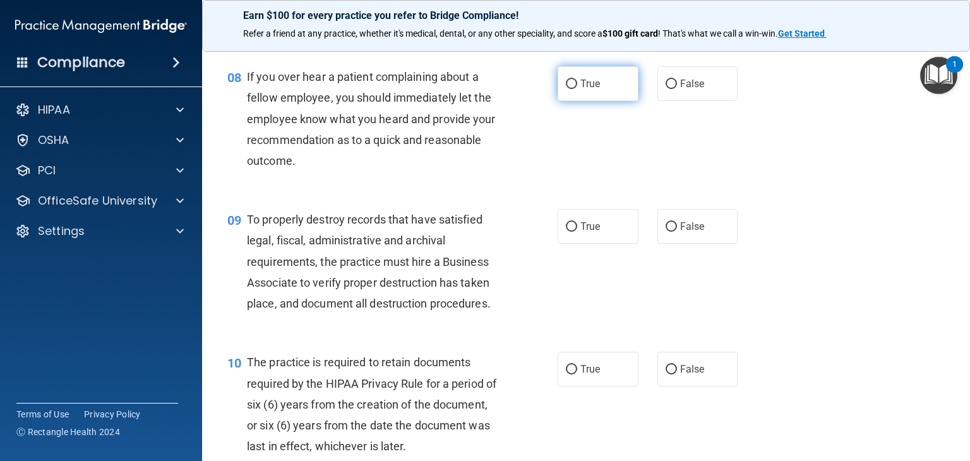
click at [566, 89] on input "True" at bounding box center [571, 84] width 11 height 9
radio input "true"
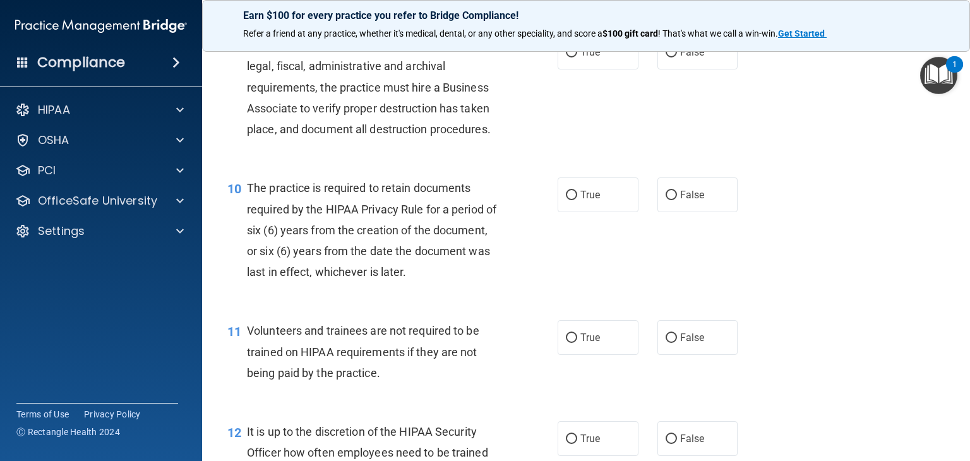
scroll to position [1080, 0]
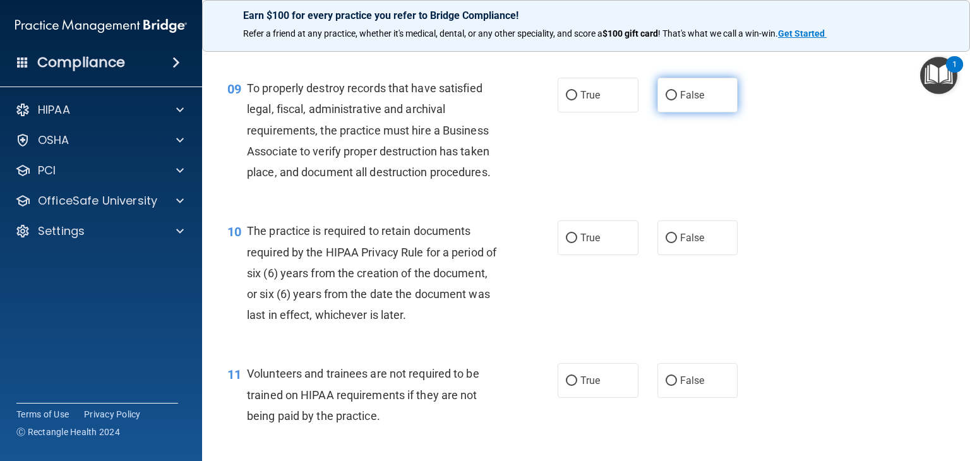
click at [680, 101] on span "False" at bounding box center [692, 95] width 25 height 12
click at [677, 100] on input "False" at bounding box center [670, 95] width 11 height 9
radio input "true"
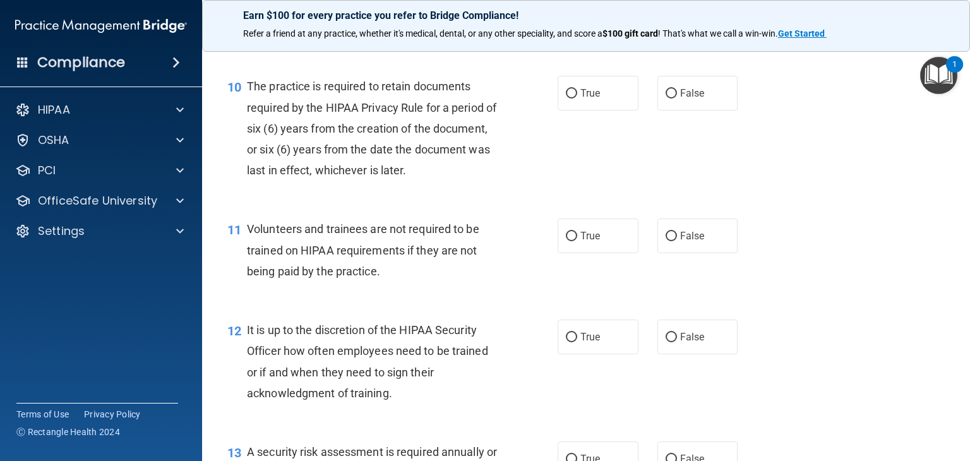
scroll to position [1206, 0]
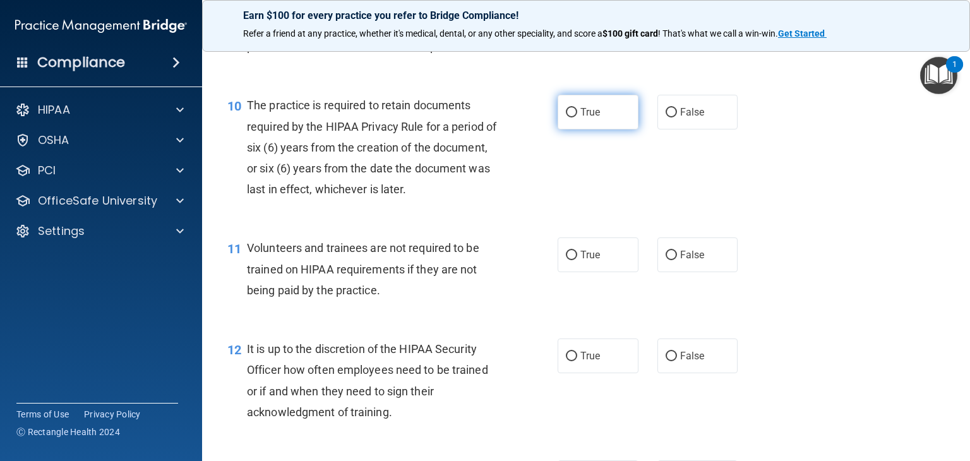
click at [568, 117] on input "True" at bounding box center [571, 112] width 11 height 9
radio input "true"
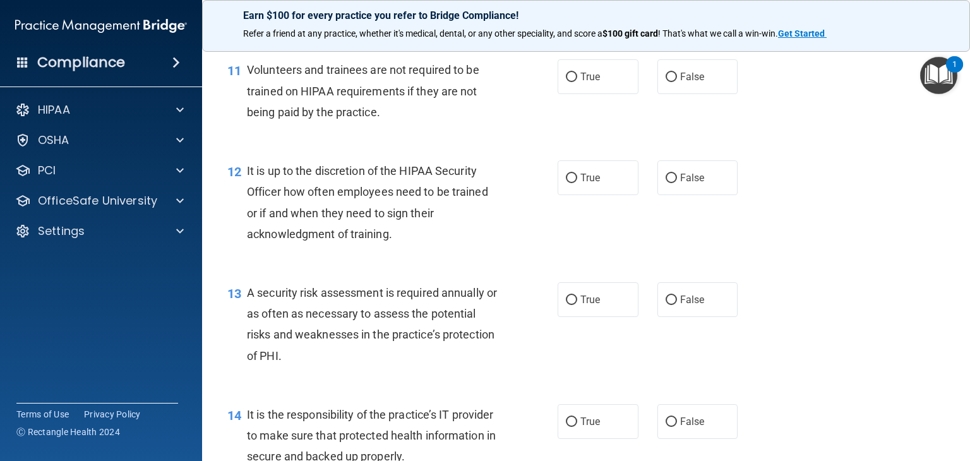
scroll to position [1356, 0]
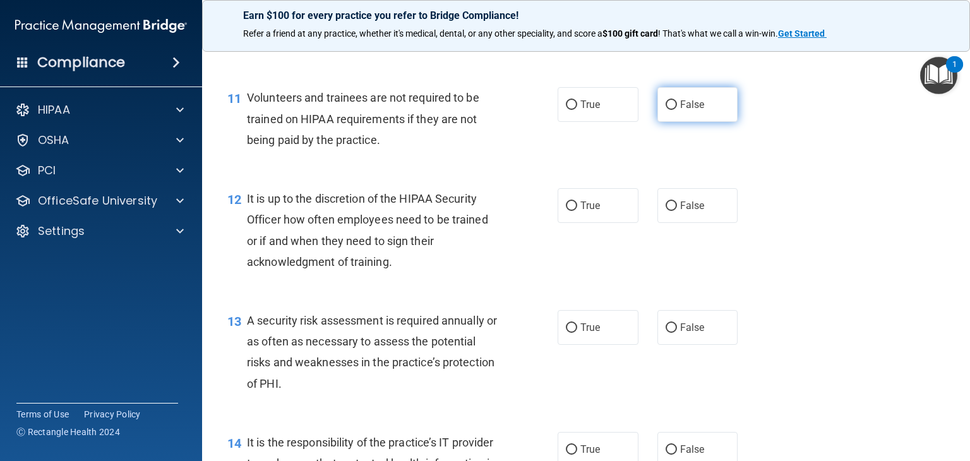
click at [665, 110] on input "False" at bounding box center [670, 104] width 11 height 9
radio input "true"
click at [666, 211] on input "False" at bounding box center [670, 205] width 11 height 9
radio input "true"
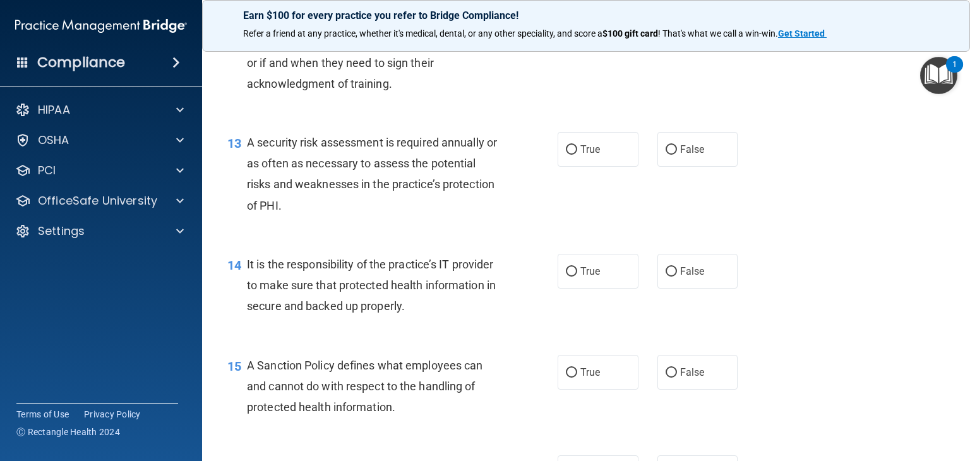
scroll to position [1543, 0]
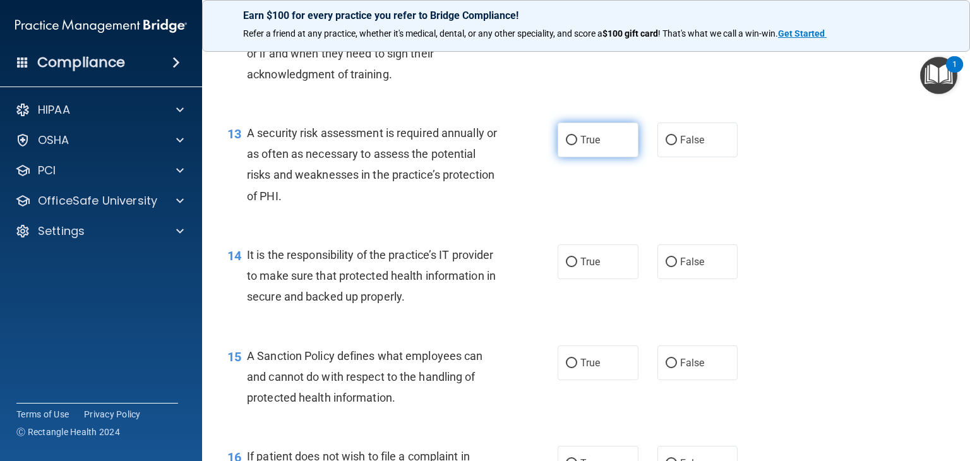
click at [568, 145] on input "True" at bounding box center [571, 140] width 11 height 9
radio input "true"
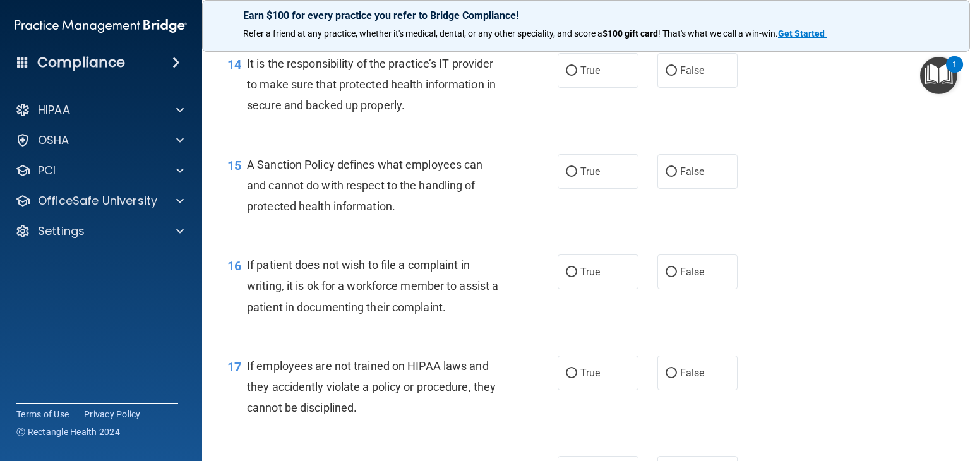
scroll to position [1730, 0]
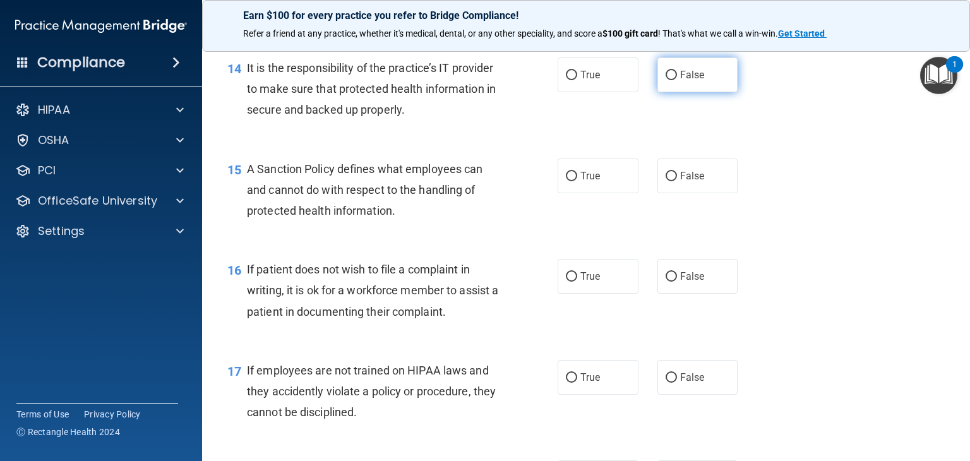
click at [667, 80] on input "False" at bounding box center [670, 75] width 11 height 9
radio input "true"
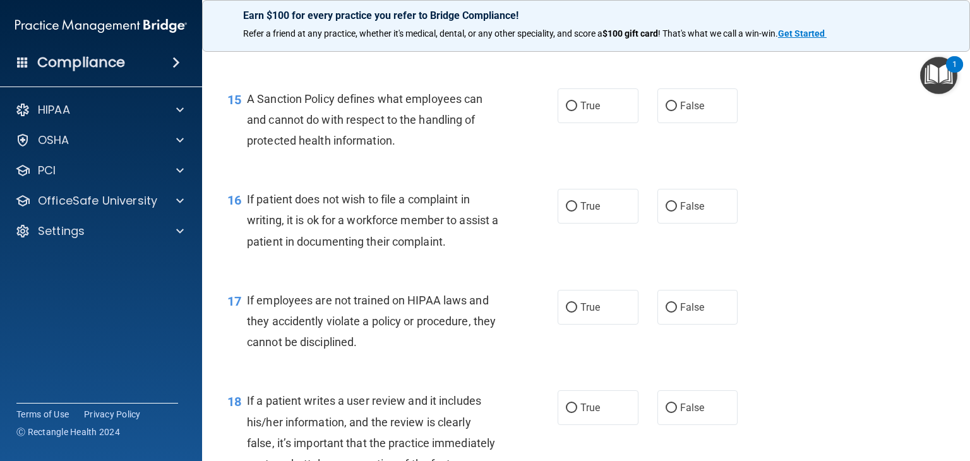
scroll to position [1814, 0]
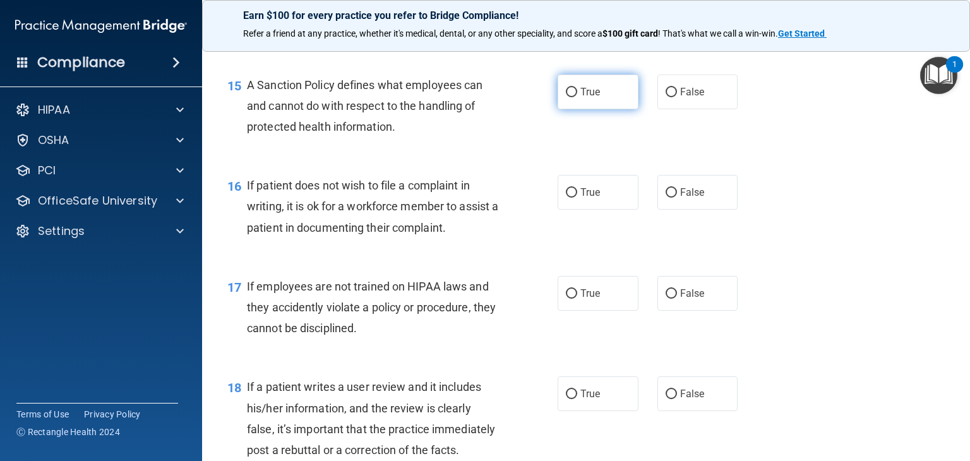
click at [568, 97] on input "True" at bounding box center [571, 92] width 11 height 9
radio input "true"
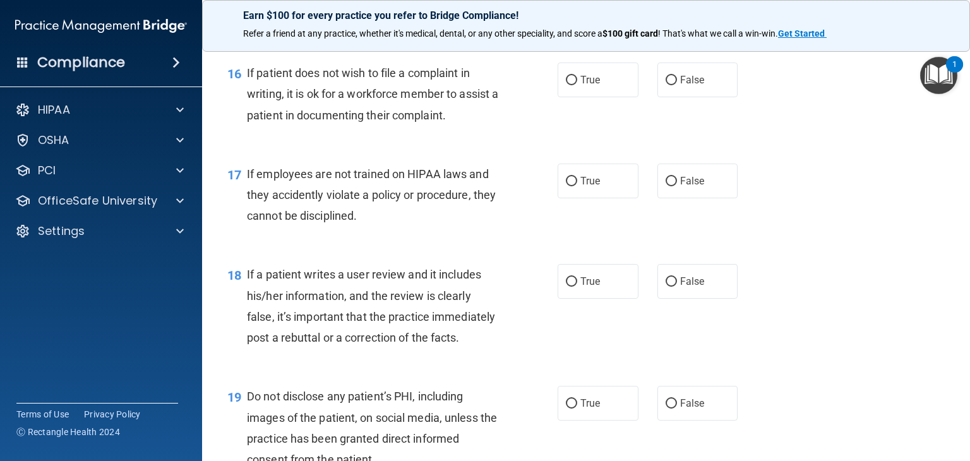
scroll to position [1903, 0]
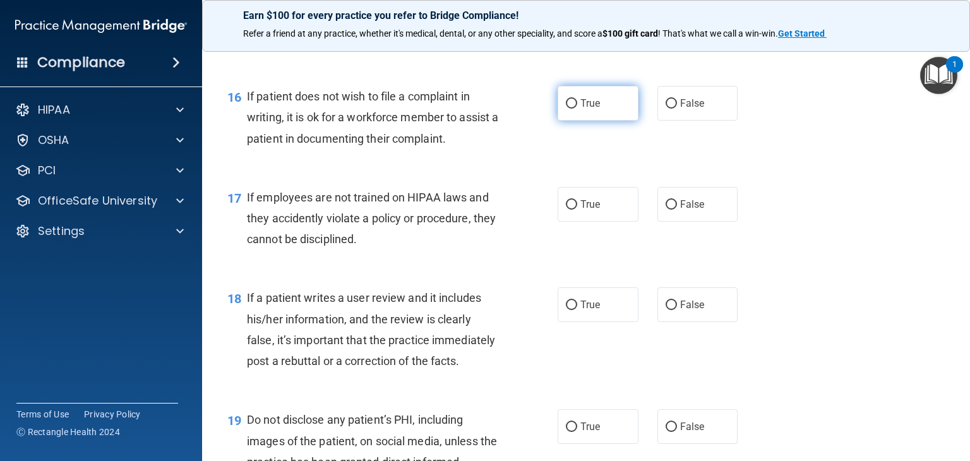
click at [566, 109] on input "True" at bounding box center [571, 103] width 11 height 9
radio input "true"
click at [567, 210] on input "True" at bounding box center [571, 204] width 11 height 9
radio input "true"
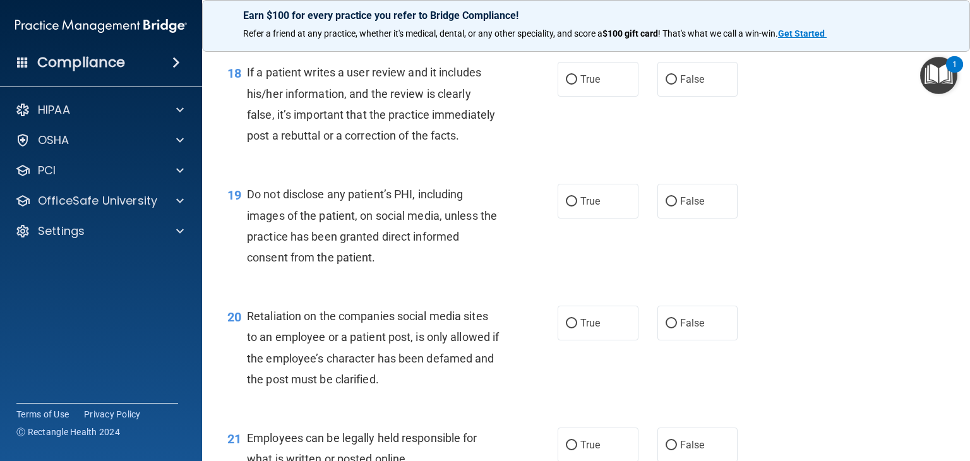
scroll to position [2119, 0]
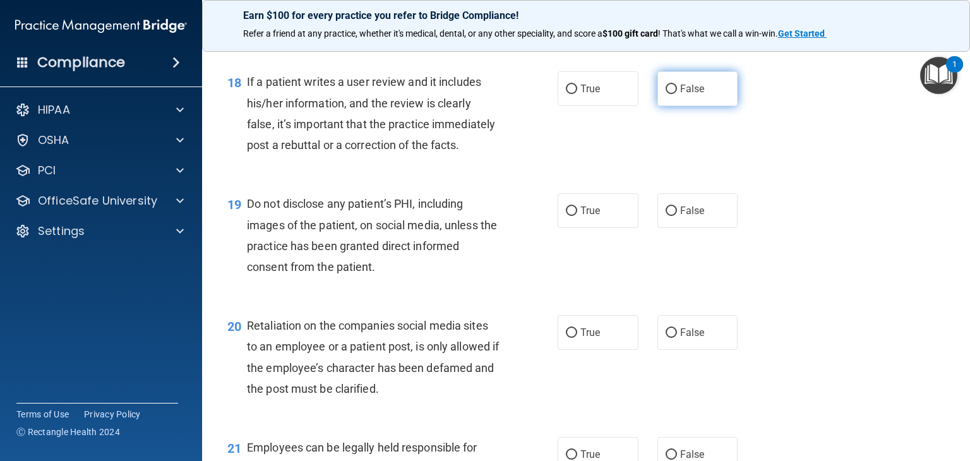
click at [680, 95] on span "False" at bounding box center [692, 89] width 25 height 12
click at [674, 94] on input "False" at bounding box center [670, 89] width 11 height 9
radio input "true"
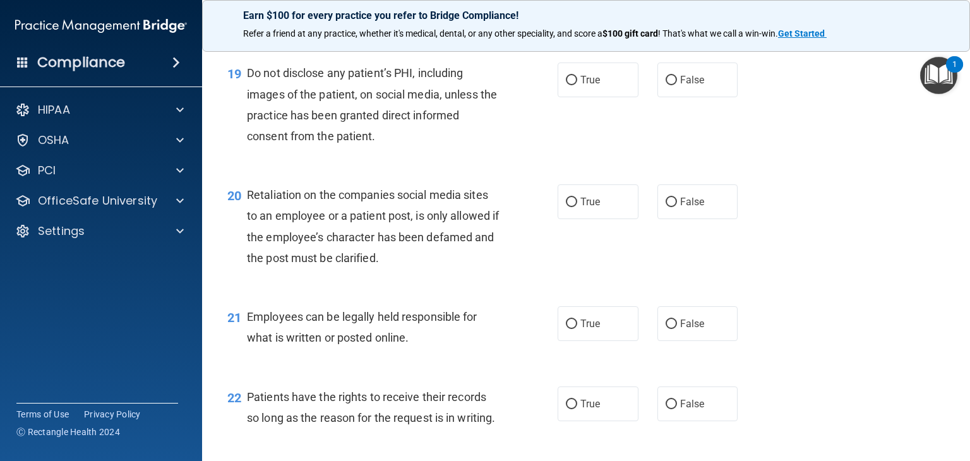
scroll to position [2264, 0]
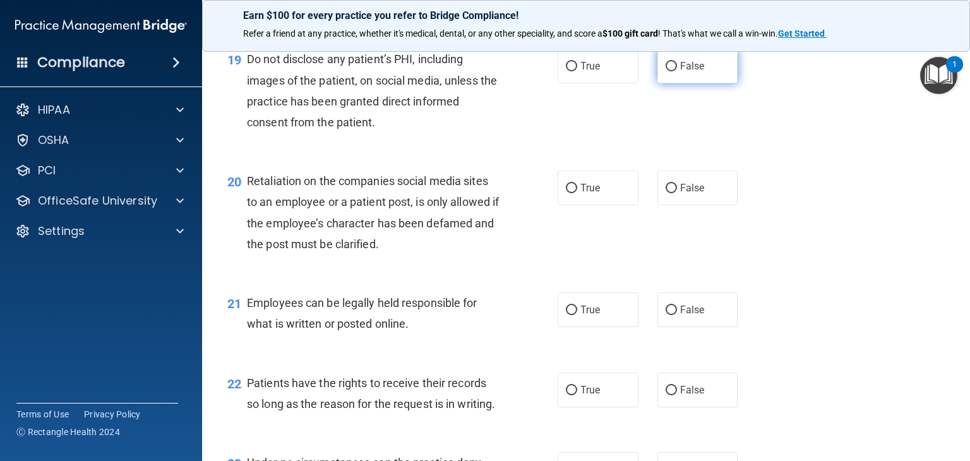
click at [691, 72] on span "False" at bounding box center [692, 66] width 25 height 12
click at [677, 71] on input "False" at bounding box center [670, 66] width 11 height 9
radio input "true"
click at [665, 193] on input "False" at bounding box center [670, 188] width 11 height 9
radio input "true"
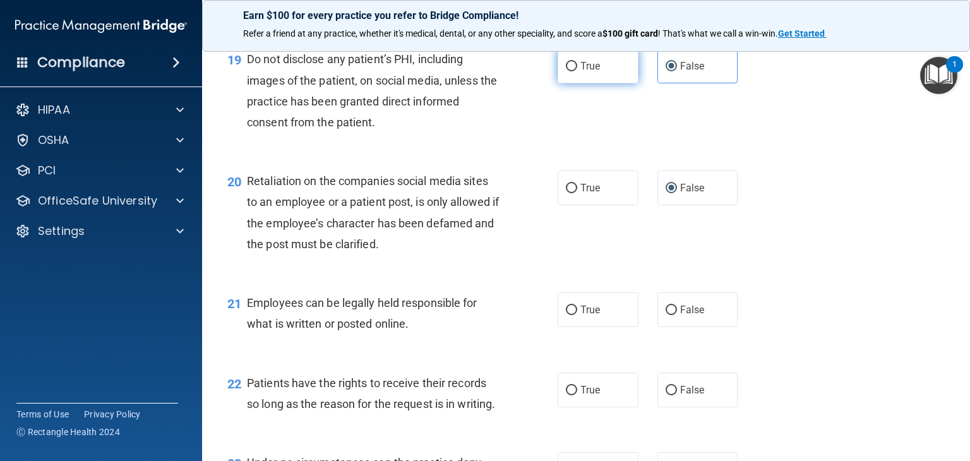
click at [567, 71] on input "True" at bounding box center [571, 66] width 11 height 9
radio input "true"
radio input "false"
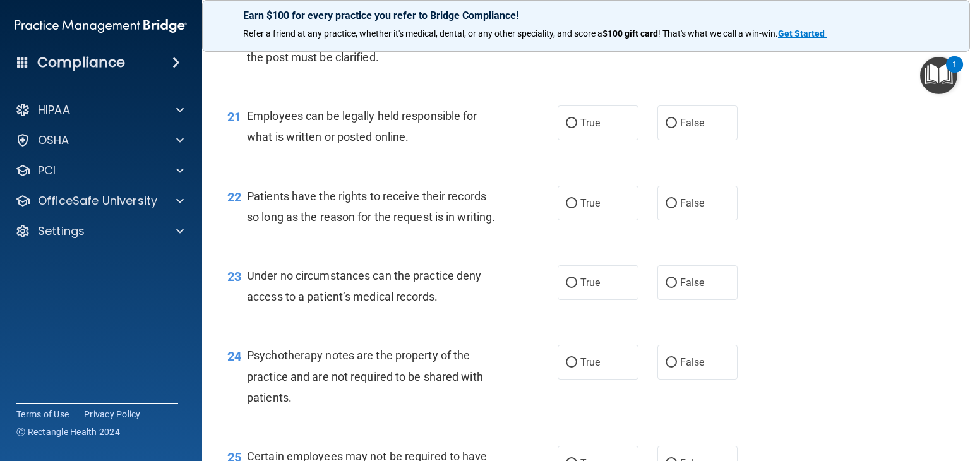
scroll to position [2455, 0]
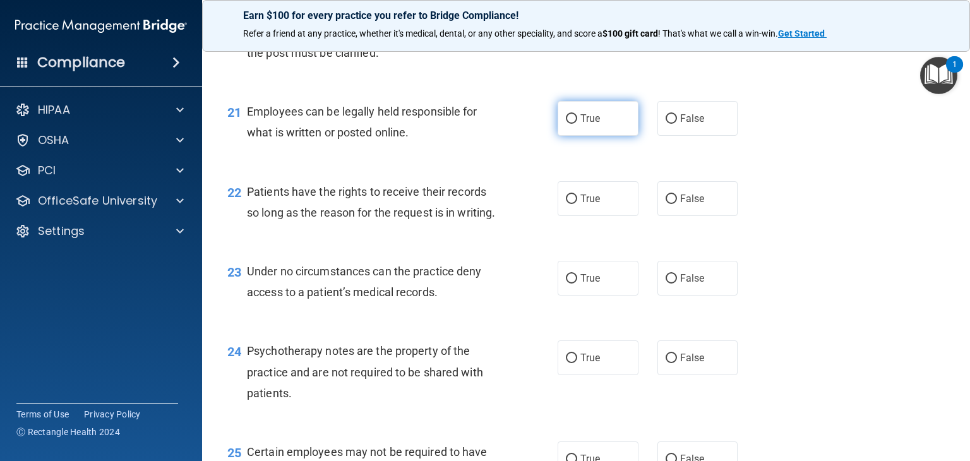
click at [566, 124] on input "True" at bounding box center [571, 118] width 11 height 9
radio input "true"
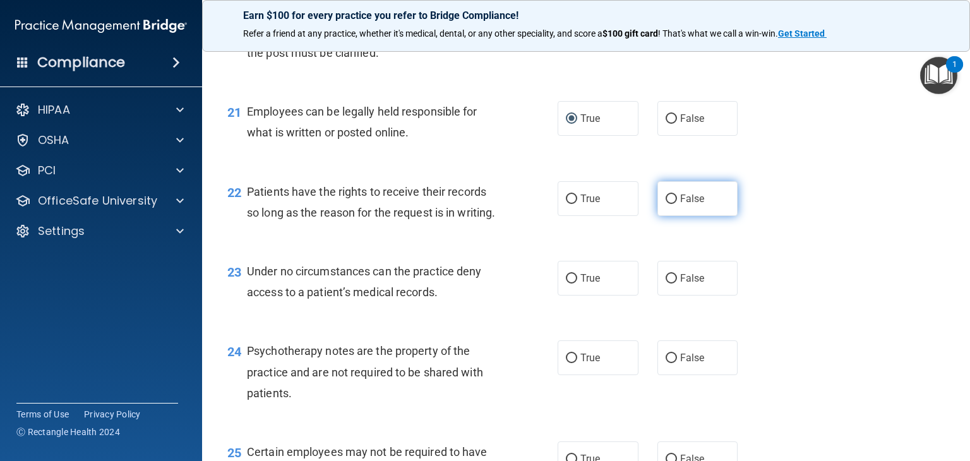
click at [672, 216] on label "False" at bounding box center [697, 198] width 81 height 35
click at [672, 204] on input "False" at bounding box center [670, 198] width 11 height 9
radio input "true"
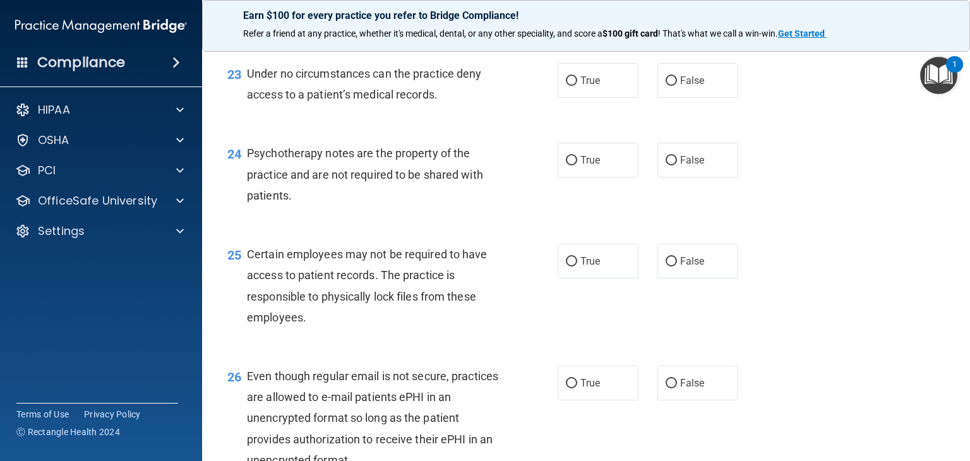
scroll to position [2648, 0]
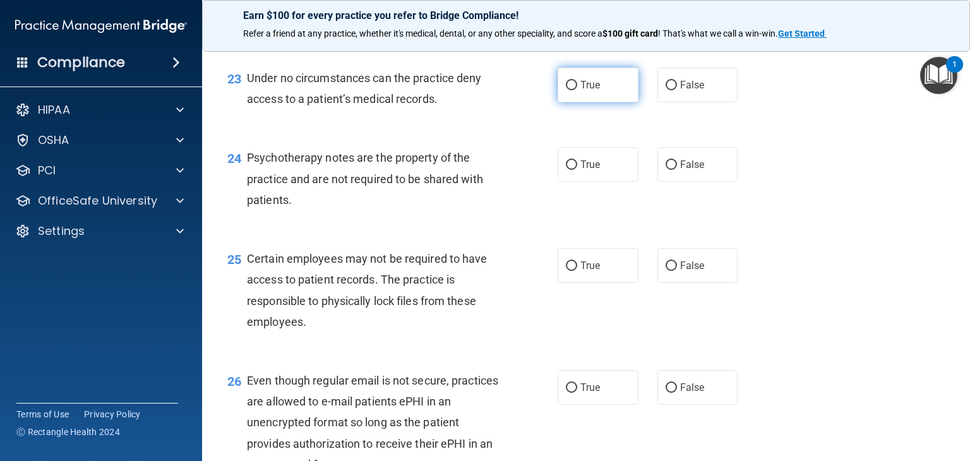
click at [569, 90] on input "True" at bounding box center [571, 85] width 11 height 9
radio input "true"
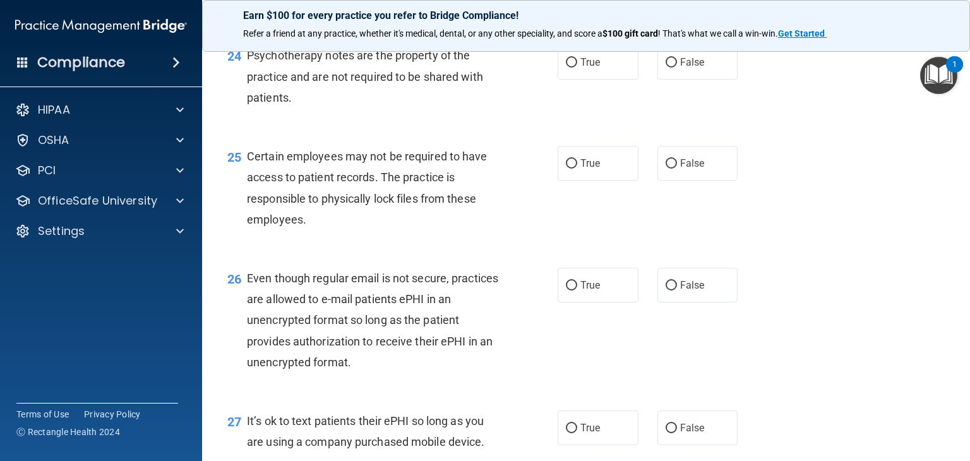
scroll to position [2765, 0]
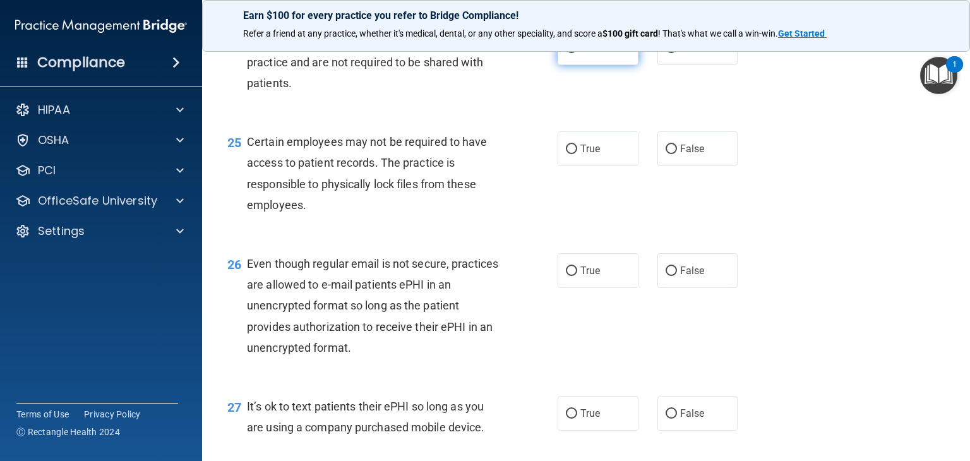
click at [566, 53] on input "True" at bounding box center [571, 48] width 11 height 9
radio input "true"
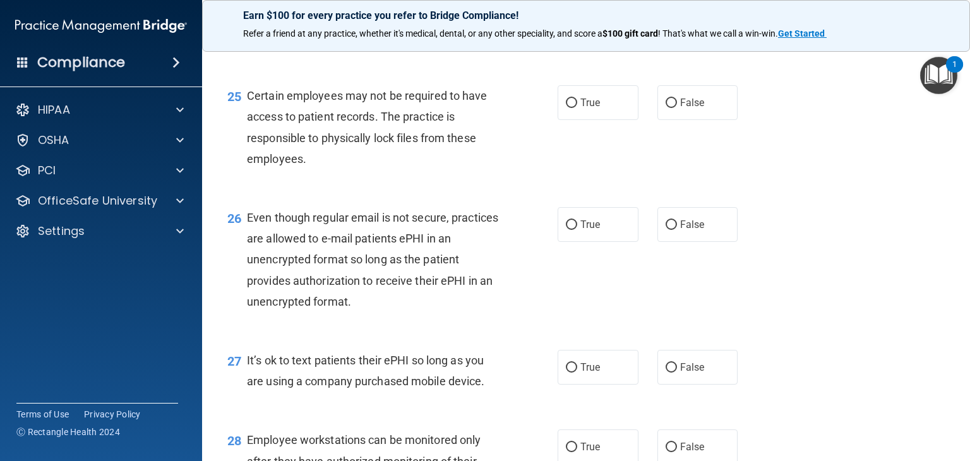
scroll to position [2815, 0]
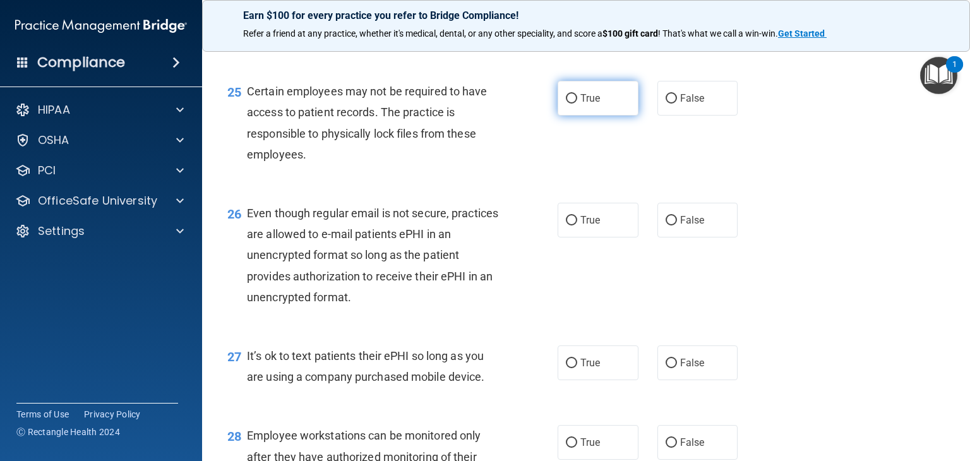
click at [568, 104] on input "True" at bounding box center [571, 98] width 11 height 9
radio input "true"
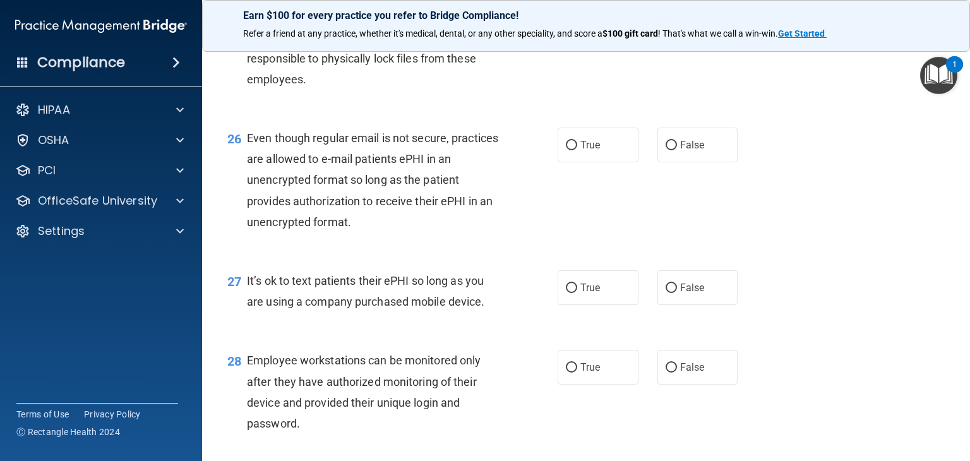
scroll to position [2909, 0]
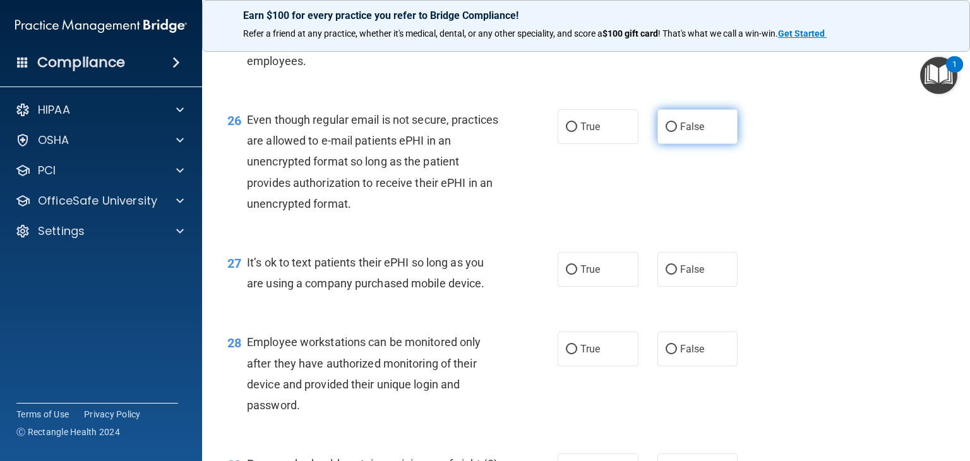
click at [665, 132] on input "False" at bounding box center [670, 126] width 11 height 9
radio input "true"
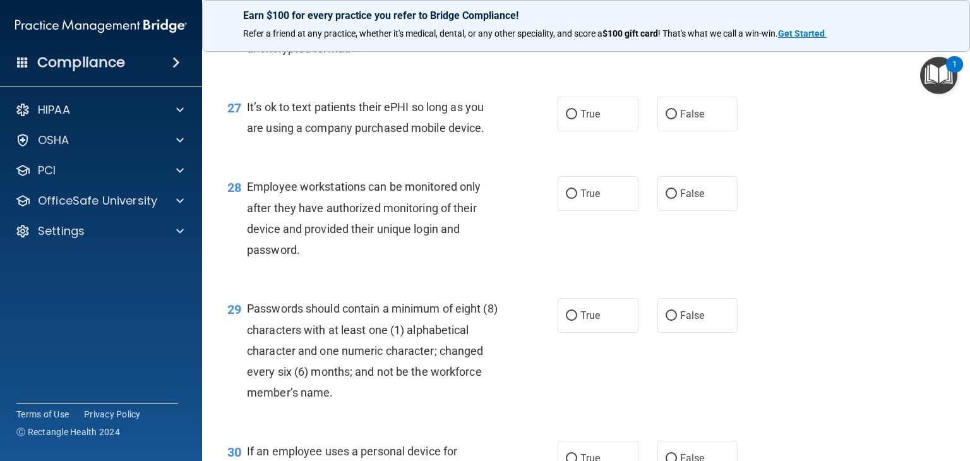
scroll to position [3012, 0]
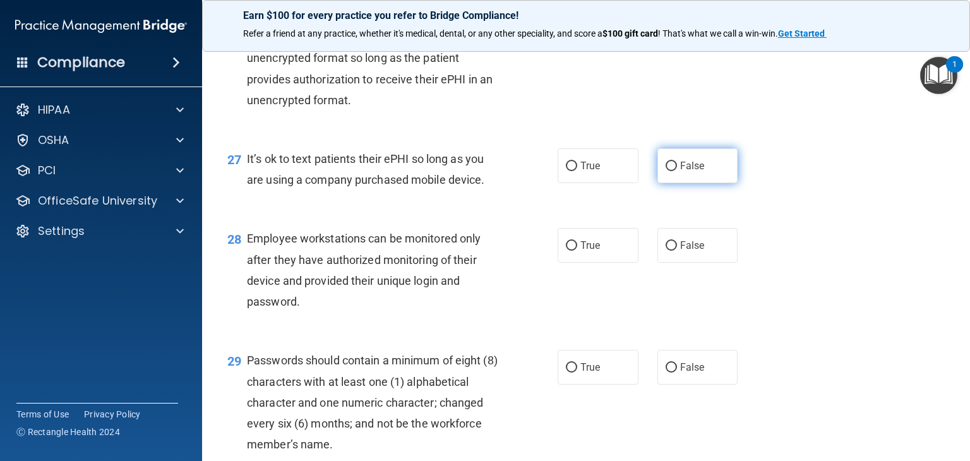
click at [669, 171] on input "False" at bounding box center [670, 166] width 11 height 9
radio input "true"
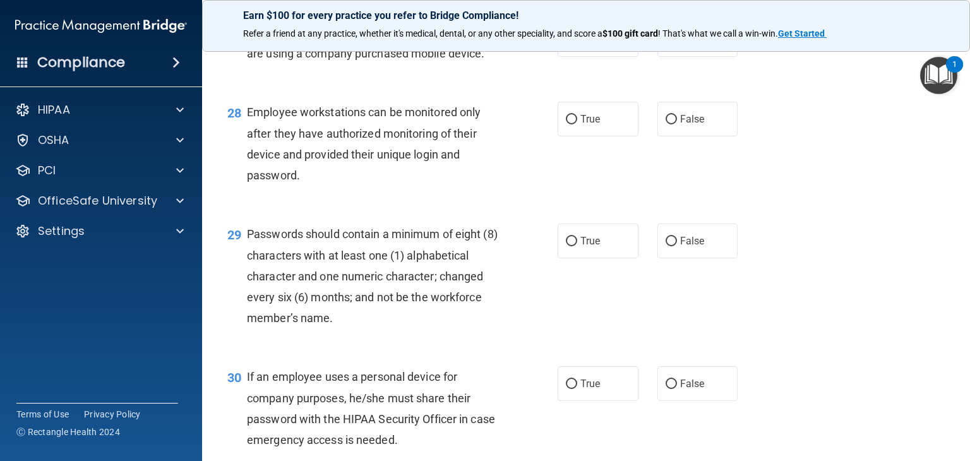
scroll to position [3144, 0]
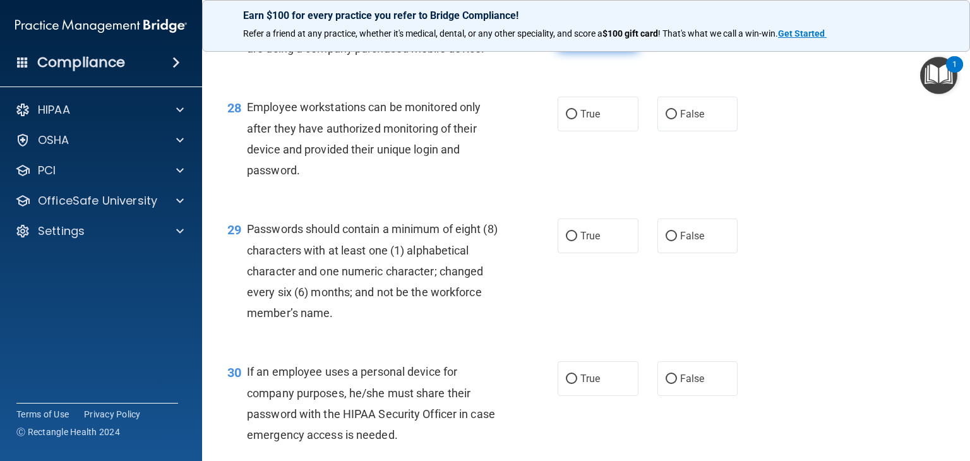
click at [569, 40] on input "True" at bounding box center [571, 34] width 11 height 9
radio input "true"
radio input "false"
click at [681, 120] on span "False" at bounding box center [692, 114] width 25 height 12
click at [677, 119] on input "False" at bounding box center [670, 114] width 11 height 9
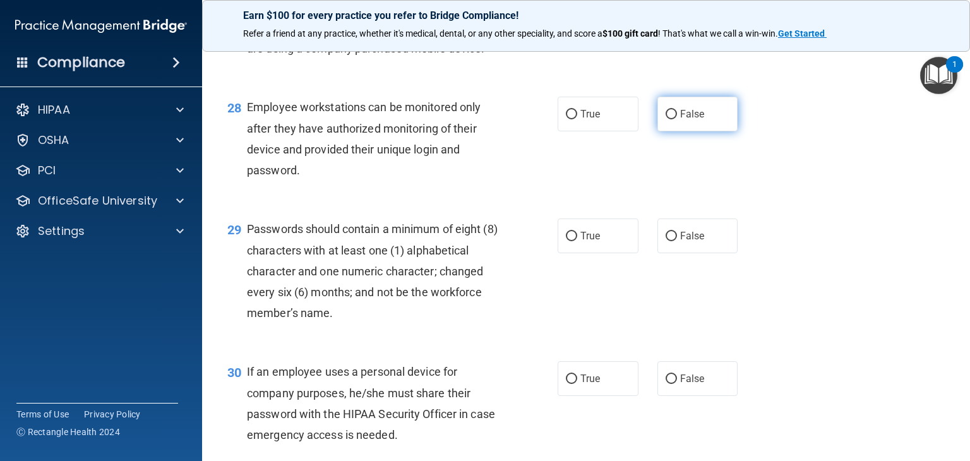
radio input "true"
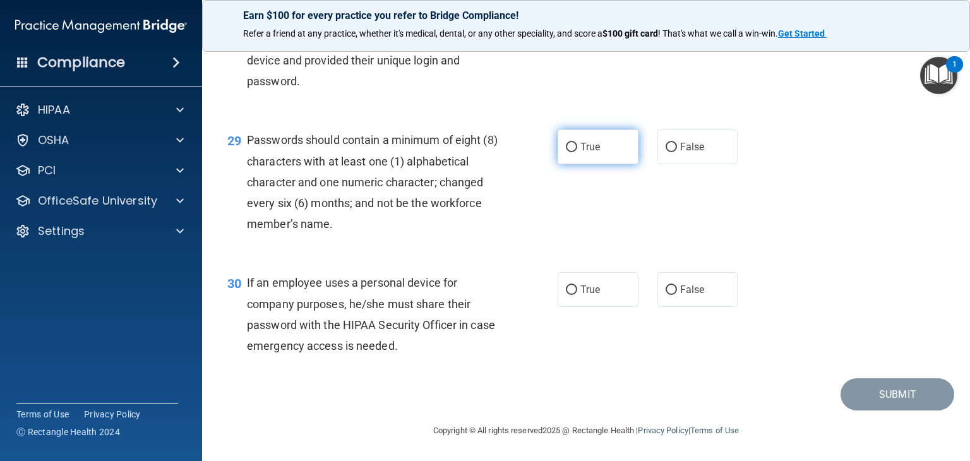
click at [568, 148] on input "True" at bounding box center [571, 147] width 11 height 9
radio input "true"
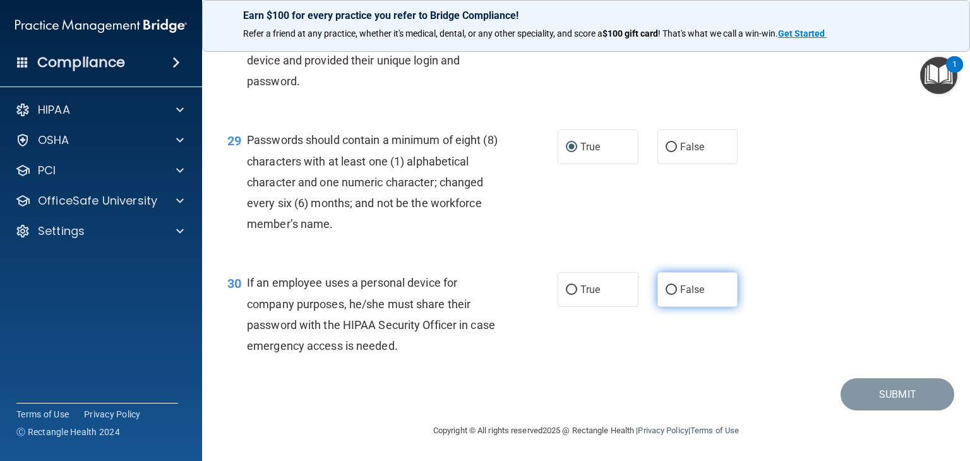
click at [680, 287] on span "False" at bounding box center [692, 289] width 25 height 12
click at [677, 287] on input "False" at bounding box center [670, 289] width 11 height 9
radio input "true"
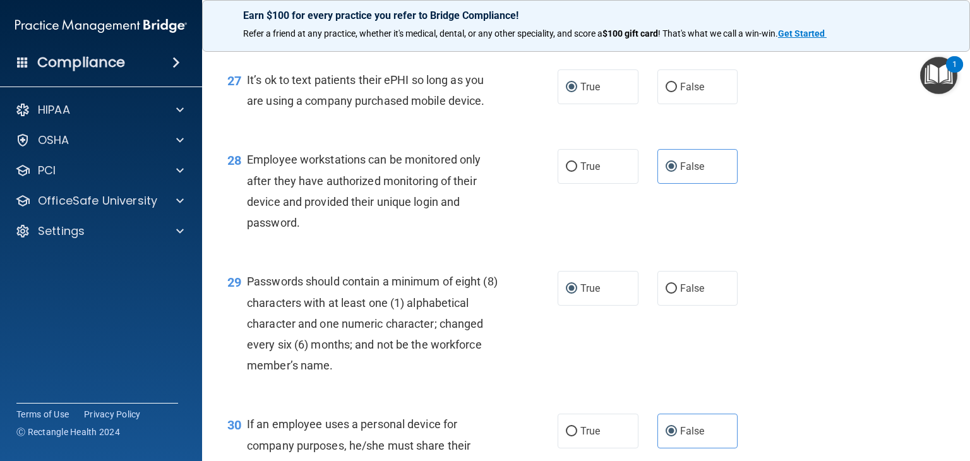
scroll to position [3087, 0]
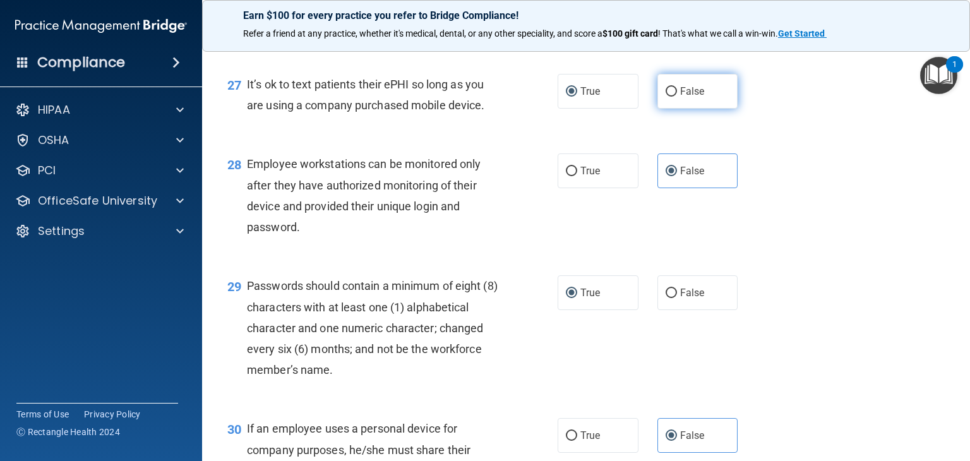
click at [698, 109] on label "False" at bounding box center [697, 91] width 81 height 35
click at [677, 97] on input "False" at bounding box center [670, 91] width 11 height 9
radio input "true"
radio input "false"
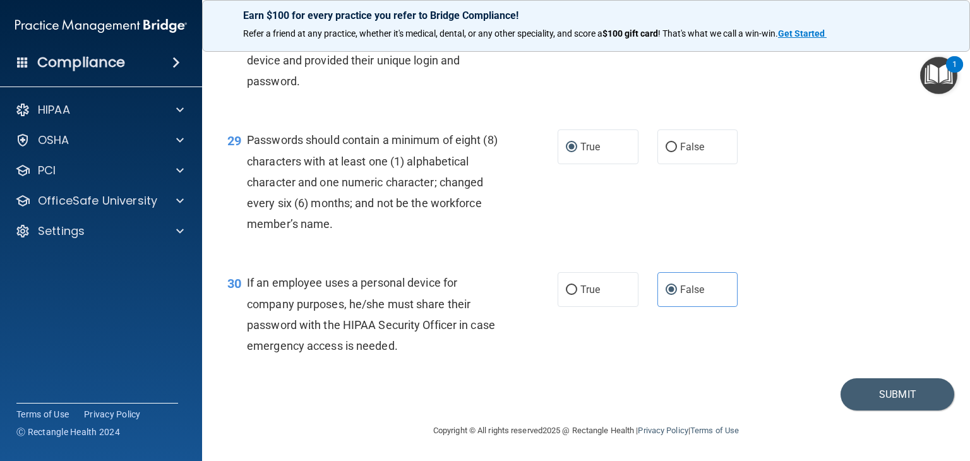
scroll to position [3296, 0]
click at [884, 396] on button "Submit" at bounding box center [897, 394] width 114 height 32
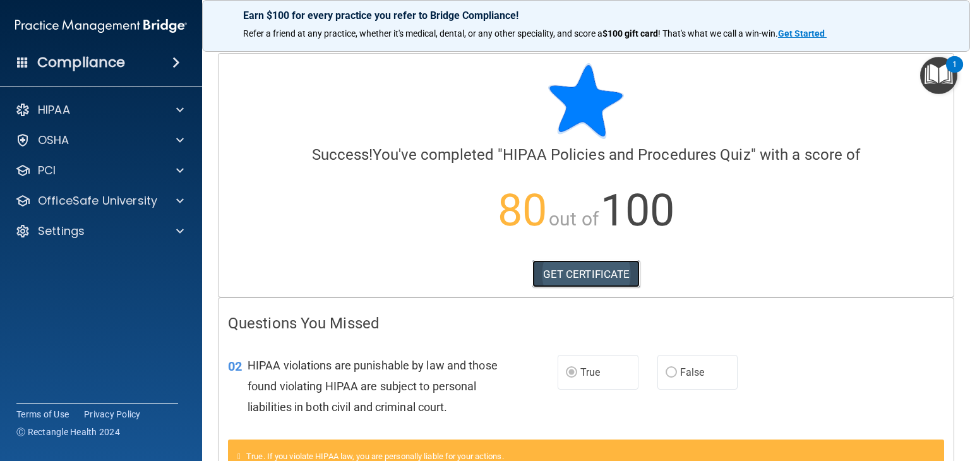
click at [583, 272] on link "GET CERTIFICATE" at bounding box center [586, 274] width 108 height 28
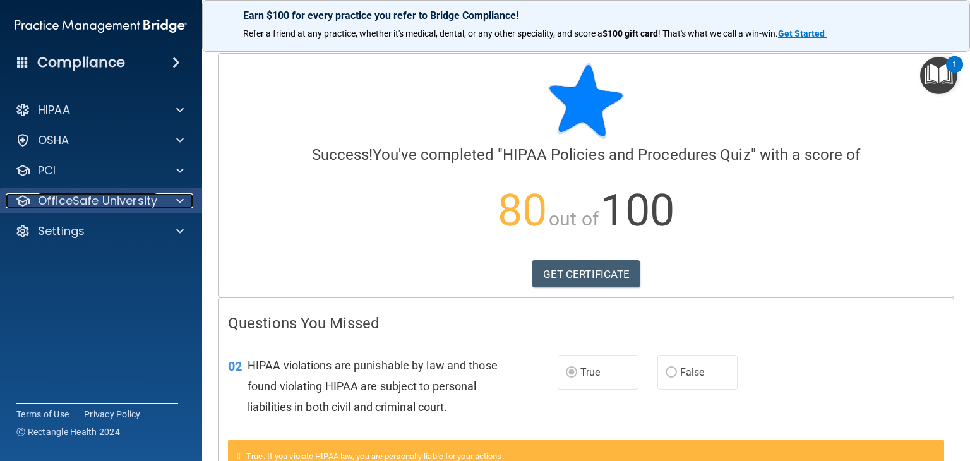
click at [79, 206] on p "OfficeSafe University" at bounding box center [97, 200] width 119 height 15
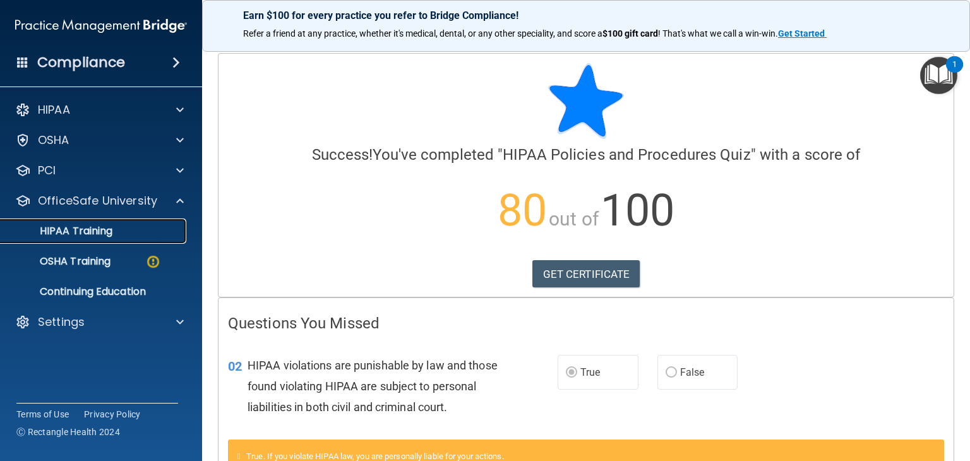
click at [99, 229] on p "HIPAA Training" at bounding box center [60, 231] width 104 height 13
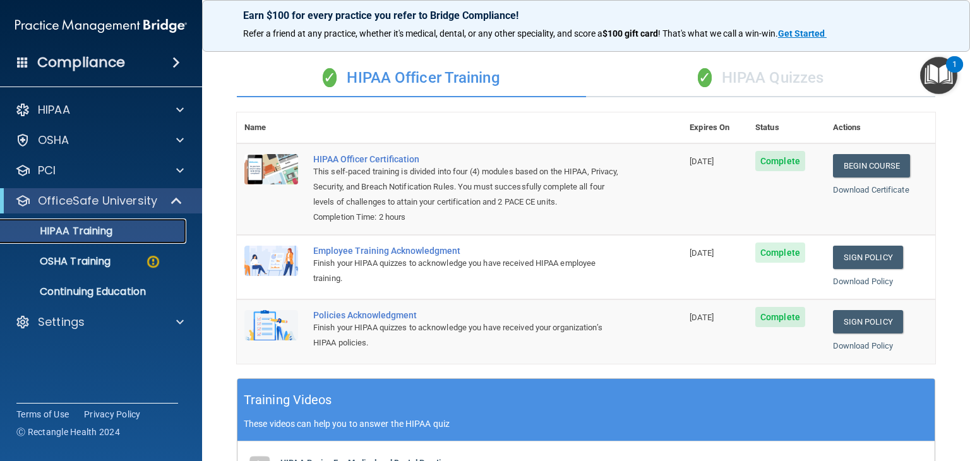
scroll to position [78, 0]
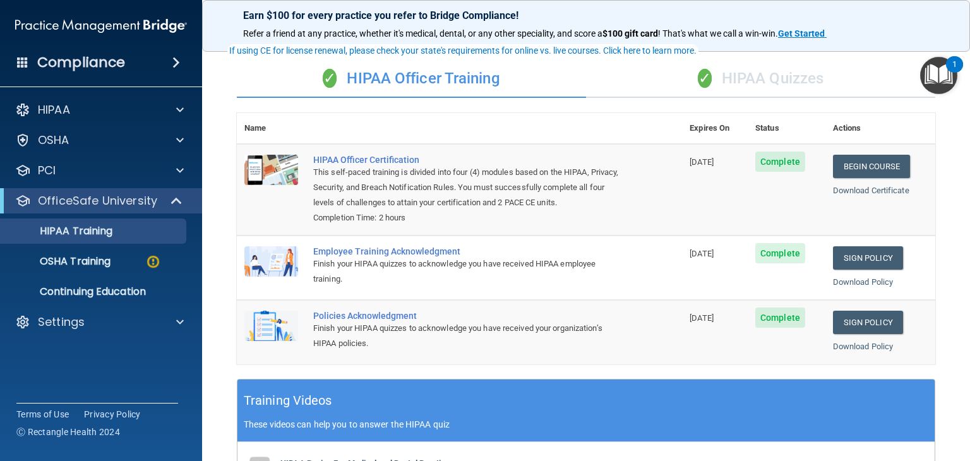
click at [792, 79] on div "✓ HIPAA Quizzes" at bounding box center [760, 79] width 349 height 38
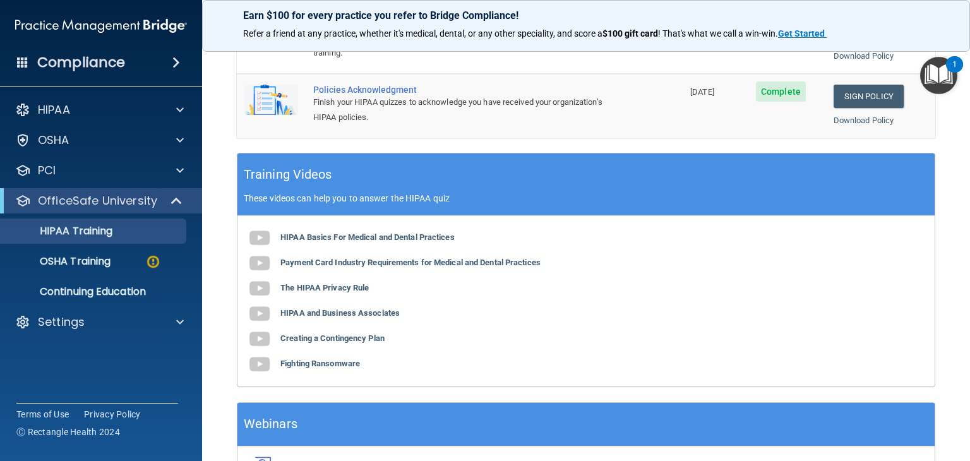
scroll to position [0, 0]
